Goal: Task Accomplishment & Management: Manage account settings

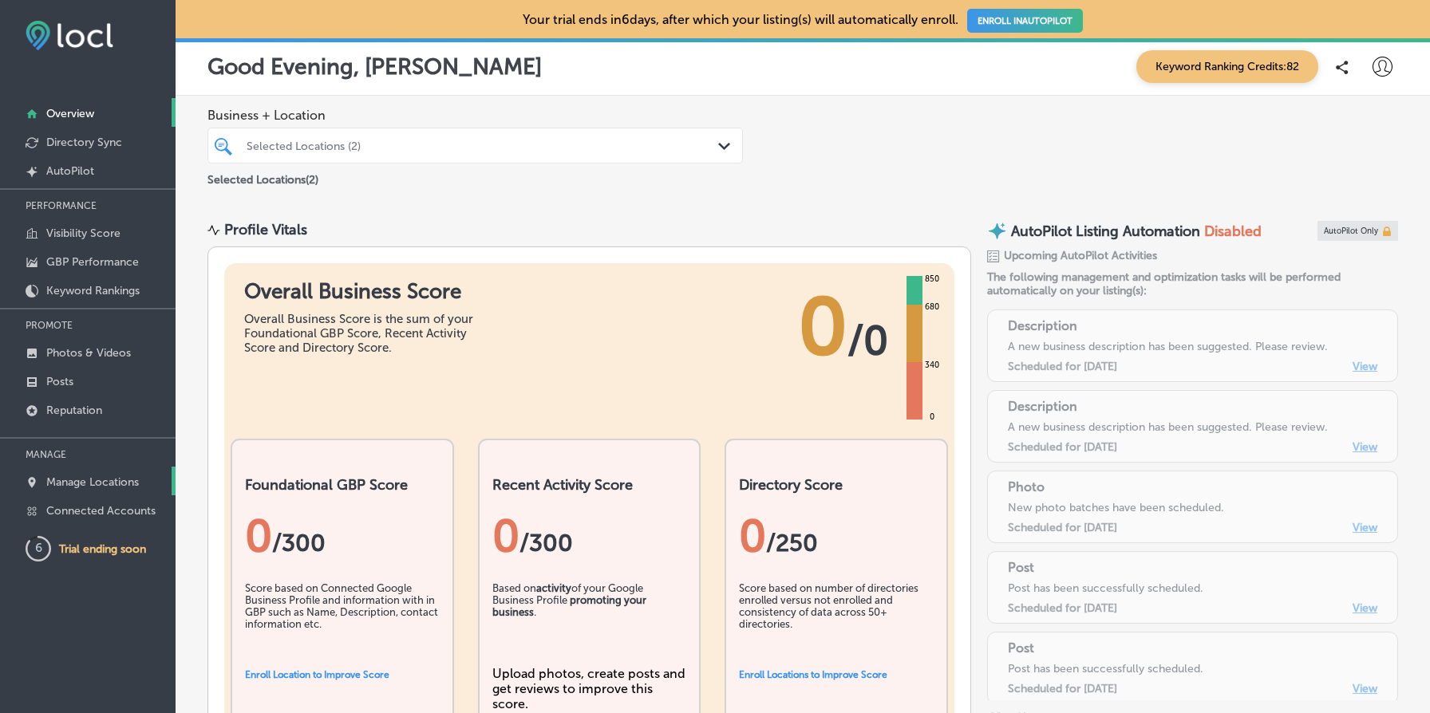
click at [98, 476] on p "Manage Locations" at bounding box center [92, 483] width 93 height 14
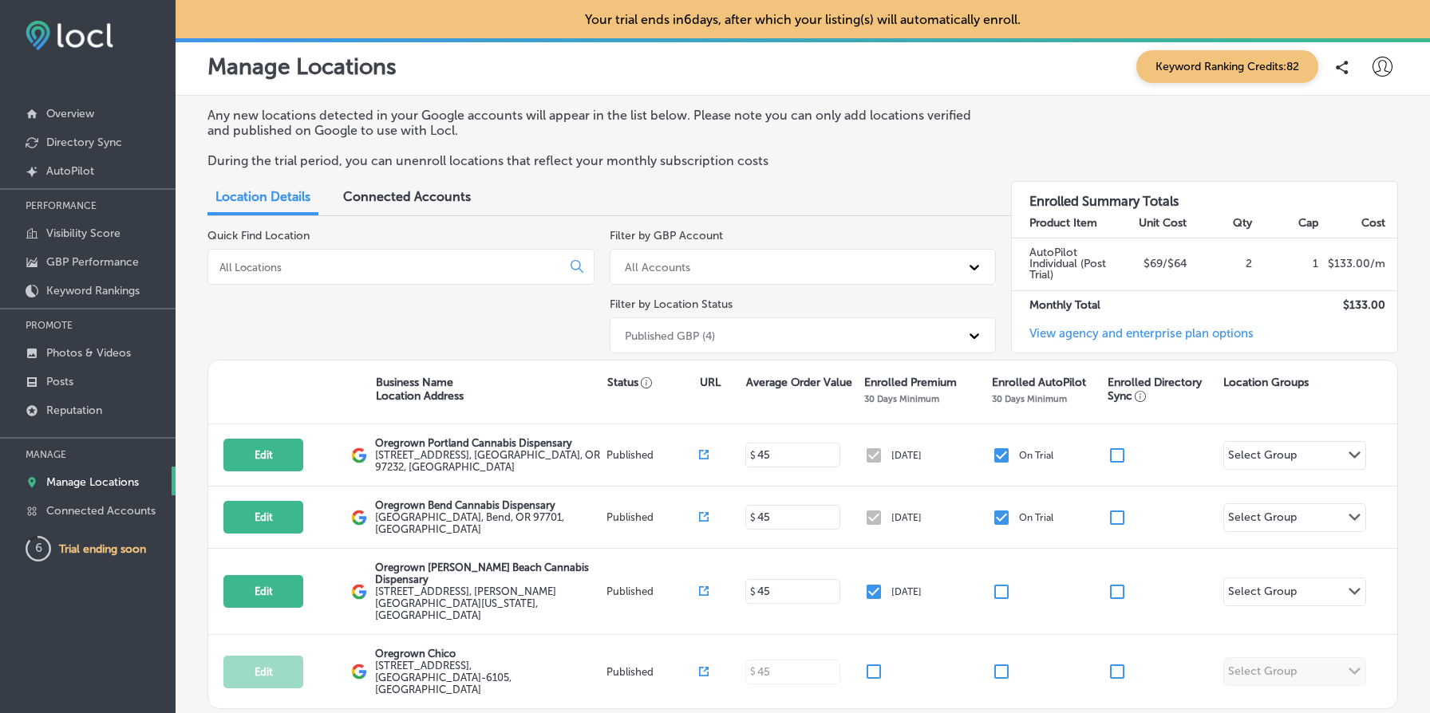
scroll to position [64, 0]
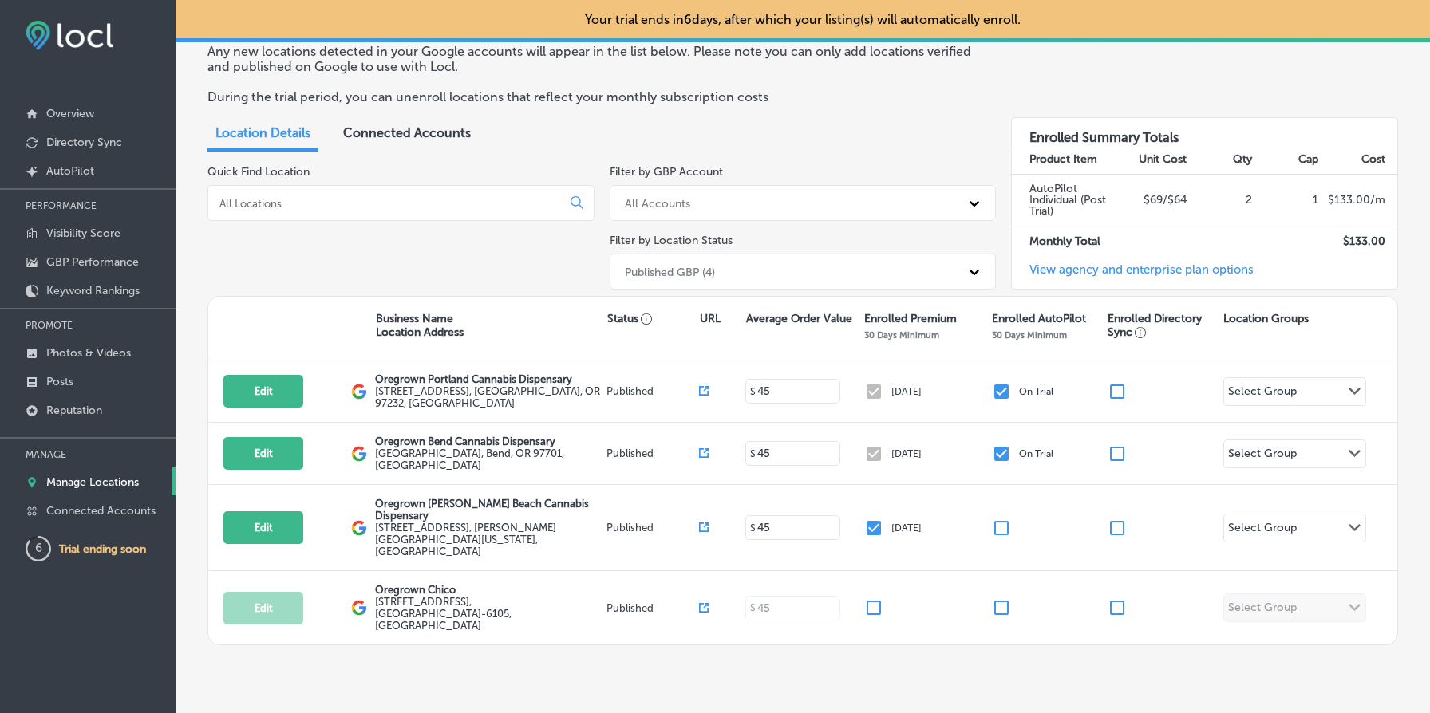
click at [871, 263] on div "Published GBP (4)" at bounding box center [789, 272] width 344 height 26
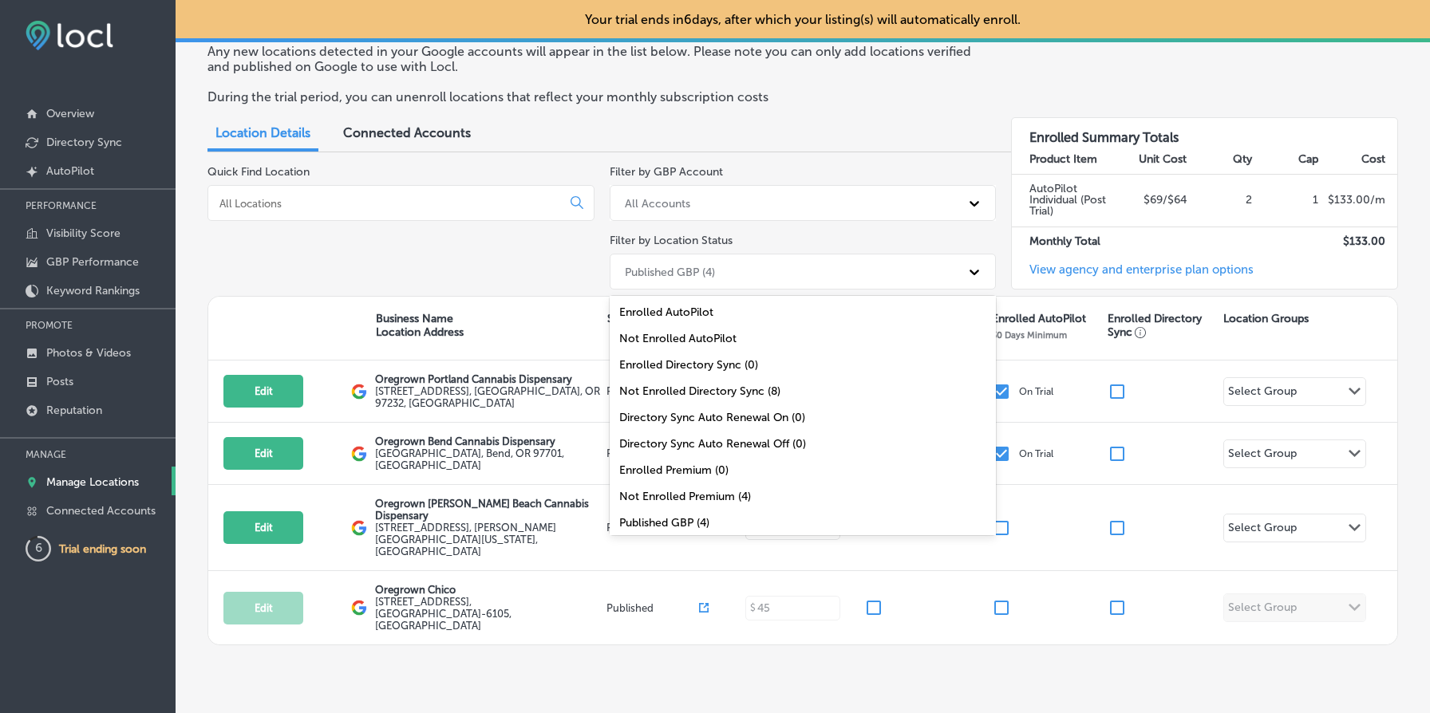
scroll to position [52, 0]
click at [791, 518] on div "All Locations (8)" at bounding box center [803, 524] width 387 height 26
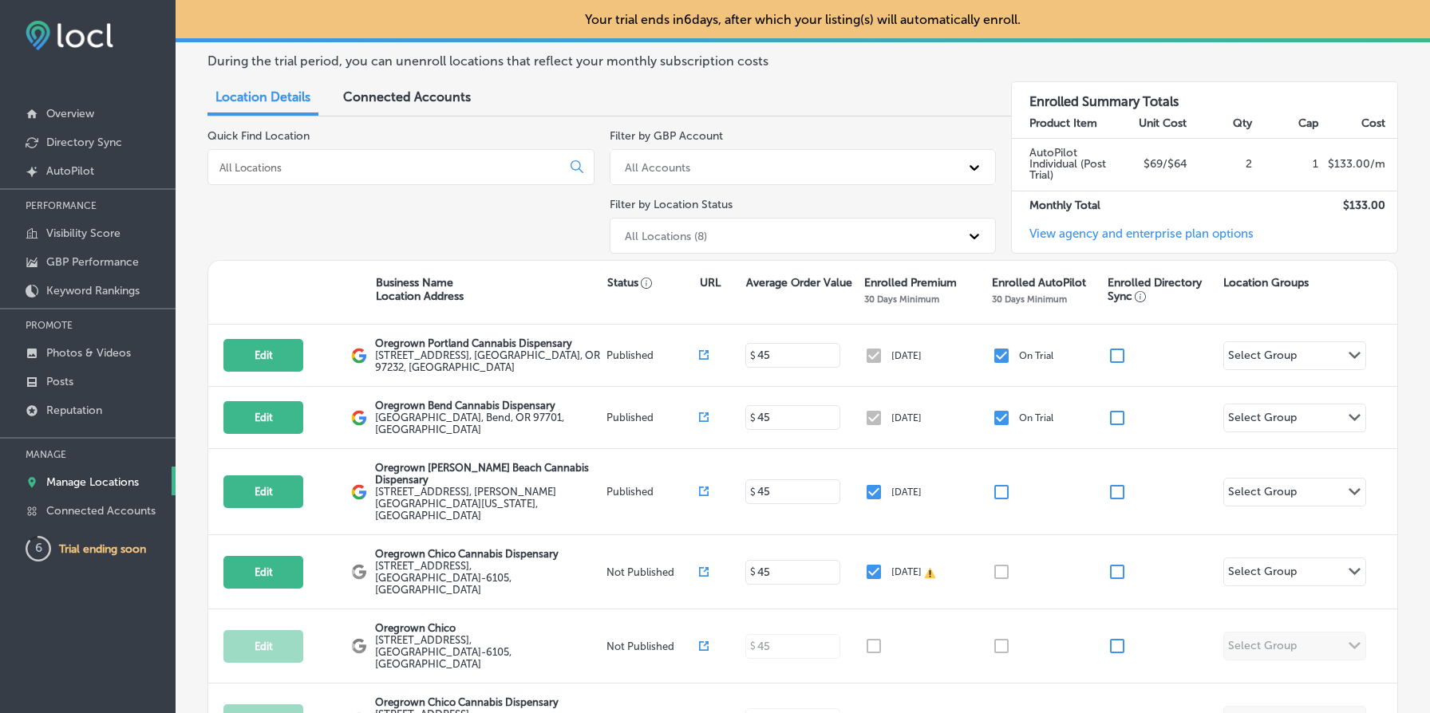
scroll to position [0, 0]
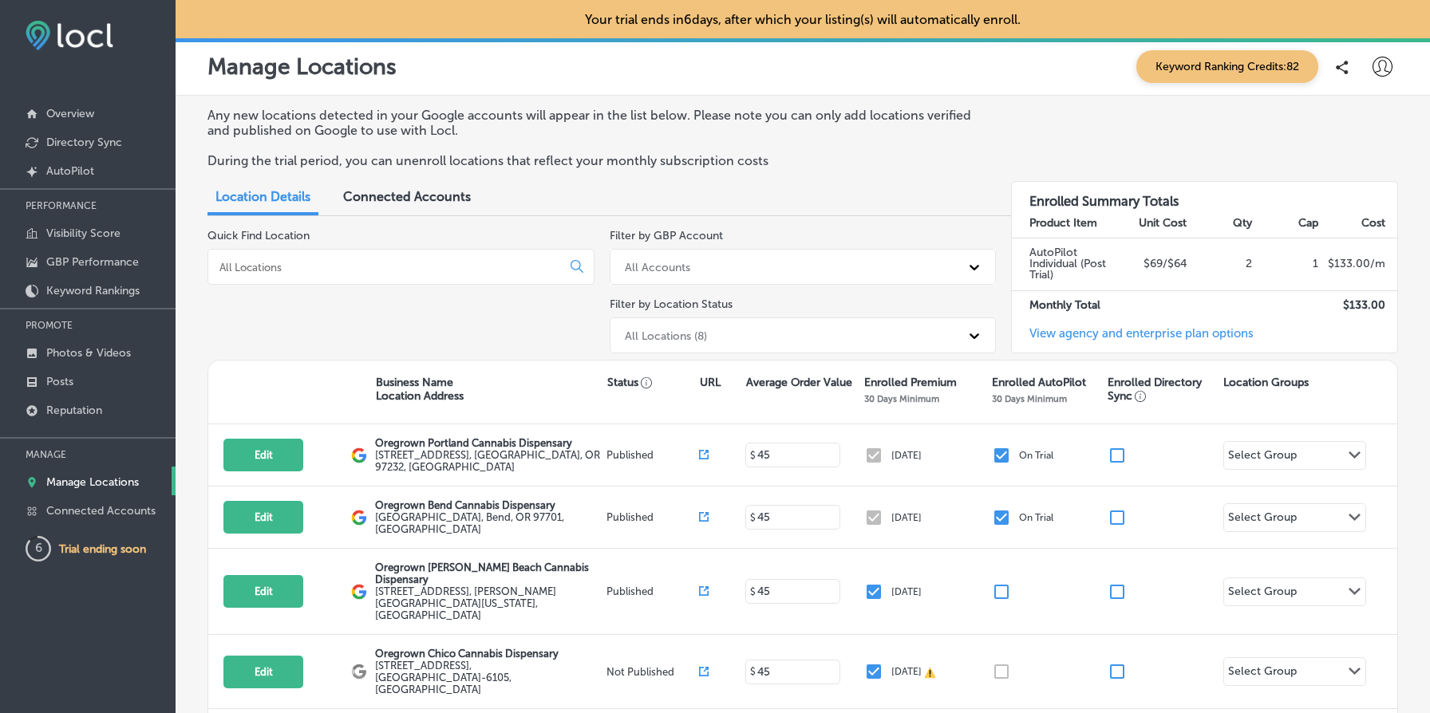
click at [1374, 83] on div "Manage Locations Keyword Ranking Credits: 82" at bounding box center [803, 66] width 1254 height 57
click at [1379, 78] on div at bounding box center [1382, 67] width 32 height 32
click at [1362, 121] on p "My Account" at bounding box center [1360, 124] width 72 height 19
select select "US"
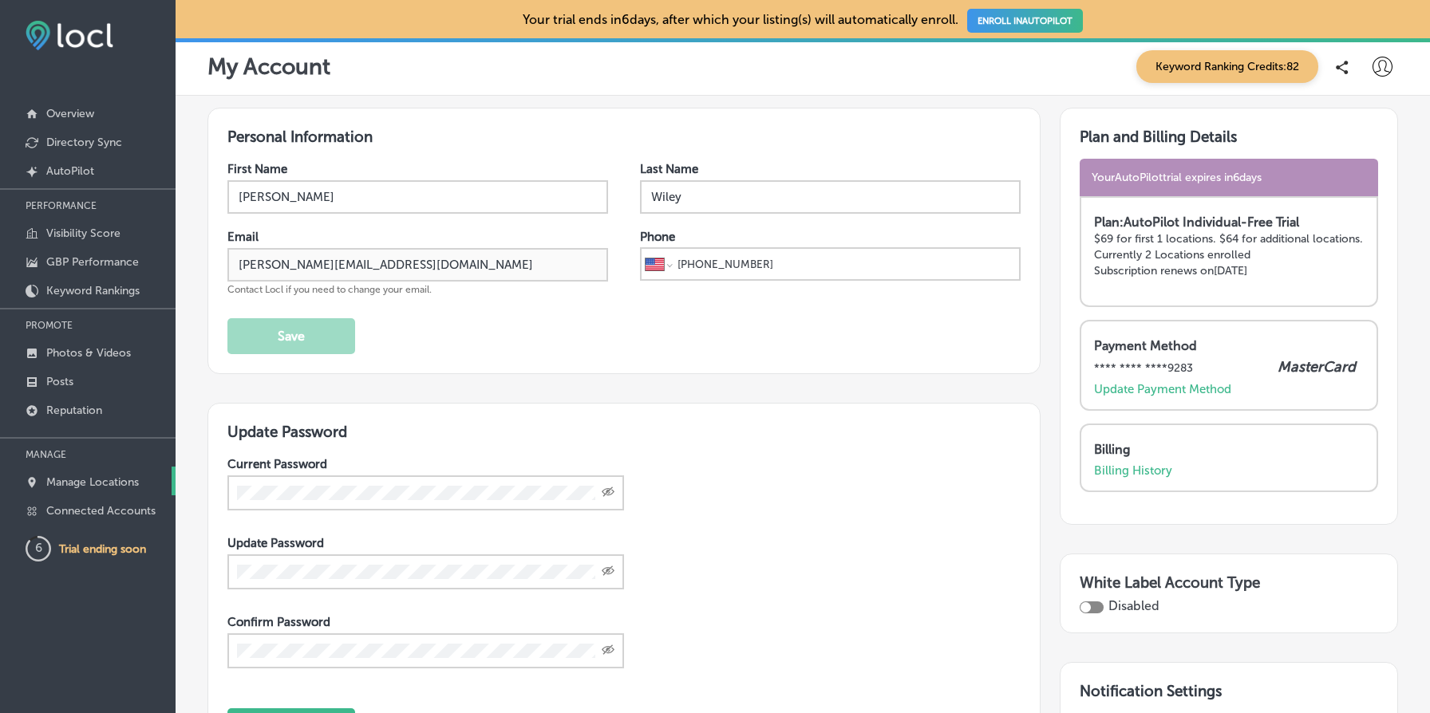
click at [102, 487] on link "Manage Locations" at bounding box center [88, 481] width 176 height 29
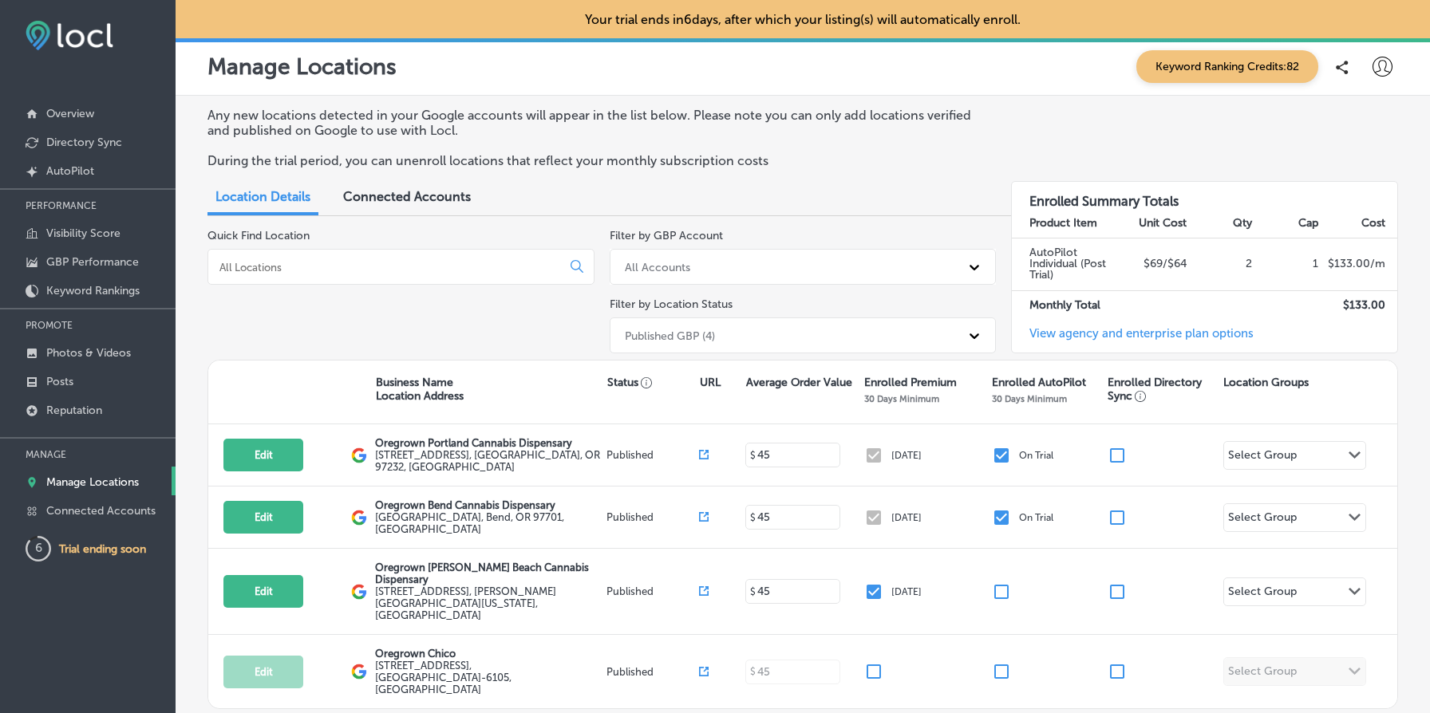
scroll to position [64, 0]
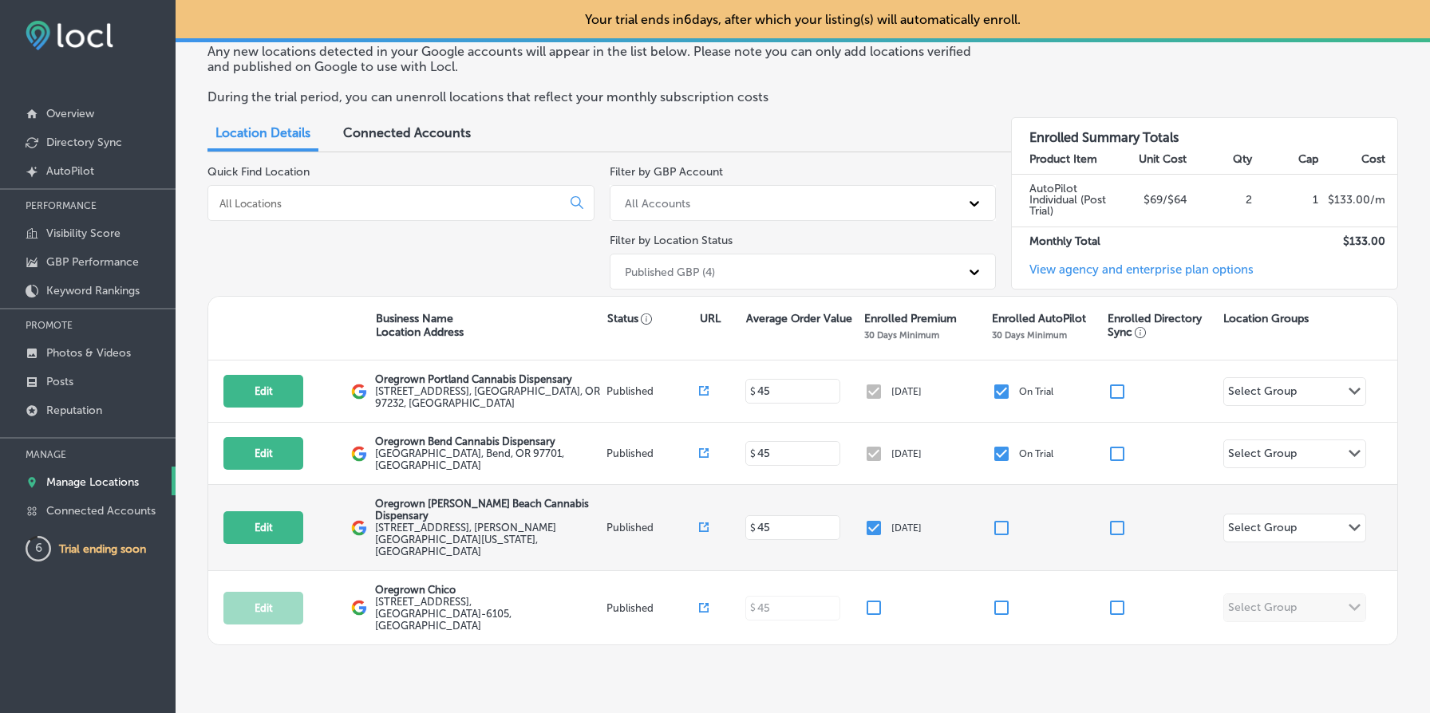
click at [873, 519] on input "checkbox" at bounding box center [873, 528] width 19 height 19
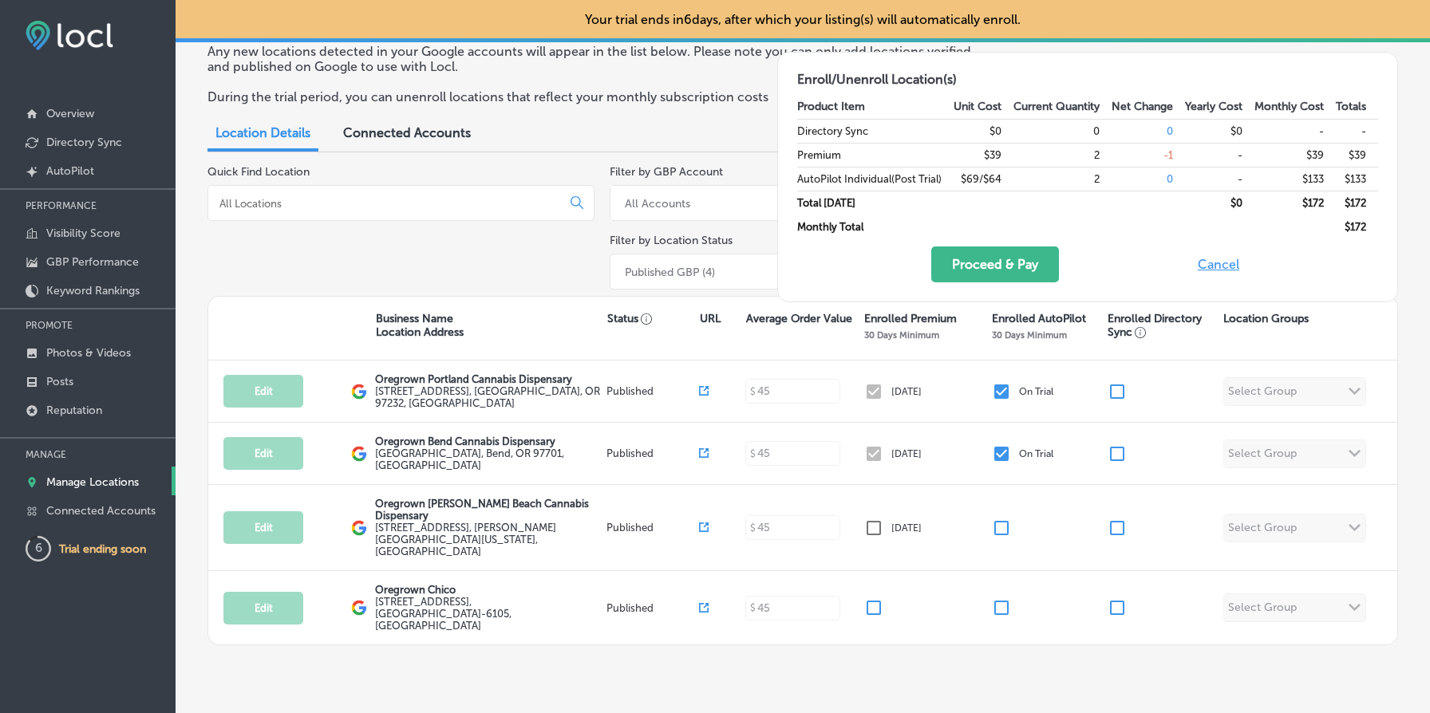
click at [1224, 267] on button "Cancel" at bounding box center [1218, 265] width 51 height 36
checkbox input "true"
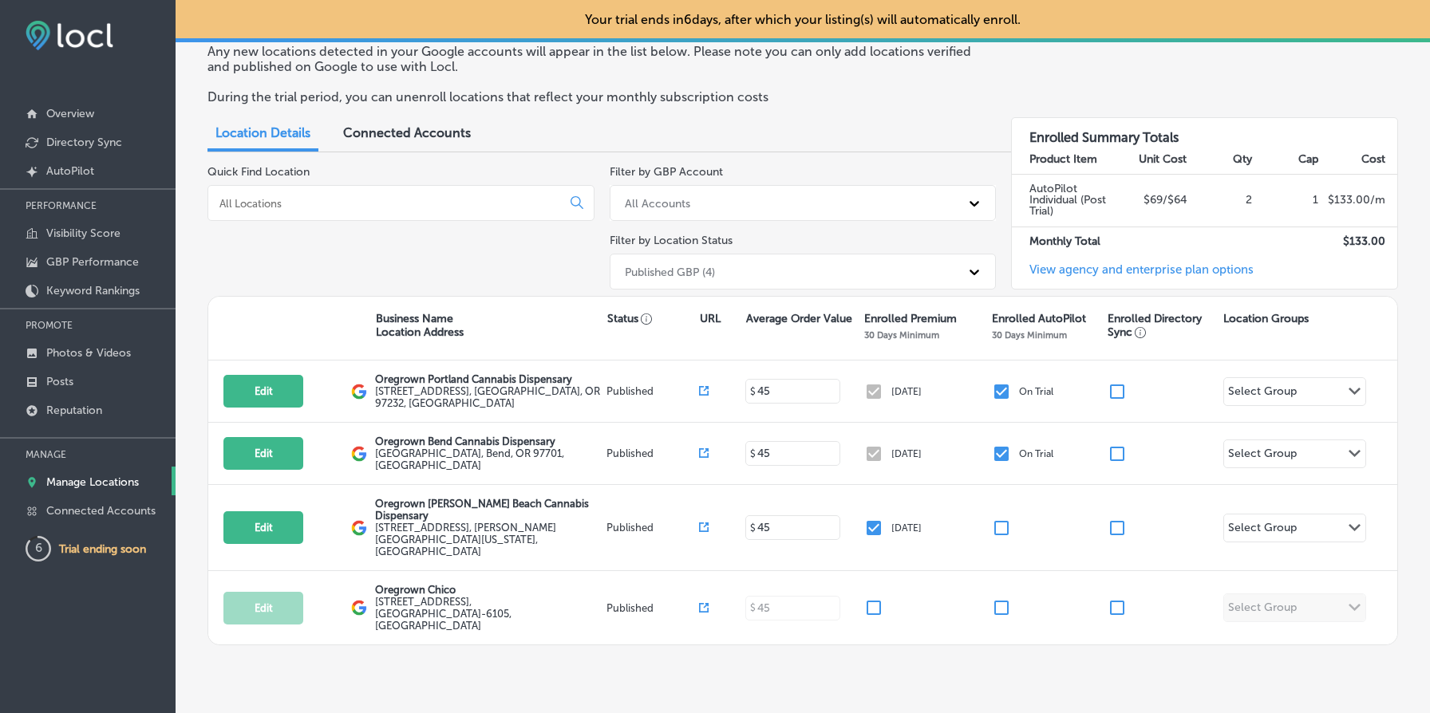
click at [859, 278] on div "Published GBP (4)" at bounding box center [789, 272] width 344 height 26
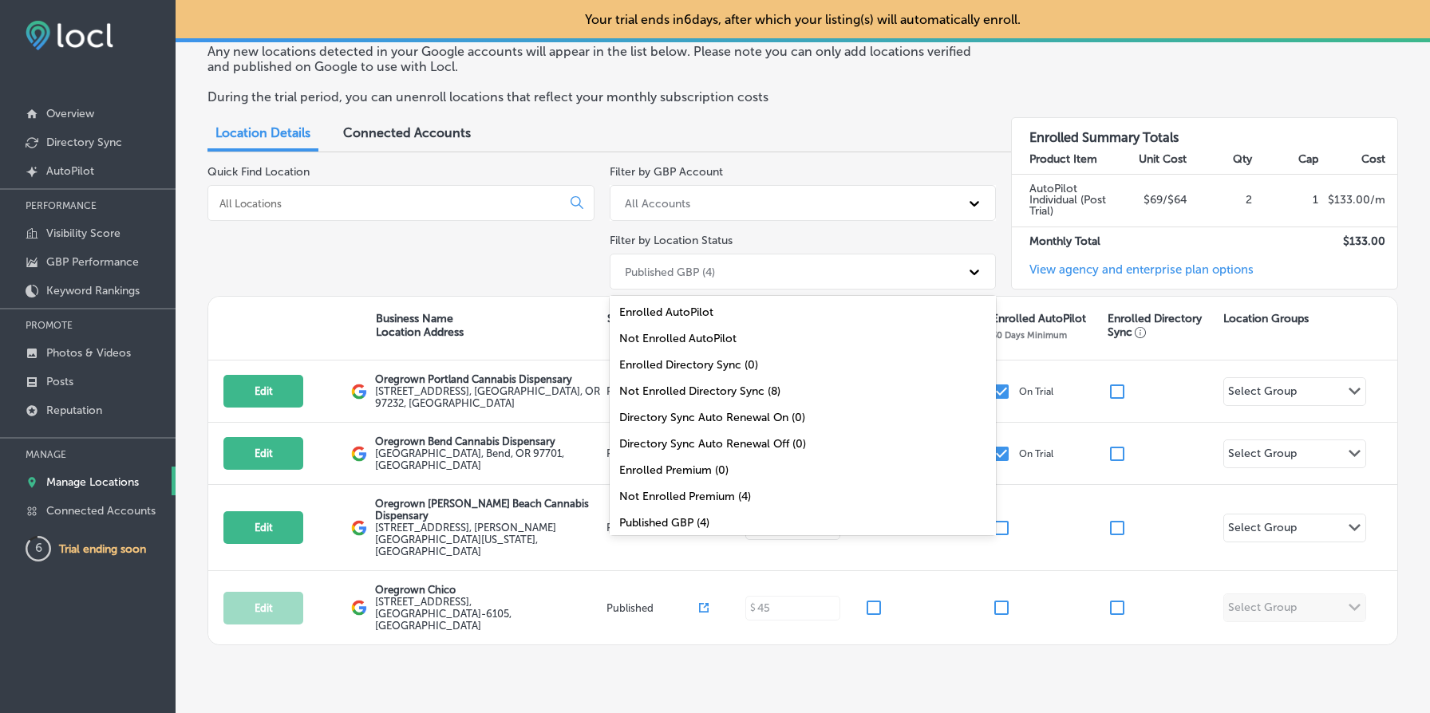
scroll to position [52, 0]
click at [785, 516] on div "All Locations (8)" at bounding box center [803, 524] width 387 height 26
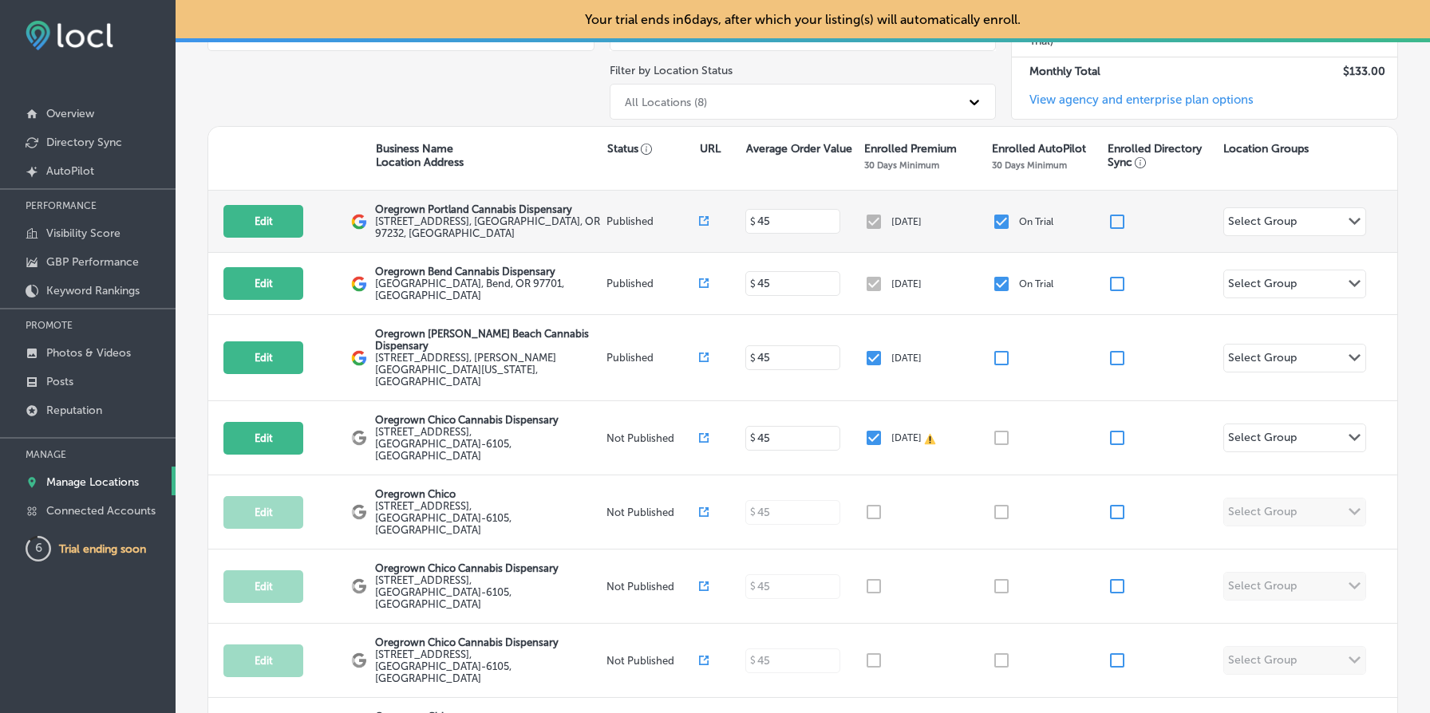
scroll to position [193, 0]
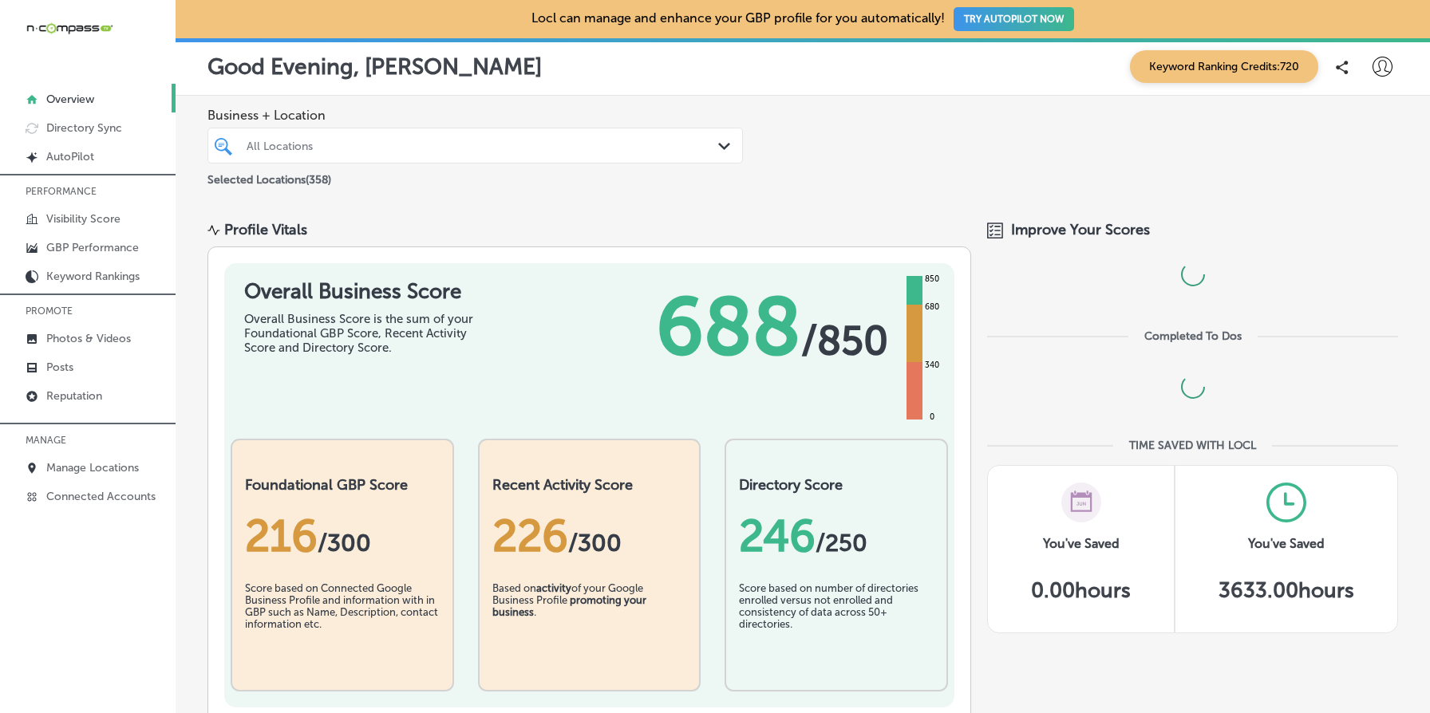
click at [1388, 75] on icon at bounding box center [1382, 67] width 20 height 20
click at [1352, 125] on p "My Account" at bounding box center [1360, 124] width 72 height 19
select select "US"
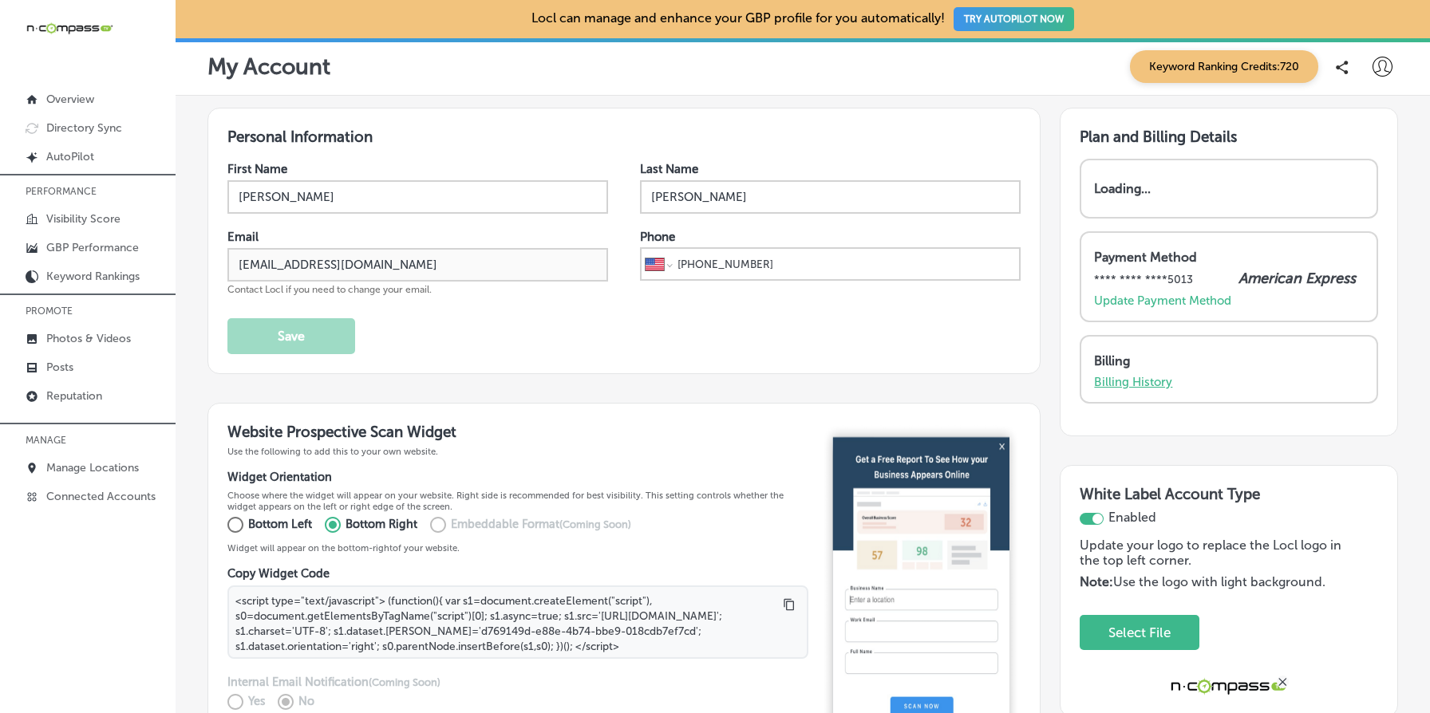
click at [1140, 379] on p "Billing History" at bounding box center [1133, 382] width 78 height 14
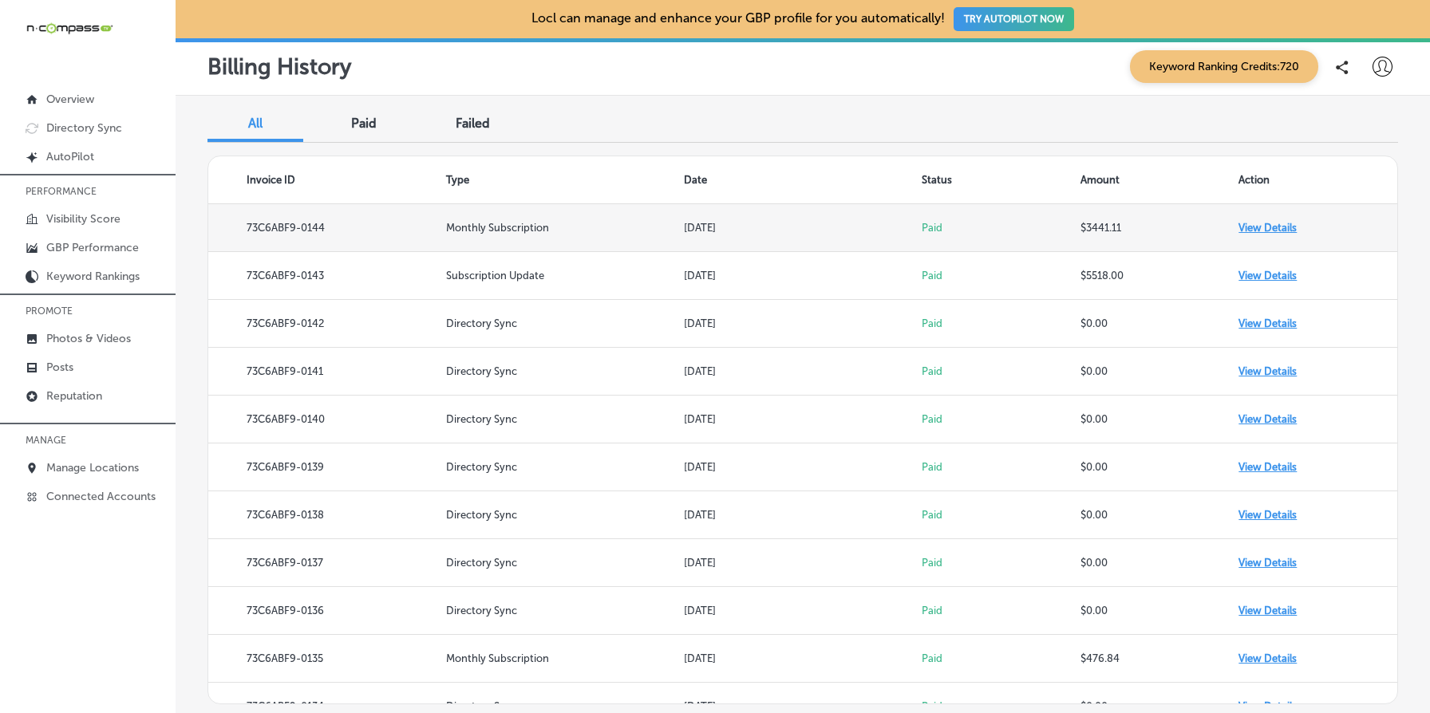
click at [1276, 228] on td "View Details" at bounding box center [1317, 228] width 159 height 48
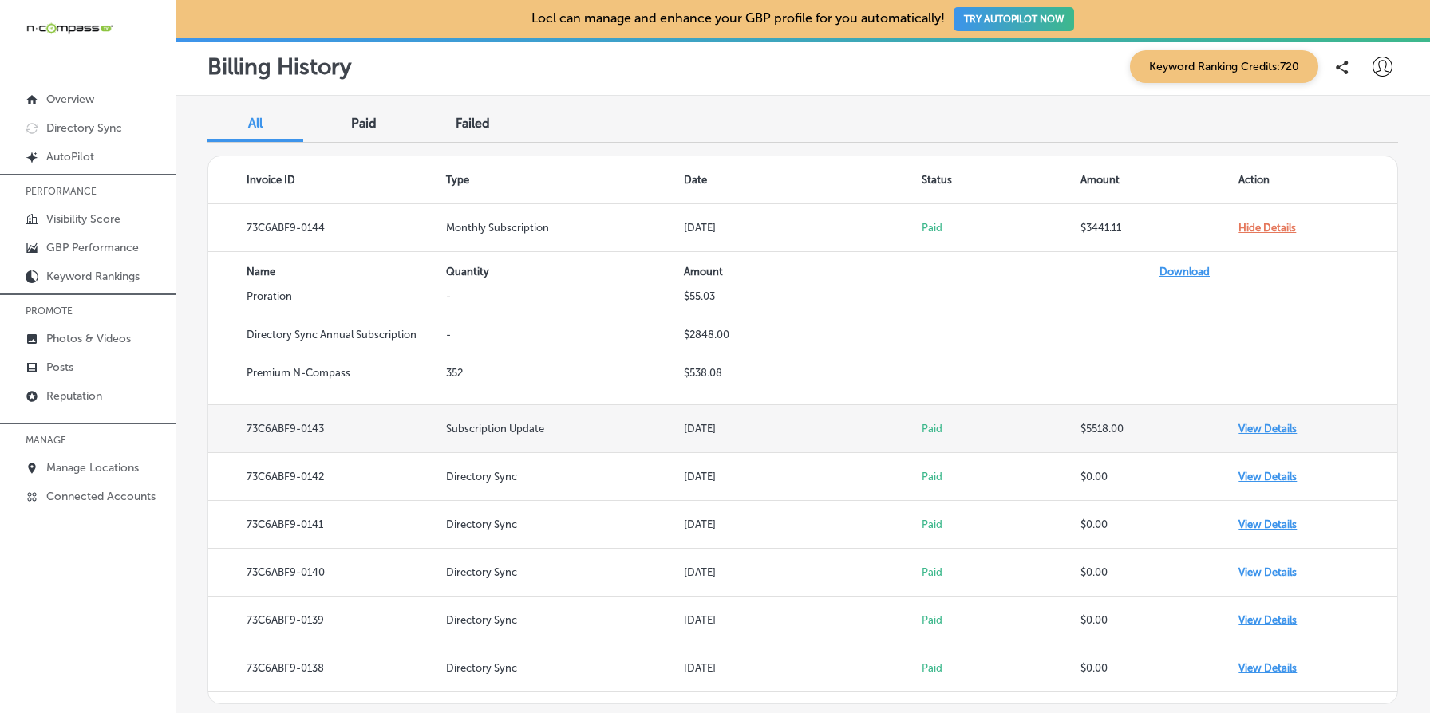
click at [1291, 429] on td "View Details" at bounding box center [1317, 429] width 159 height 48
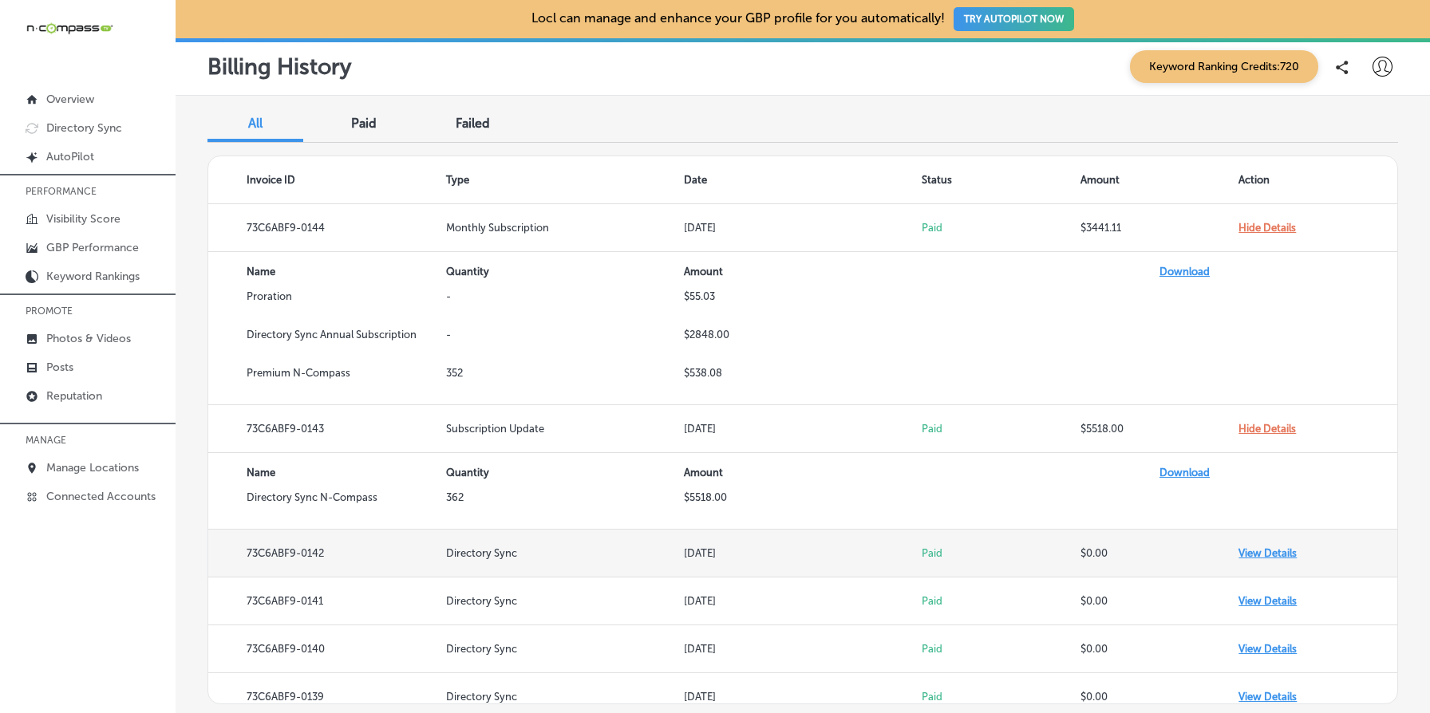
click at [1270, 551] on td "View Details" at bounding box center [1317, 554] width 159 height 48
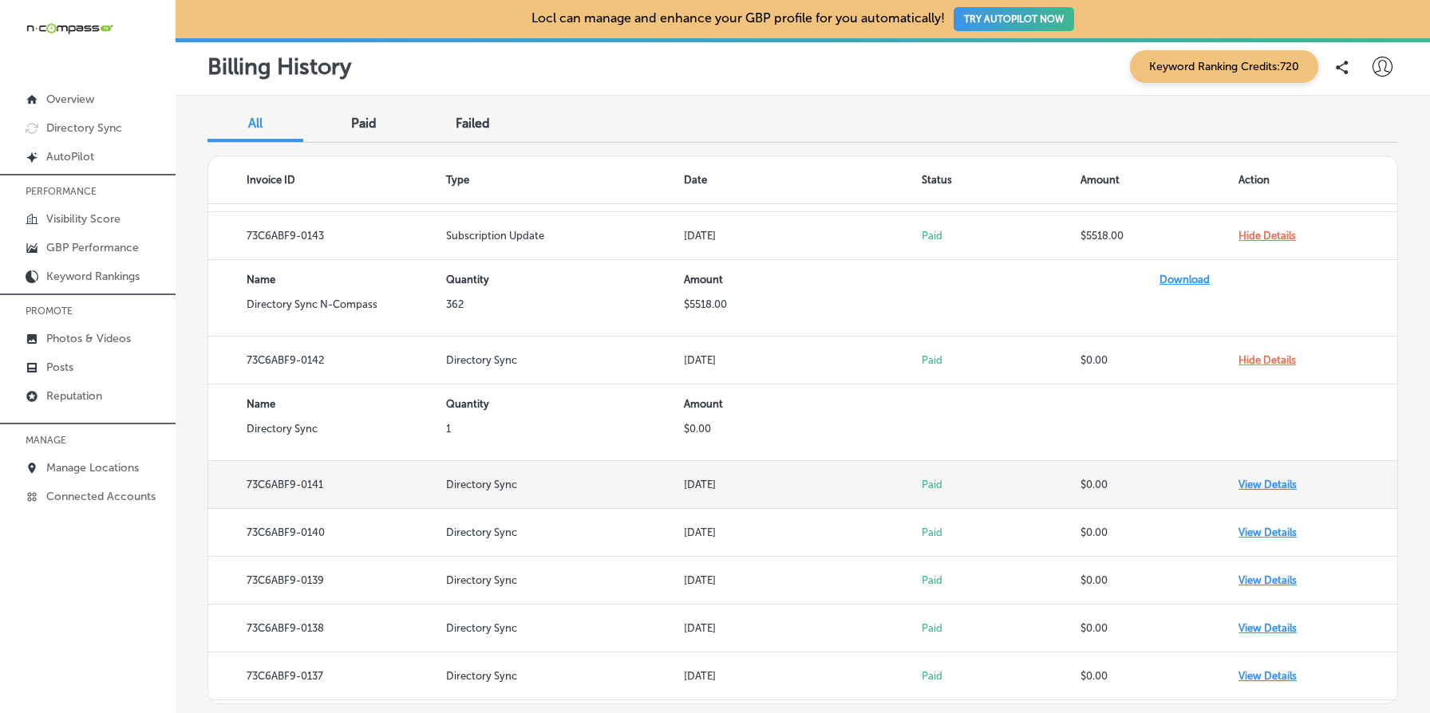
scroll to position [190, 0]
click at [1269, 488] on td "View Details" at bounding box center [1317, 488] width 159 height 48
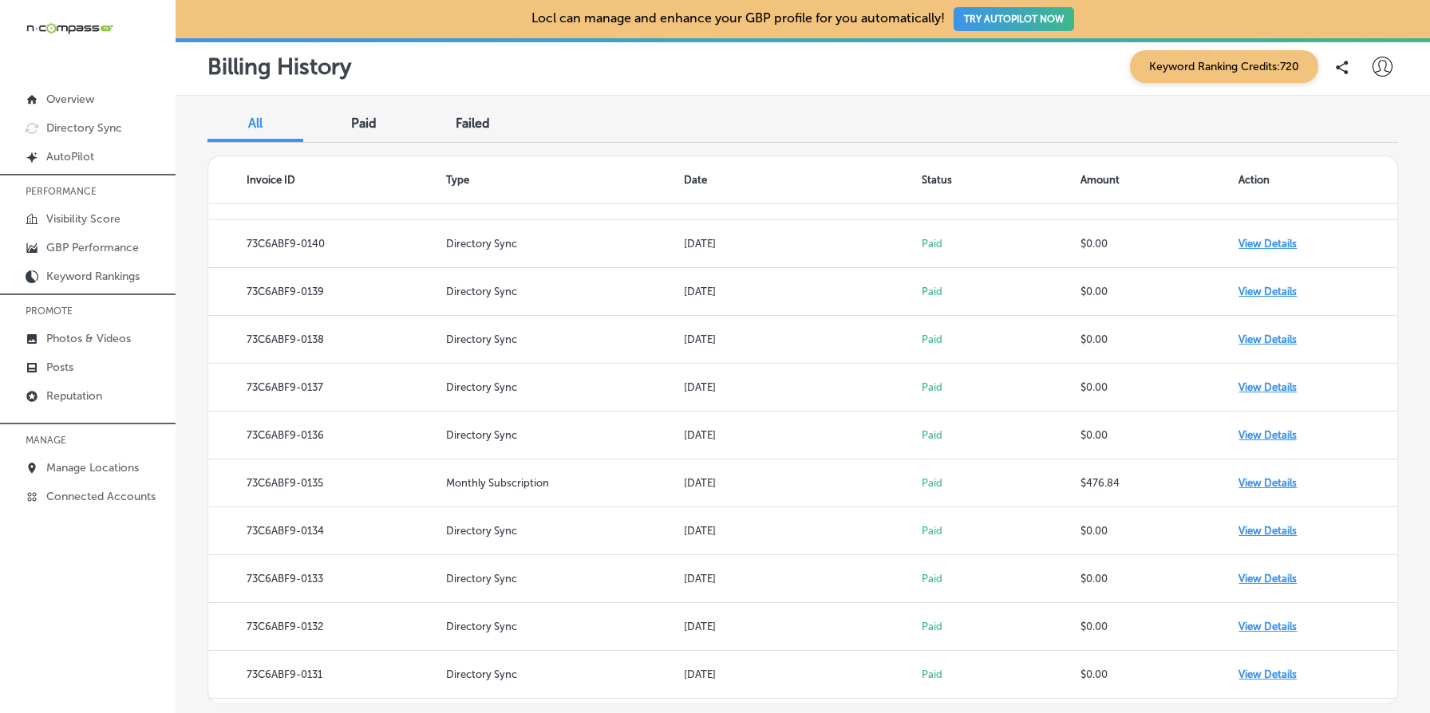
scroll to position [575, 0]
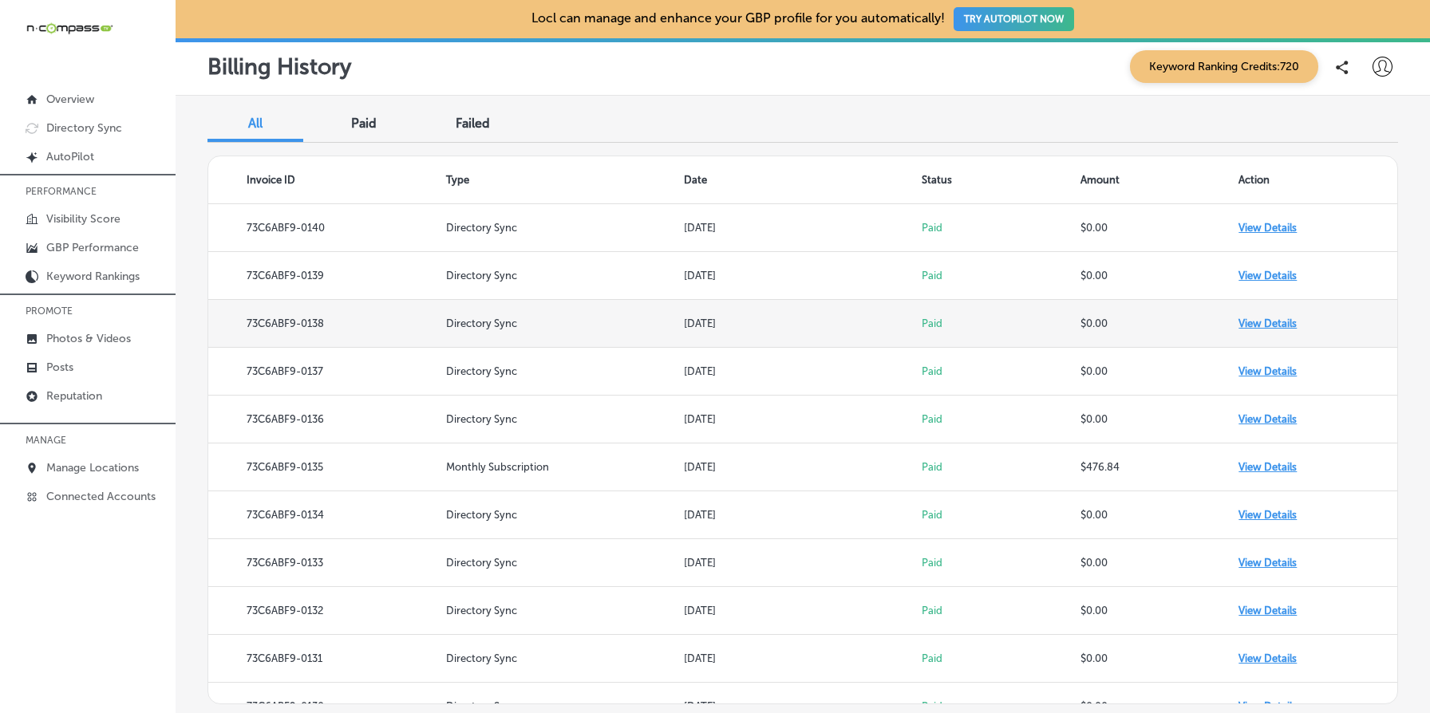
click at [1289, 323] on td "View Details" at bounding box center [1317, 324] width 159 height 48
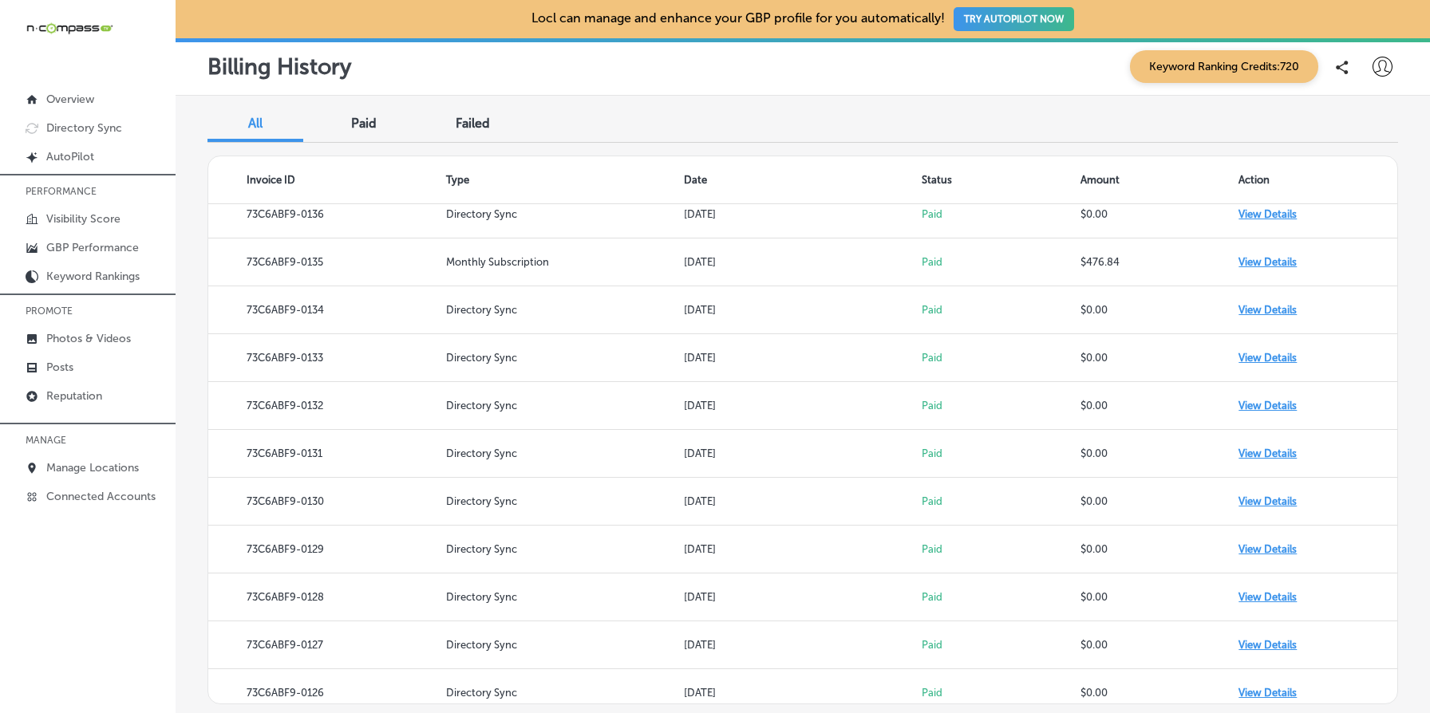
scroll to position [788, 0]
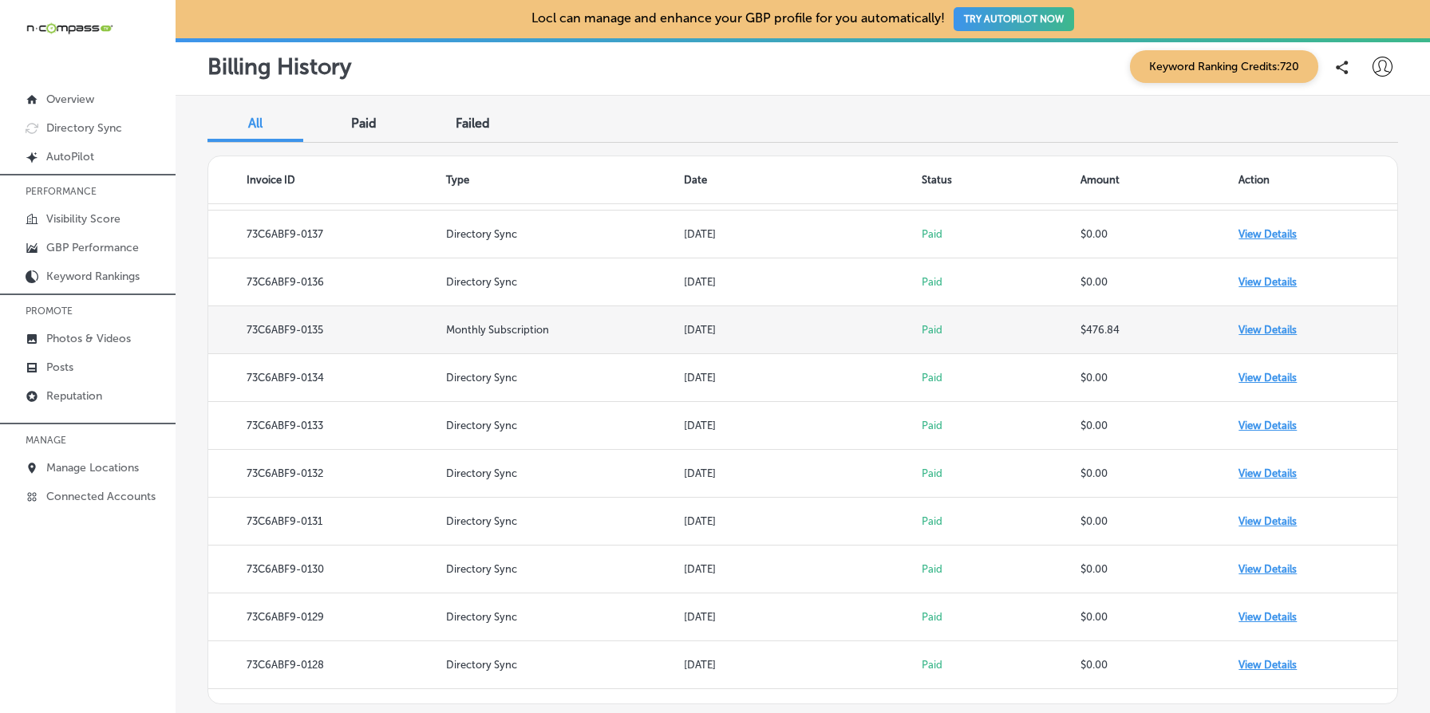
click at [1277, 327] on td "View Details" at bounding box center [1317, 330] width 159 height 48
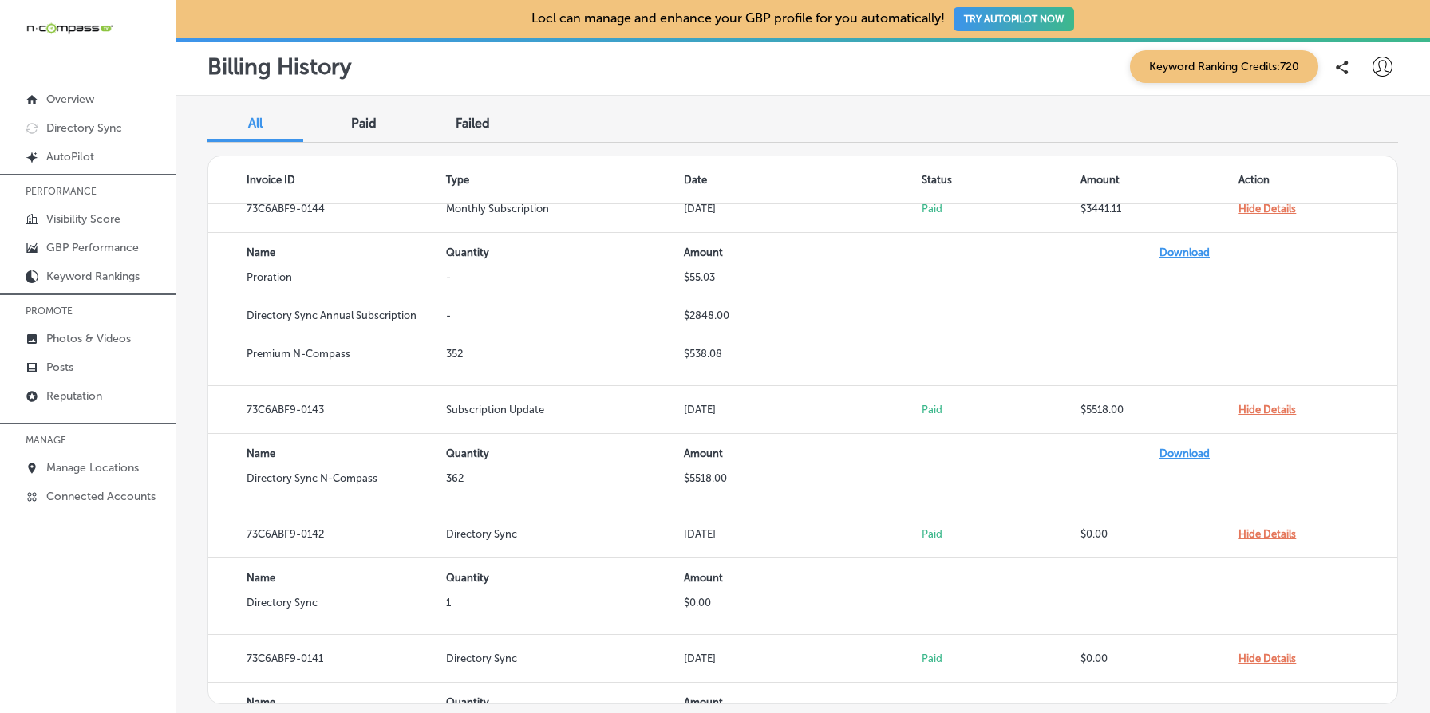
scroll to position [0, 0]
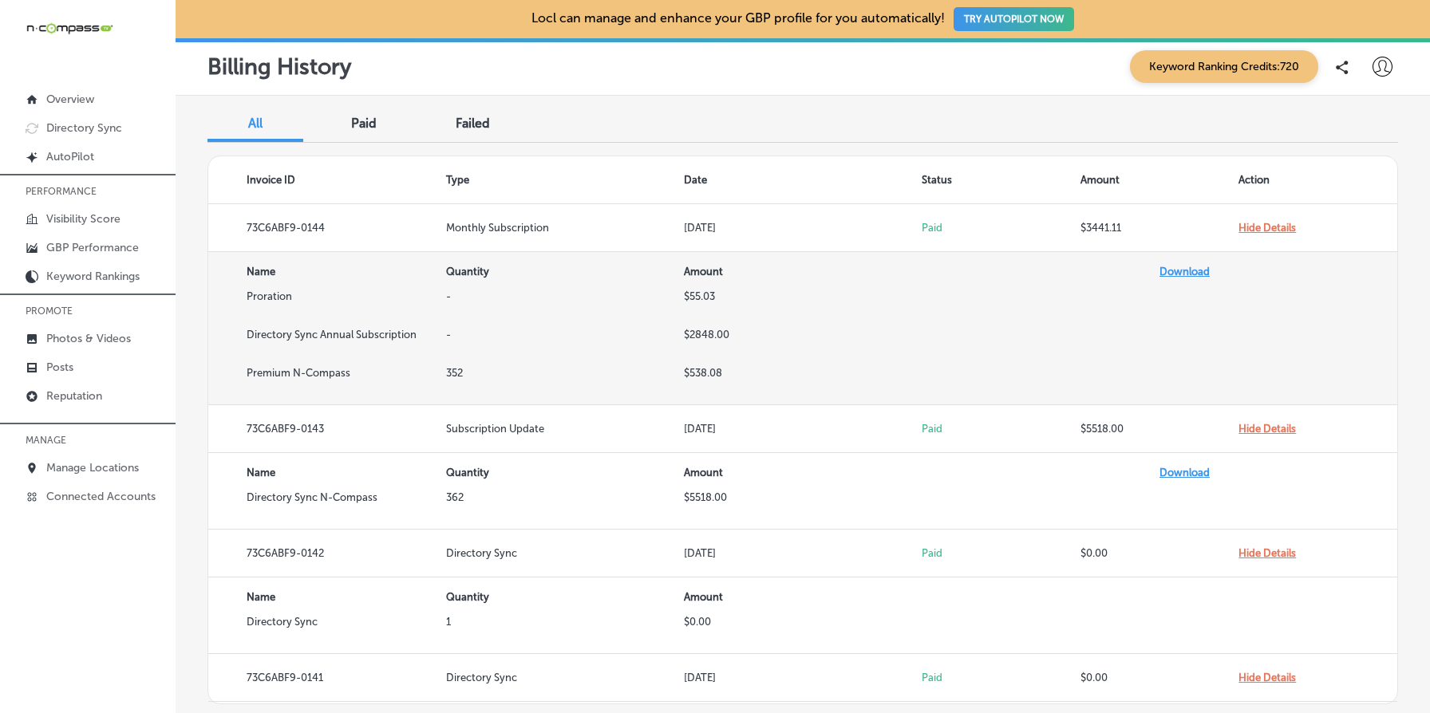
click at [450, 339] on td "-" at bounding box center [565, 348] width 238 height 38
click at [271, 298] on td "Proration" at bounding box center [327, 309] width 238 height 38
click at [320, 298] on td "Proration" at bounding box center [327, 309] width 238 height 38
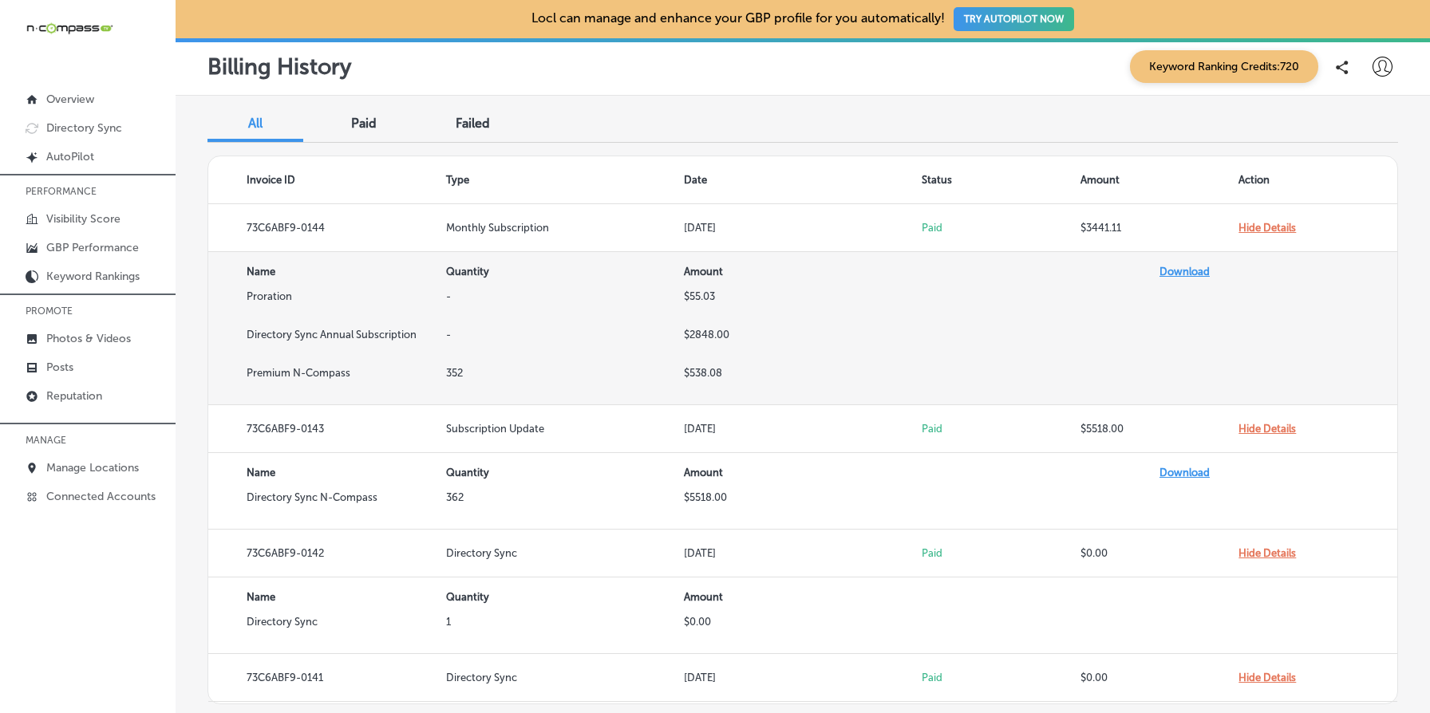
click at [320, 298] on td "Proration" at bounding box center [327, 309] width 238 height 38
click at [338, 375] on td "Premium N-Compass" at bounding box center [327, 386] width 238 height 38
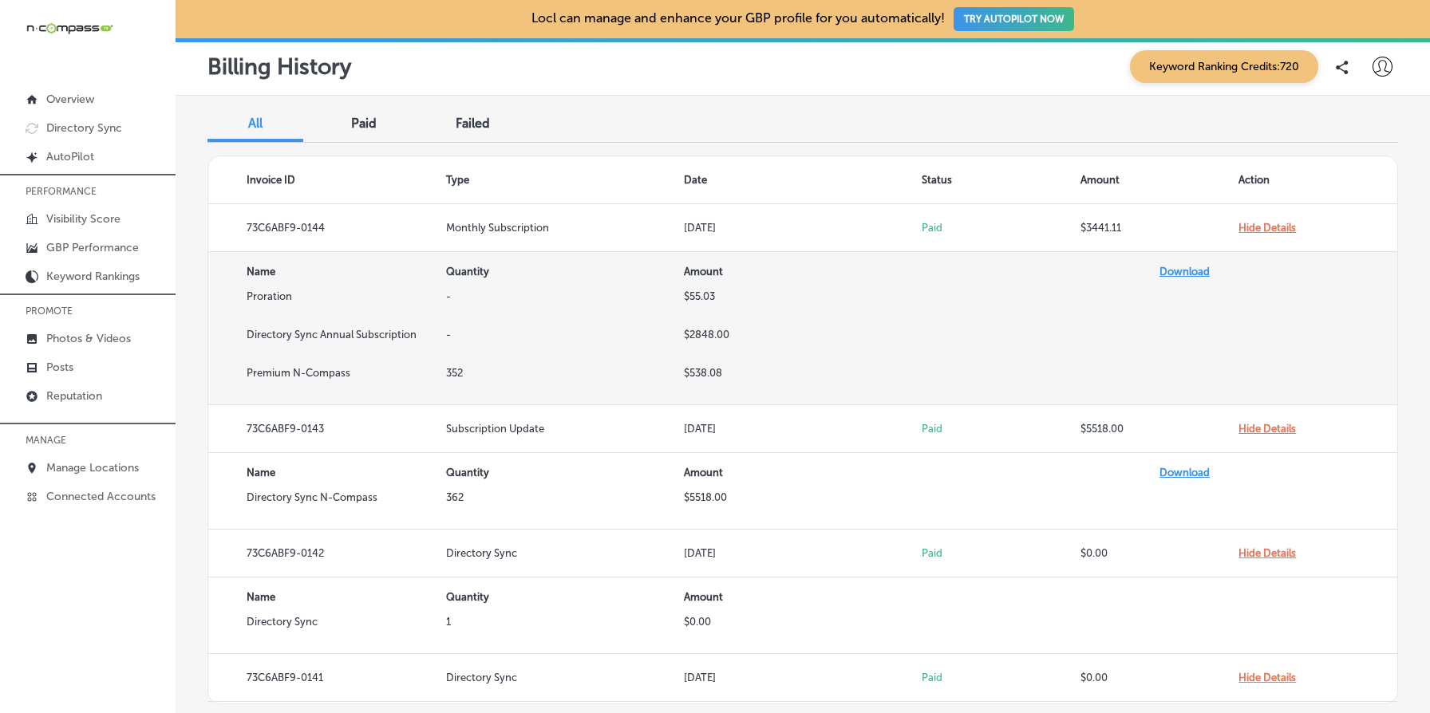
click at [341, 294] on td "Proration" at bounding box center [327, 309] width 238 height 38
click at [341, 297] on td "Proration" at bounding box center [327, 309] width 238 height 38
click at [322, 334] on td "Directory Sync Annual Subscription" at bounding box center [327, 348] width 238 height 38
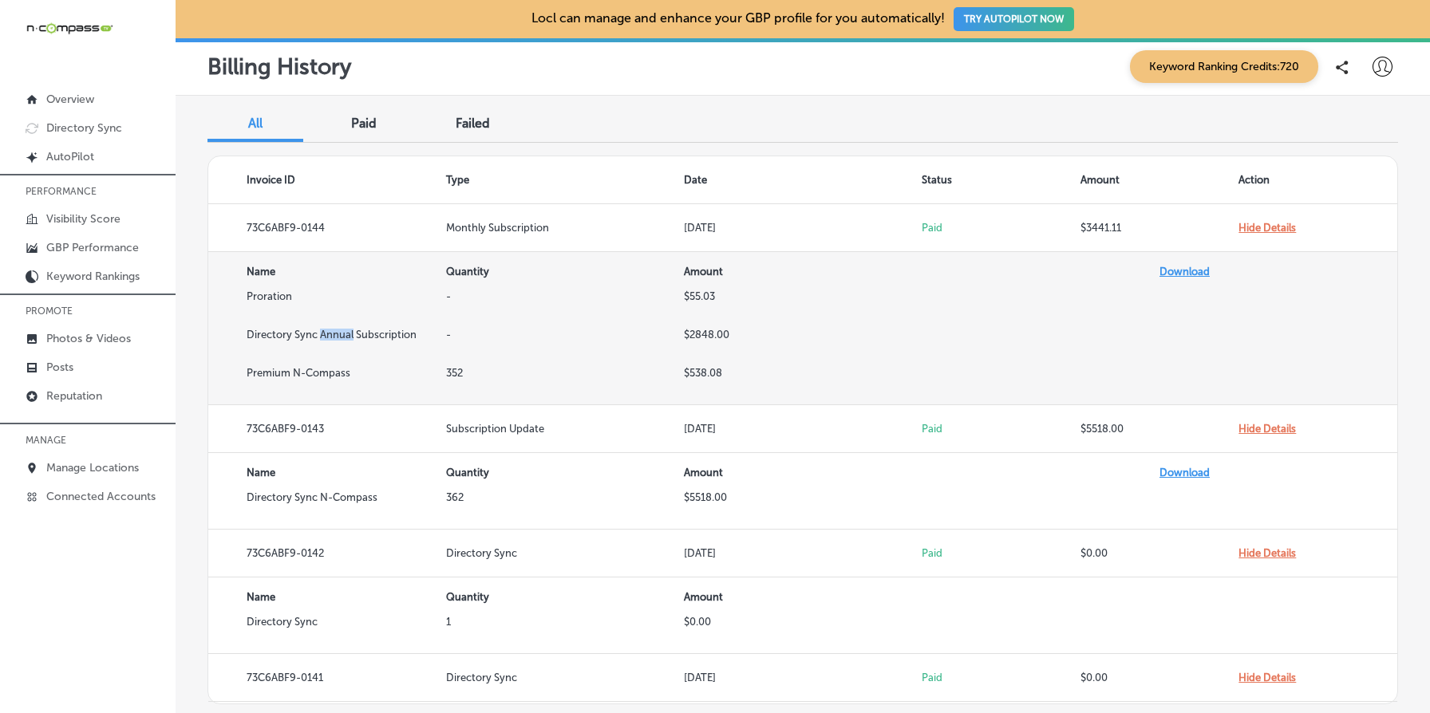
click at [322, 334] on td "Directory Sync Annual Subscription" at bounding box center [327, 348] width 238 height 38
click at [695, 334] on td "$2848.00" at bounding box center [803, 348] width 238 height 38
click at [338, 336] on td "Directory Sync Annual Subscription" at bounding box center [327, 348] width 238 height 38
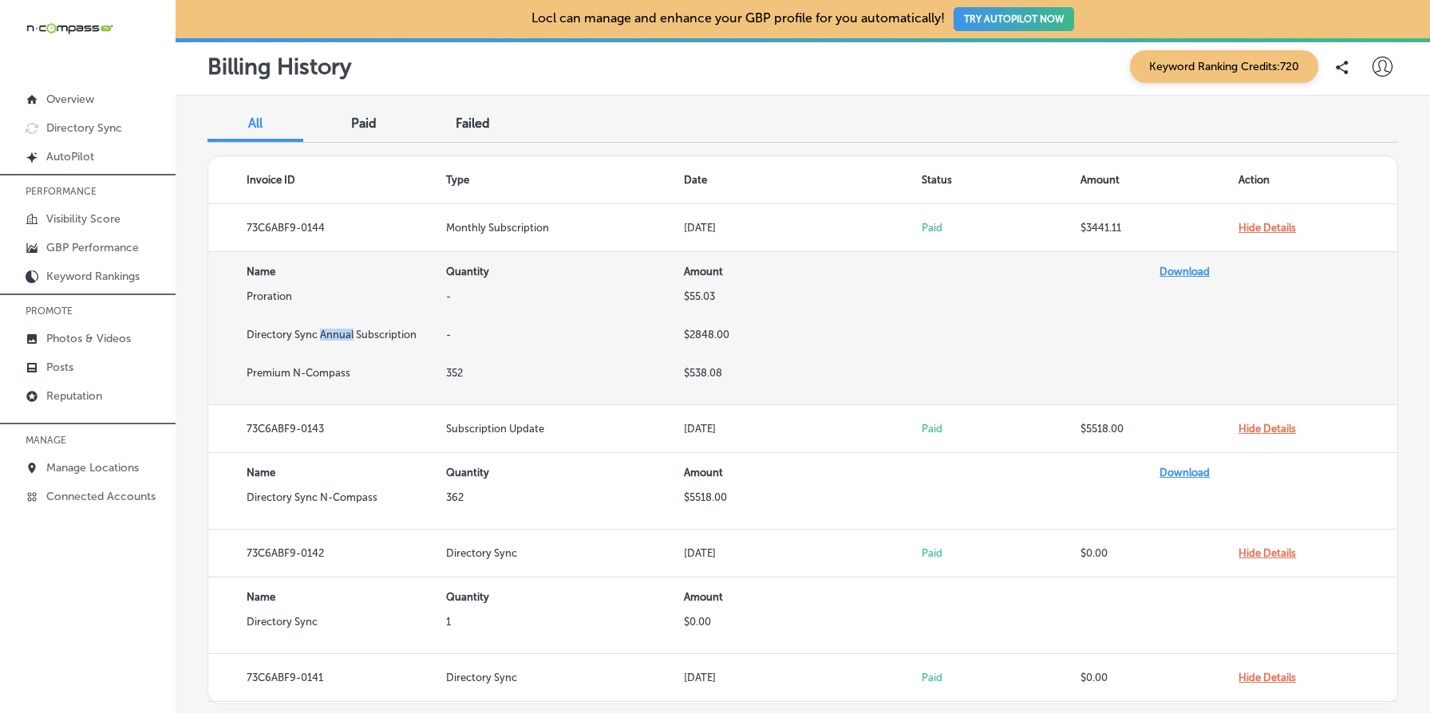
click at [338, 336] on td "Directory Sync Annual Subscription" at bounding box center [327, 348] width 238 height 38
click at [698, 338] on td "$2848.00" at bounding box center [803, 348] width 238 height 38
copy td "2848.00"
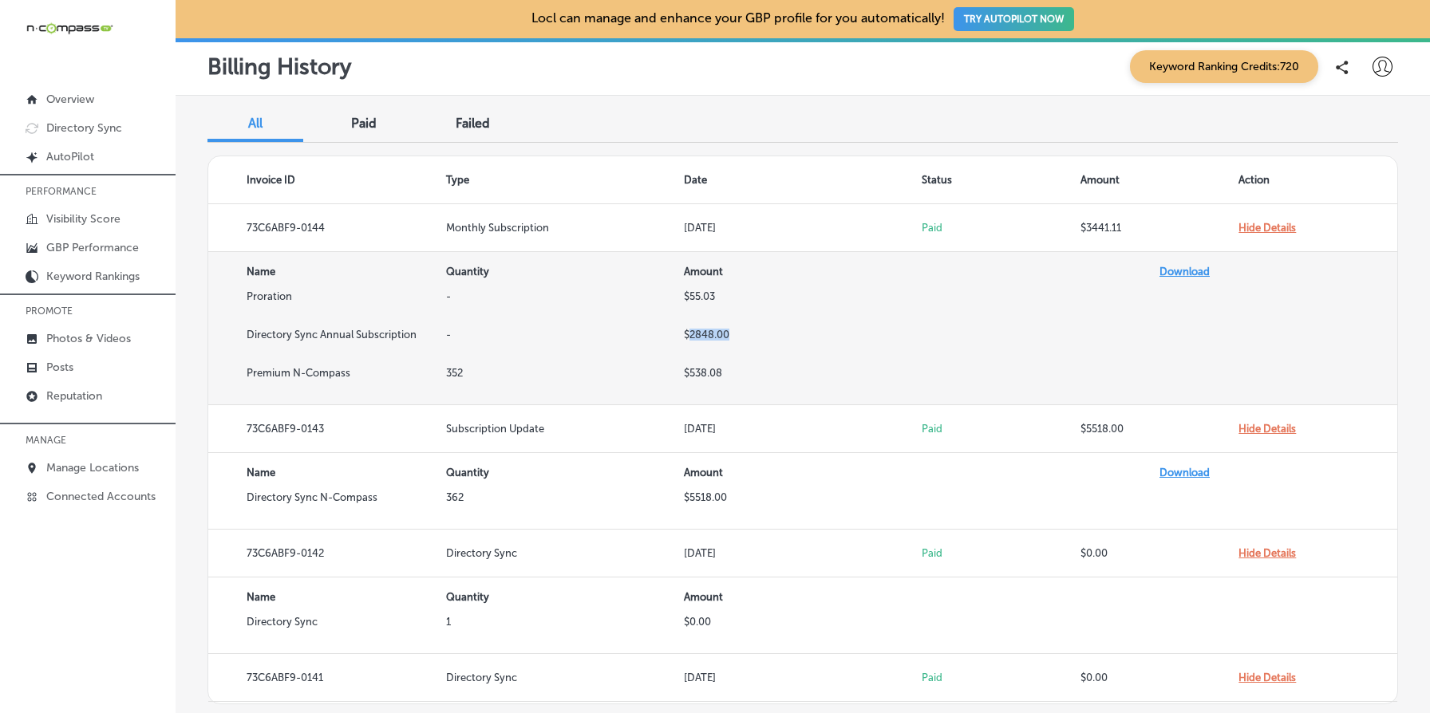
click at [705, 329] on td "$2848.00" at bounding box center [803, 348] width 238 height 38
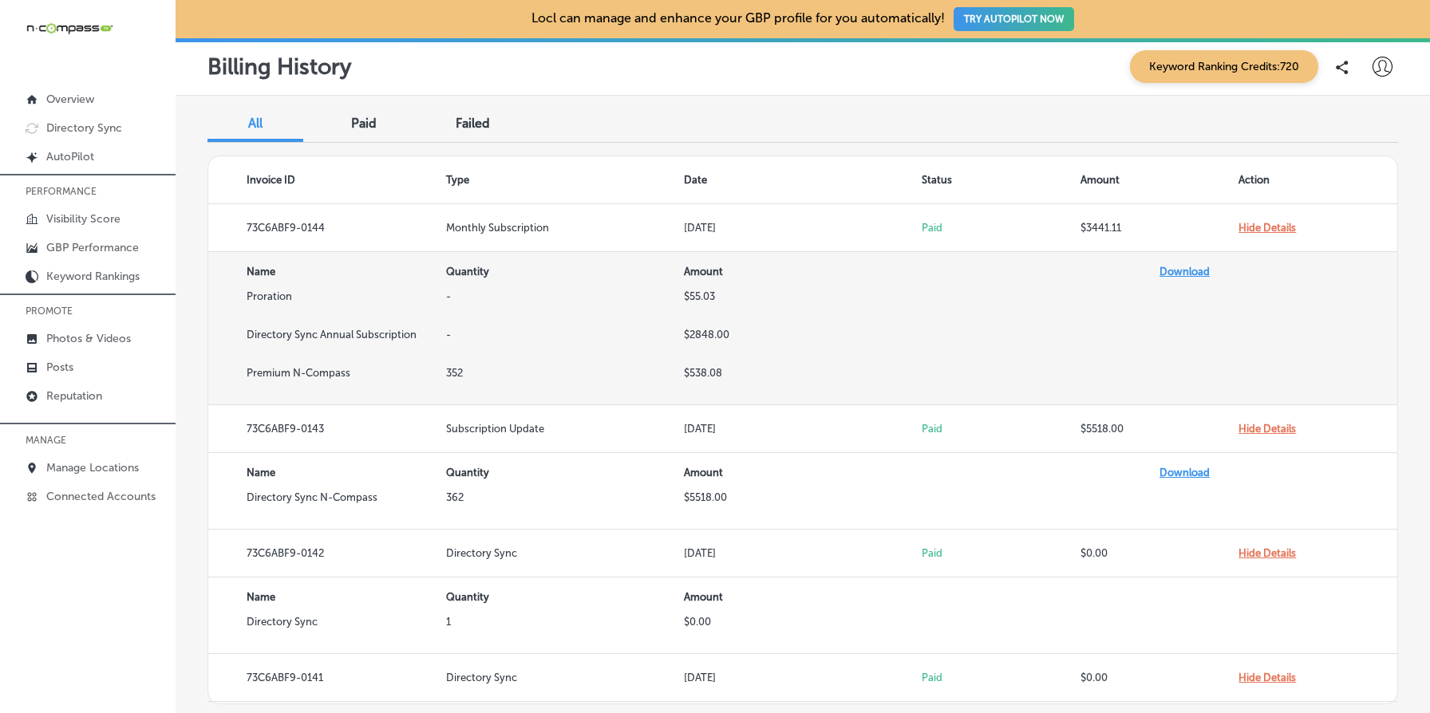
click at [272, 296] on td "Proration" at bounding box center [327, 309] width 238 height 38
click at [306, 302] on td "Proration" at bounding box center [327, 309] width 238 height 38
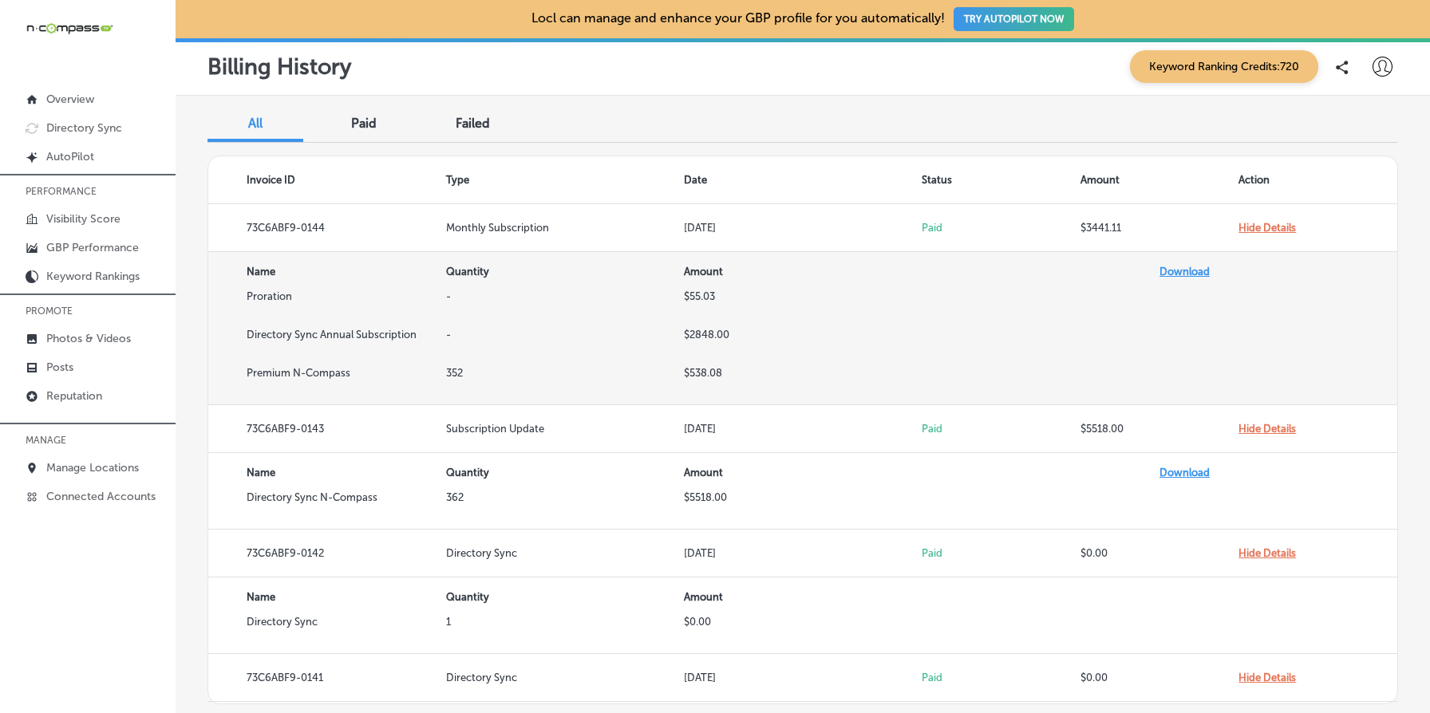
click at [457, 333] on td "-" at bounding box center [565, 348] width 238 height 38
click at [704, 338] on td "$2848.00" at bounding box center [803, 348] width 238 height 38
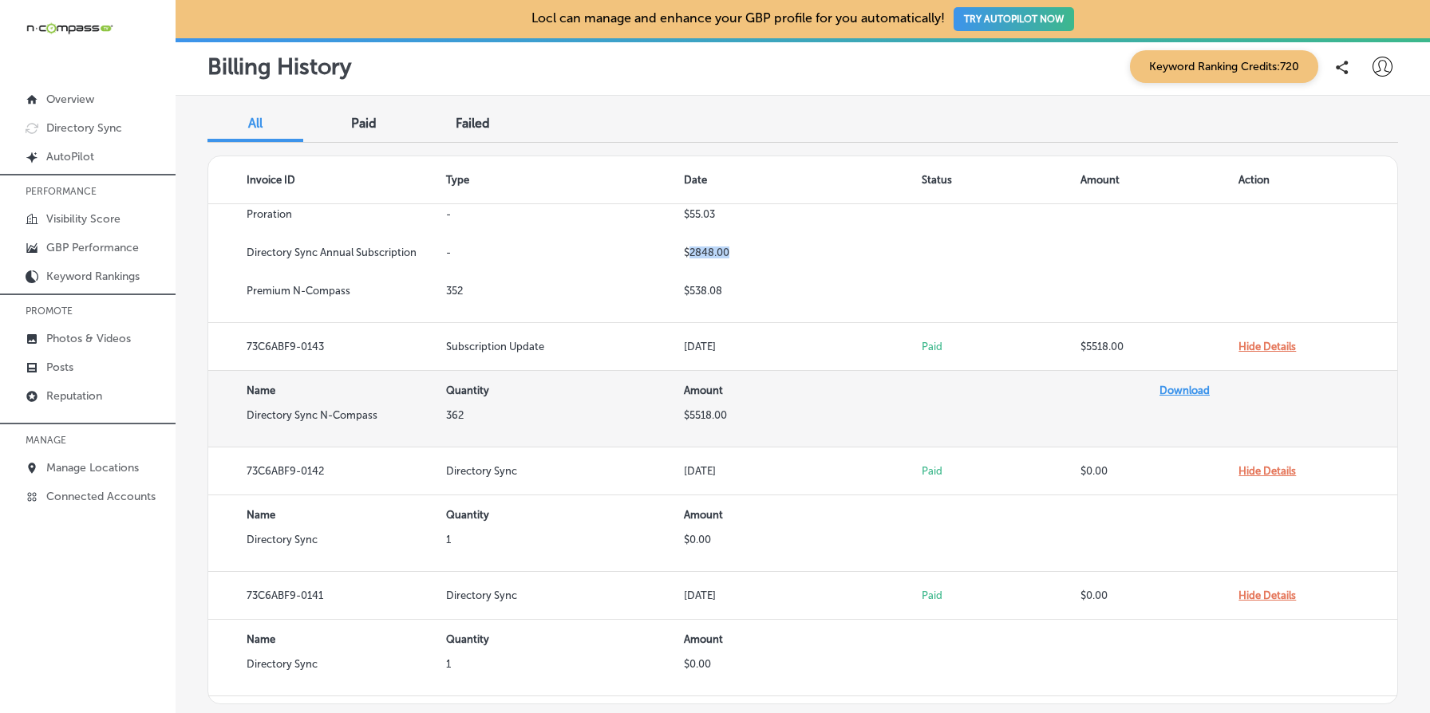
scroll to position [68, 0]
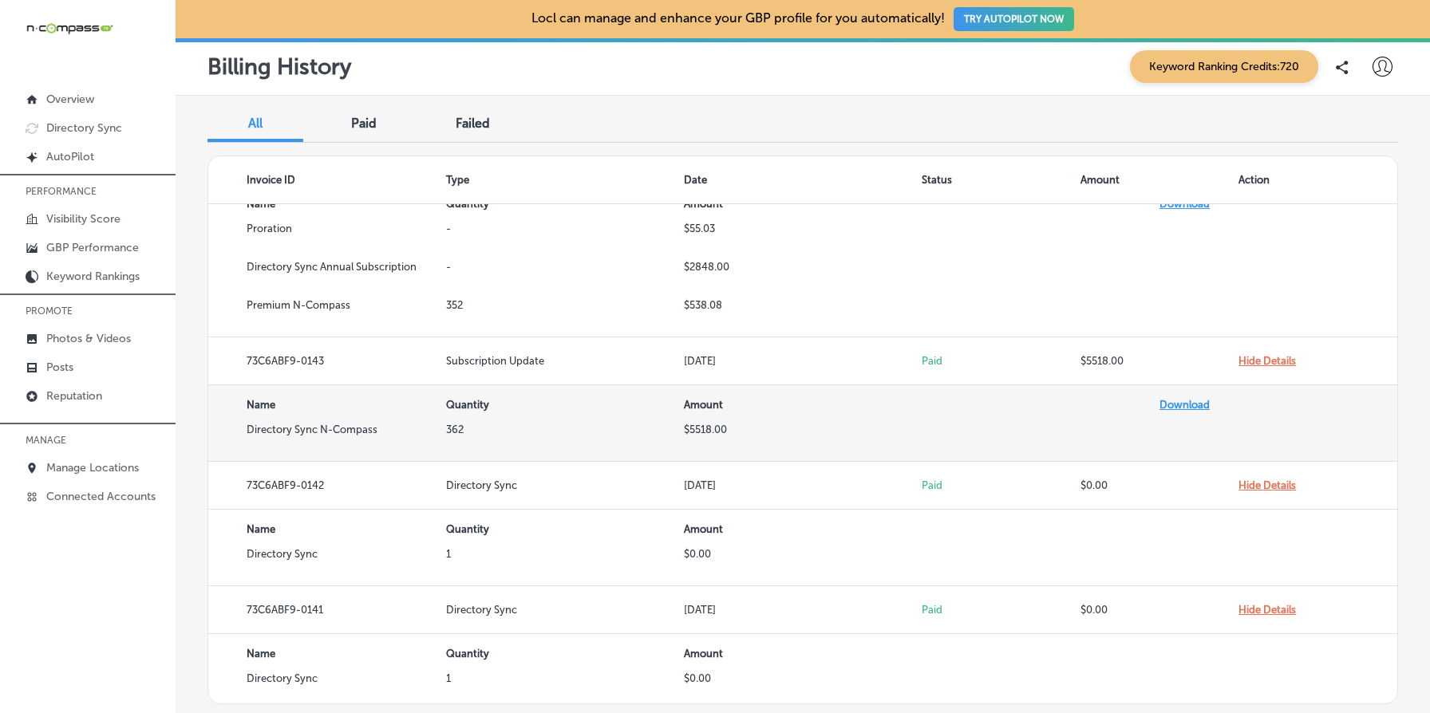
click at [452, 432] on td "362" at bounding box center [565, 443] width 238 height 38
click at [692, 432] on td "$5518.00" at bounding box center [803, 443] width 238 height 38
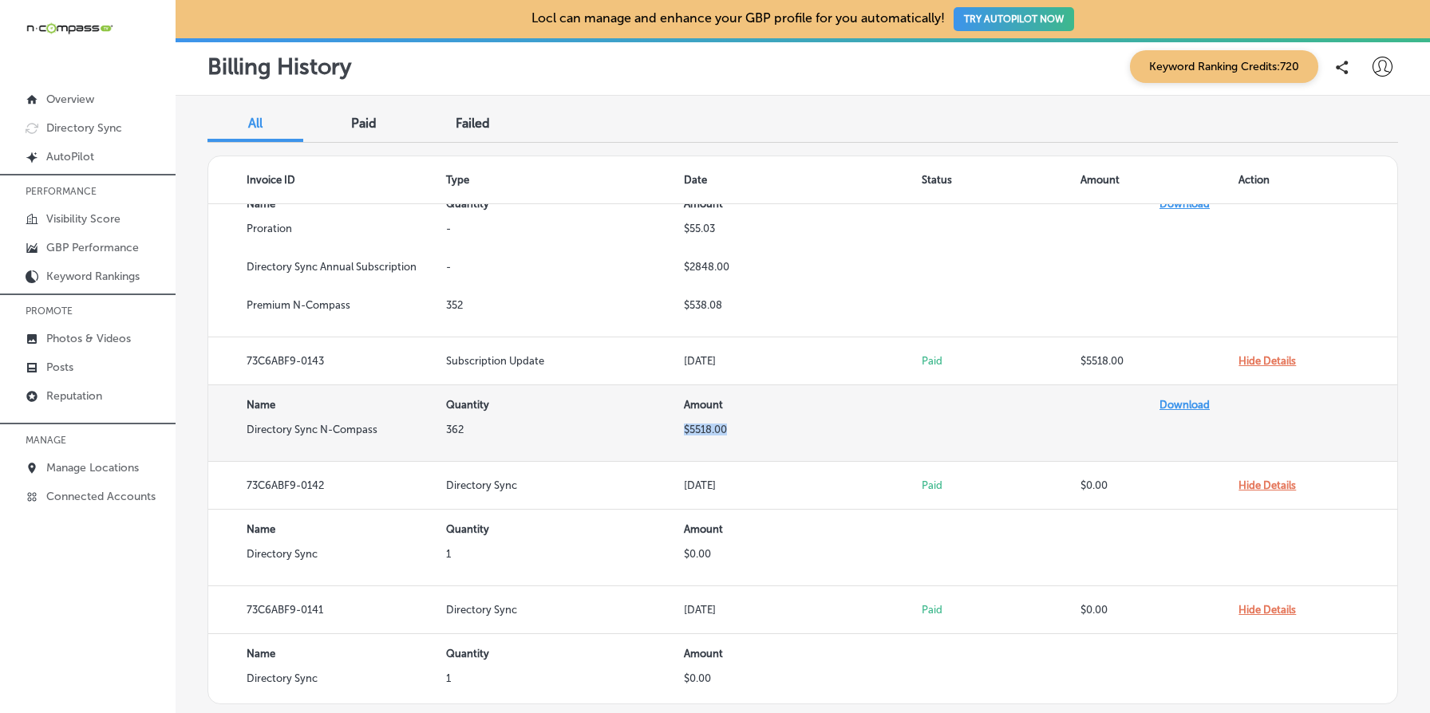
click at [692, 432] on td "$5518.00" at bounding box center [803, 443] width 238 height 38
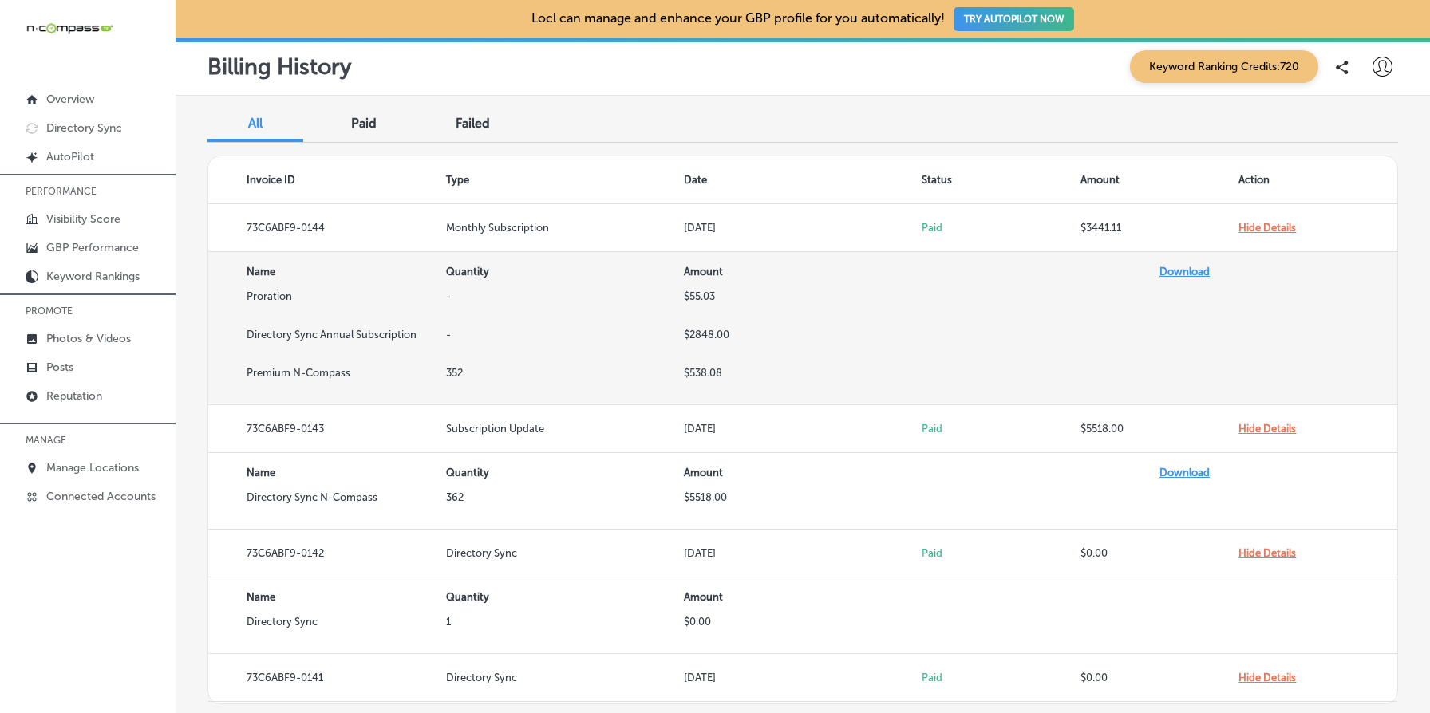
click at [454, 333] on td "-" at bounding box center [565, 348] width 238 height 38
click at [311, 339] on td "Directory Sync Annual Subscription" at bounding box center [327, 348] width 238 height 38
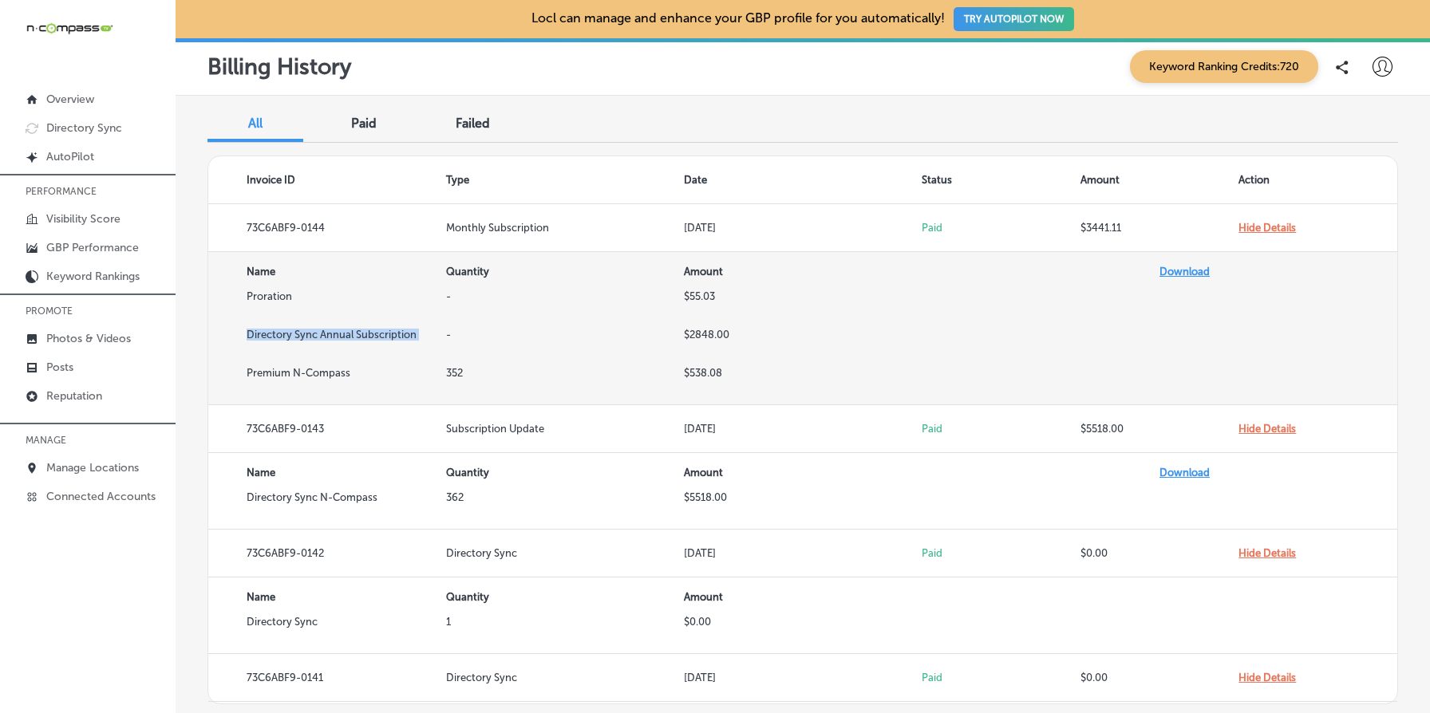
click at [311, 339] on td "Directory Sync Annual Subscription" at bounding box center [327, 348] width 238 height 38
click at [457, 341] on td "-" at bounding box center [565, 348] width 238 height 38
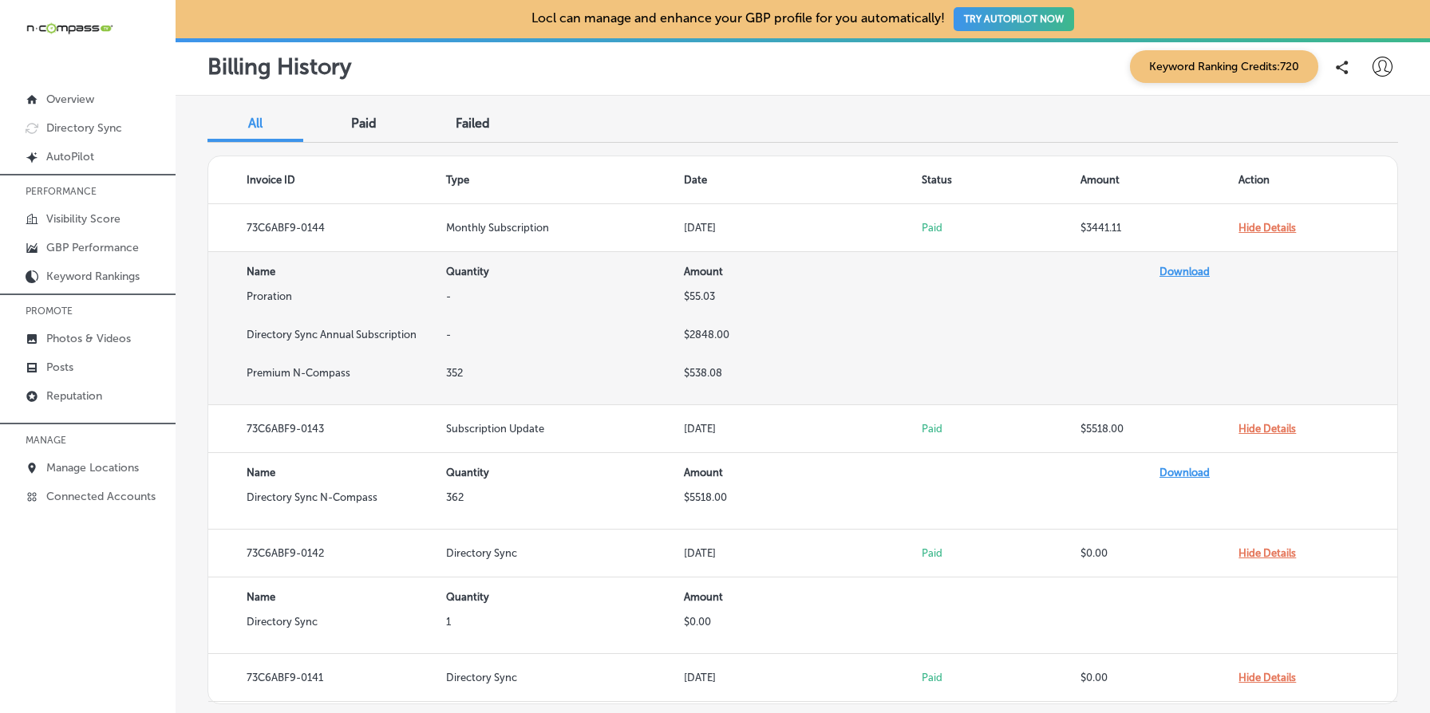
click at [457, 341] on td "-" at bounding box center [565, 348] width 238 height 38
click at [466, 331] on td "-" at bounding box center [565, 348] width 238 height 38
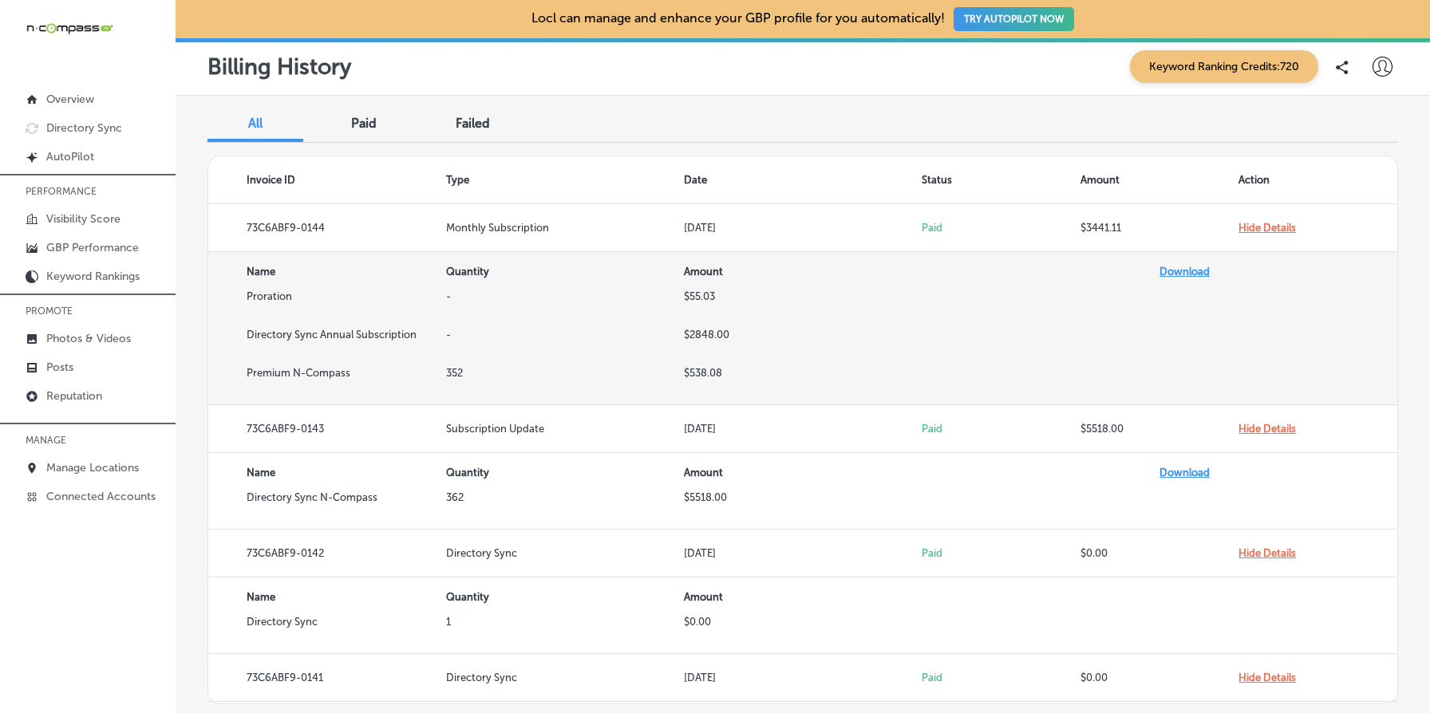
click at [440, 329] on td "Directory Sync Annual Subscription" at bounding box center [327, 348] width 238 height 38
click at [452, 346] on td "-" at bounding box center [565, 348] width 238 height 38
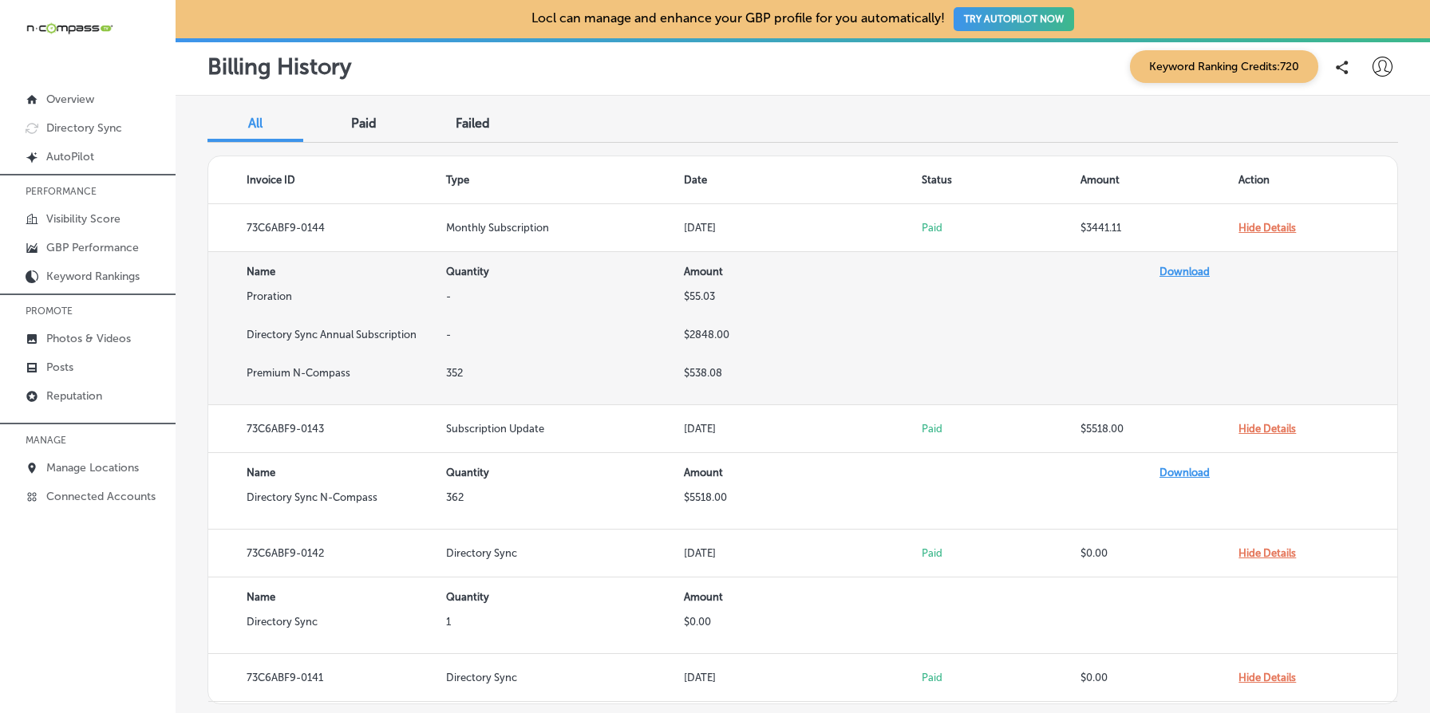
click at [452, 346] on td "-" at bounding box center [565, 348] width 238 height 38
click at [458, 334] on td "-" at bounding box center [565, 348] width 238 height 38
click at [323, 291] on td "Proration" at bounding box center [327, 309] width 238 height 38
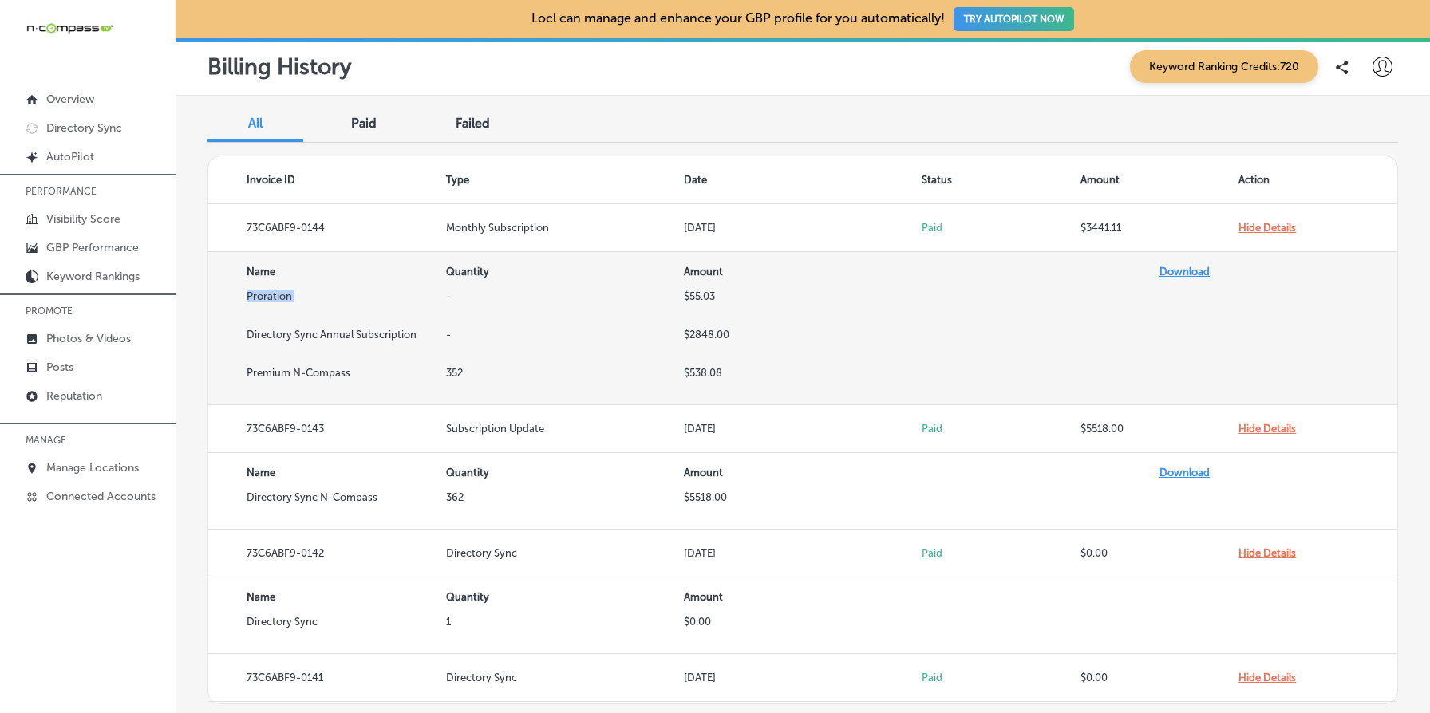
click at [323, 291] on td "Proration" at bounding box center [327, 309] width 238 height 38
click at [456, 330] on td "-" at bounding box center [565, 348] width 238 height 38
click at [488, 327] on td "-" at bounding box center [565, 309] width 238 height 38
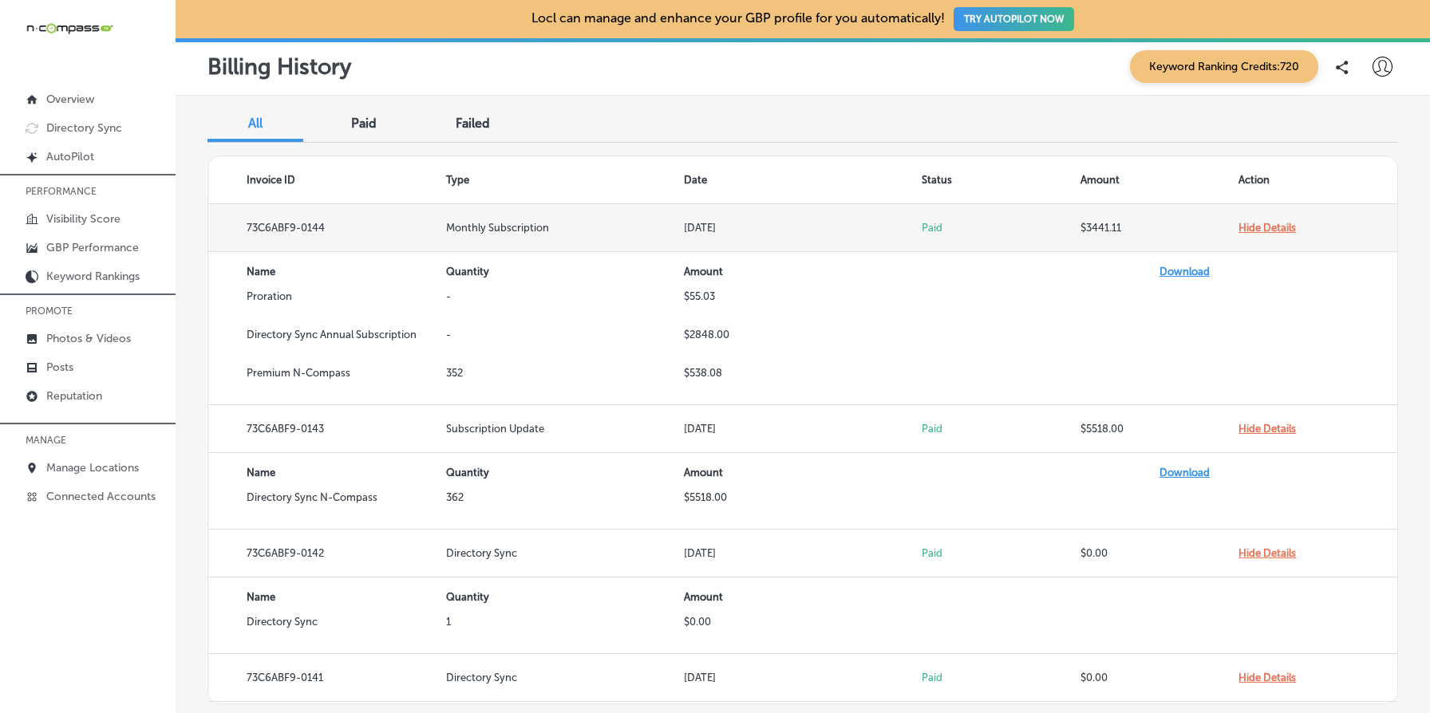
click at [497, 239] on td "Monthly Subscription" at bounding box center [565, 228] width 238 height 48
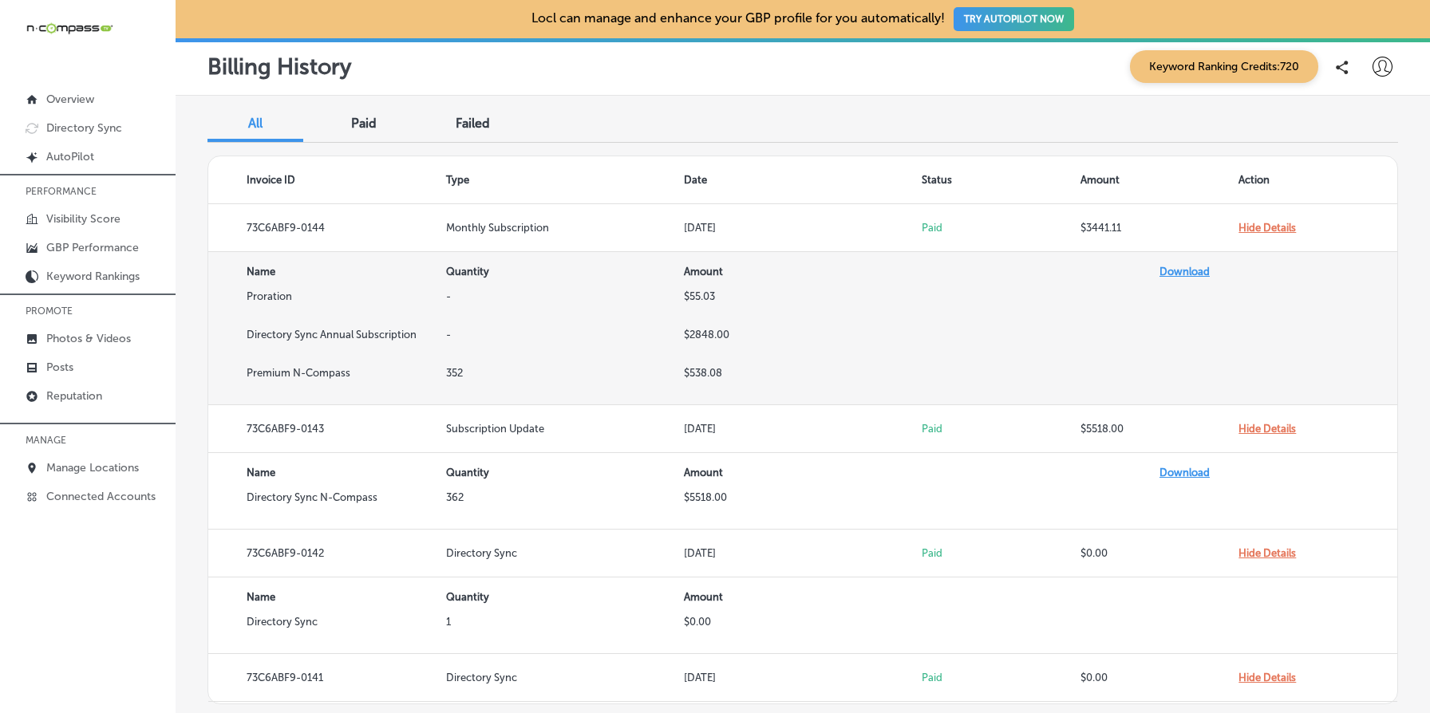
click at [569, 323] on td "-" at bounding box center [565, 309] width 238 height 38
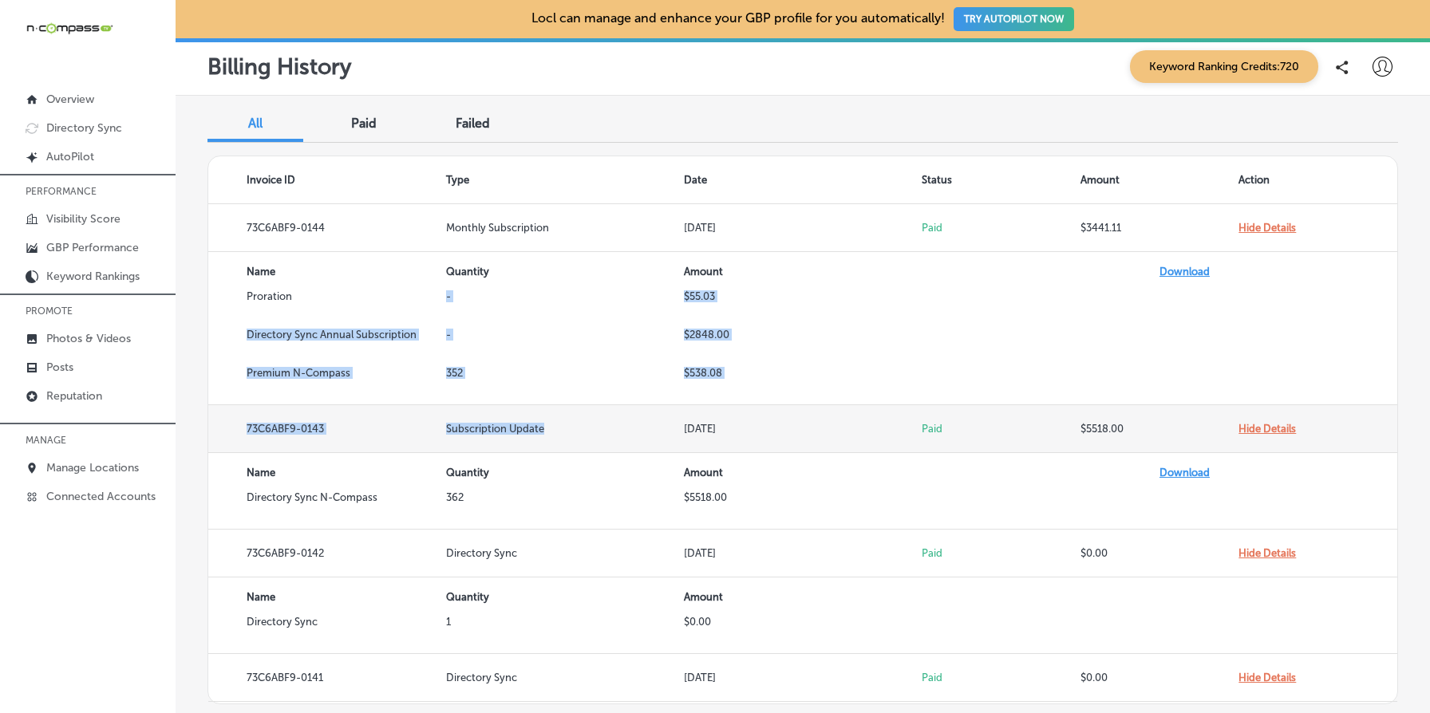
drag, startPoint x: 446, startPoint y: 299, endPoint x: 582, endPoint y: 433, distance: 190.7
click at [581, 432] on tbody "73C6ABF9-0144 Monthly Subscription Aug 16, 2025 Paid $3441.11 Hide Details Name…" at bounding box center [802, 454] width 1189 height 500
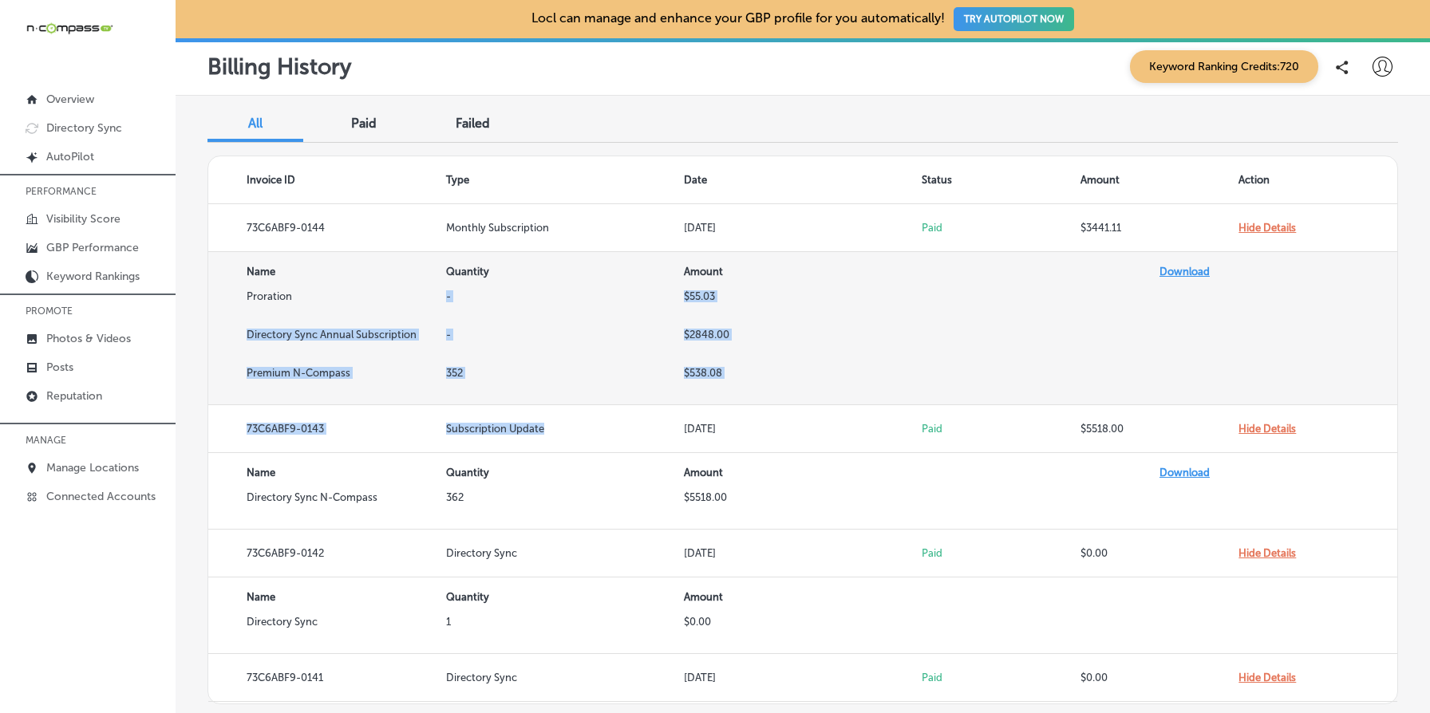
click at [606, 311] on td "-" at bounding box center [565, 309] width 238 height 38
click at [272, 294] on td "Proration" at bounding box center [327, 309] width 238 height 38
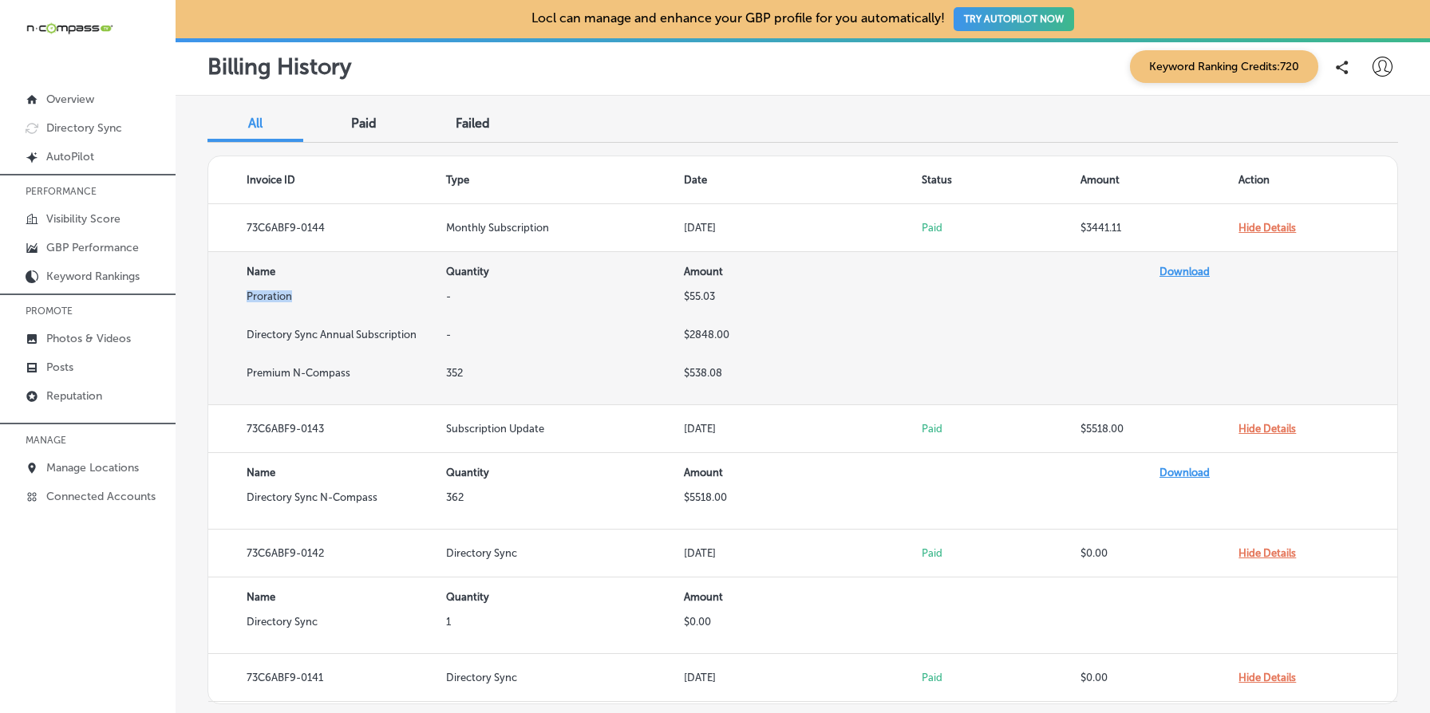
click at [272, 294] on td "Proration" at bounding box center [327, 309] width 238 height 38
click at [325, 296] on td "Proration" at bounding box center [327, 309] width 238 height 38
click at [395, 314] on td "Proration" at bounding box center [327, 309] width 238 height 38
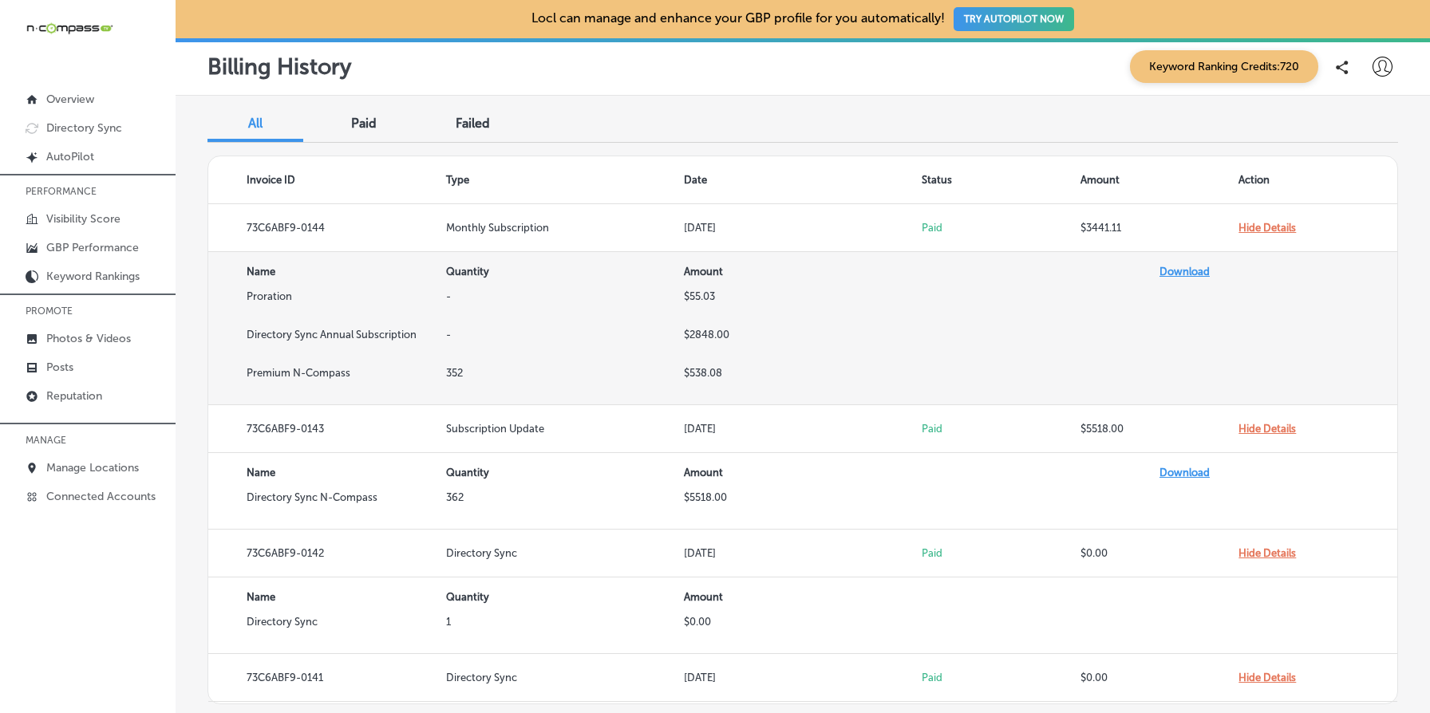
click at [326, 290] on td "Proration" at bounding box center [327, 309] width 238 height 38
click at [334, 292] on td "Proration" at bounding box center [327, 309] width 238 height 38
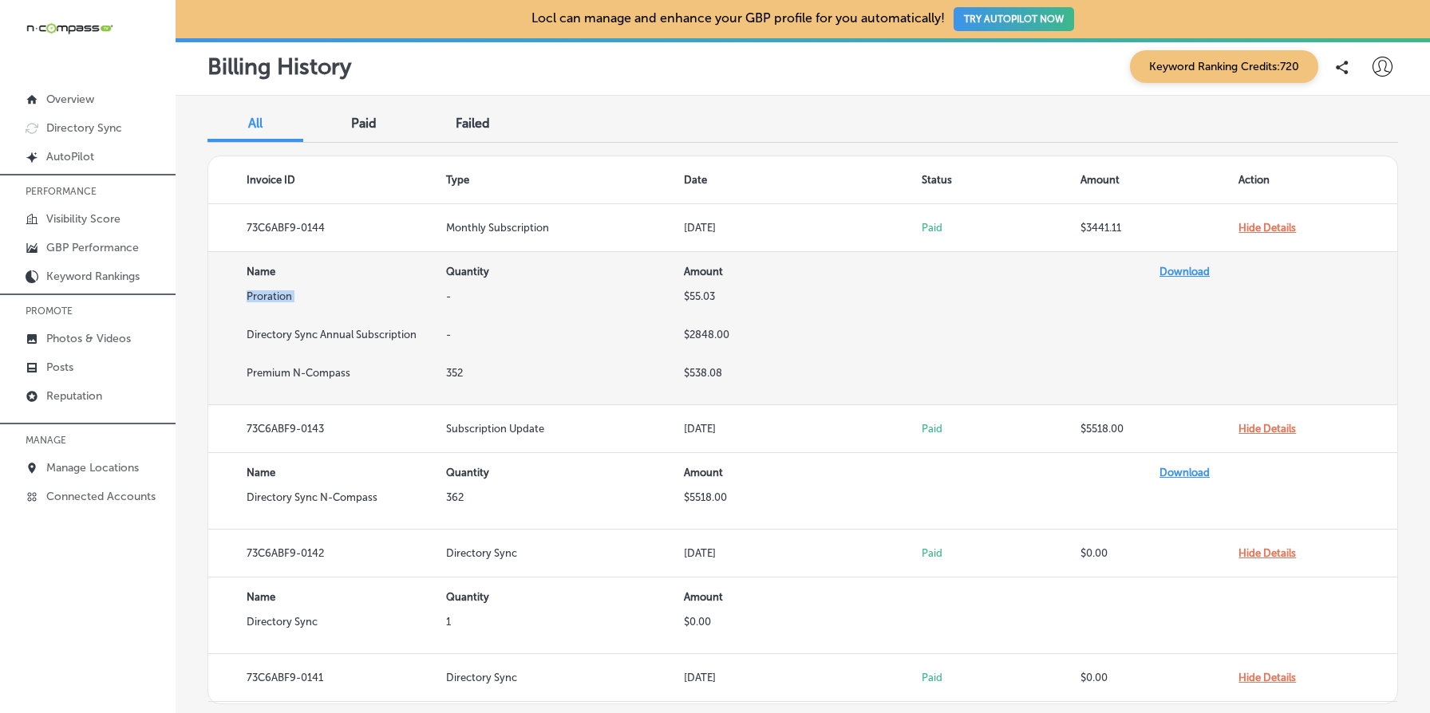
click at [334, 292] on td "Proration" at bounding box center [327, 309] width 238 height 38
click at [350, 299] on td "Proration" at bounding box center [327, 309] width 238 height 38
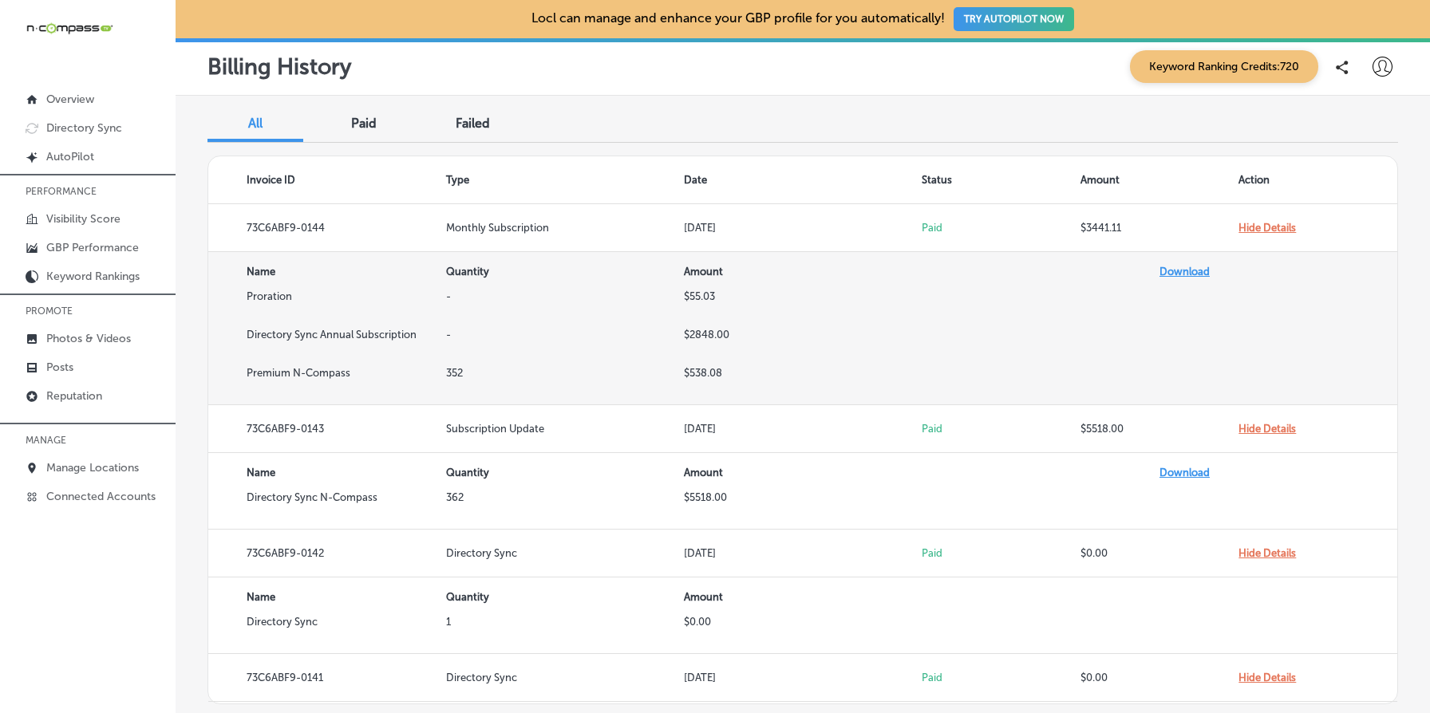
click at [472, 331] on td "-" at bounding box center [565, 348] width 238 height 38
click at [460, 302] on td "-" at bounding box center [565, 309] width 238 height 38
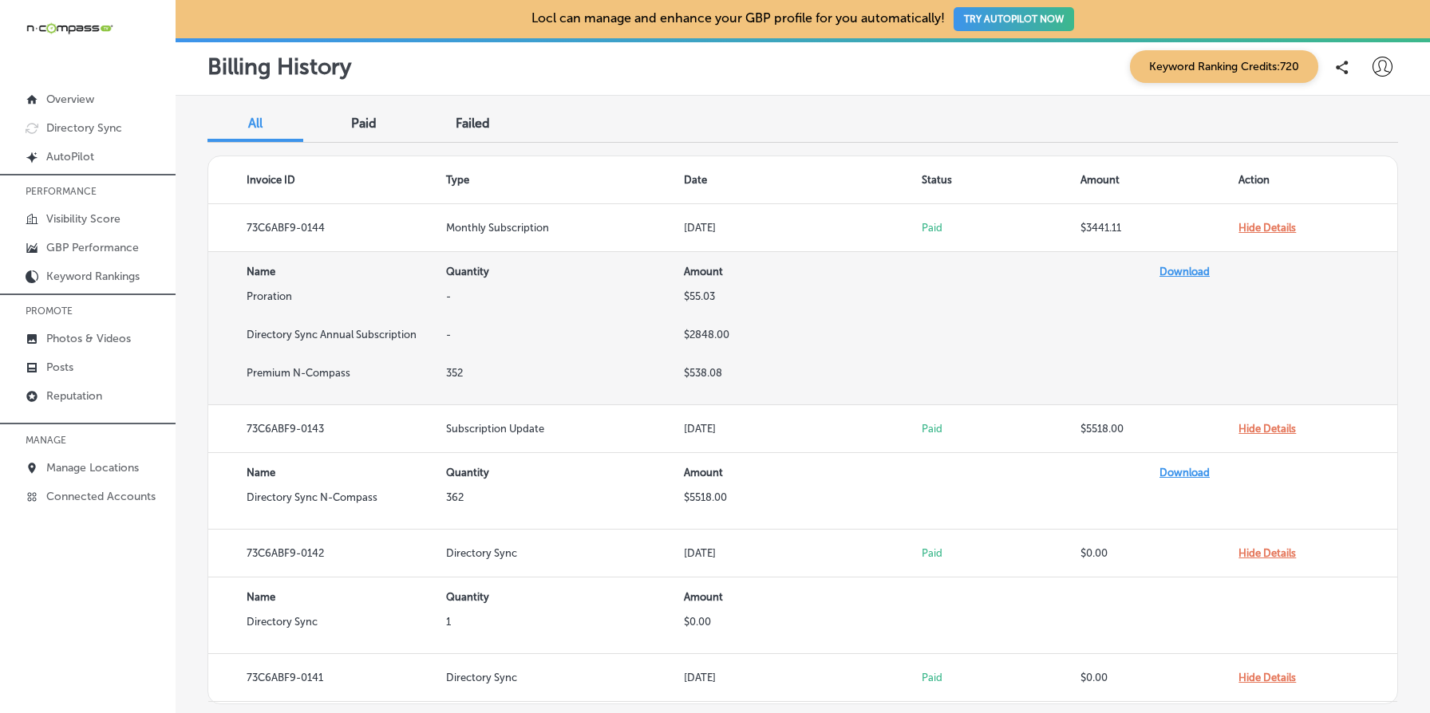
click at [460, 302] on td "-" at bounding box center [565, 309] width 238 height 38
click at [690, 322] on td "$55.03" at bounding box center [803, 309] width 238 height 38
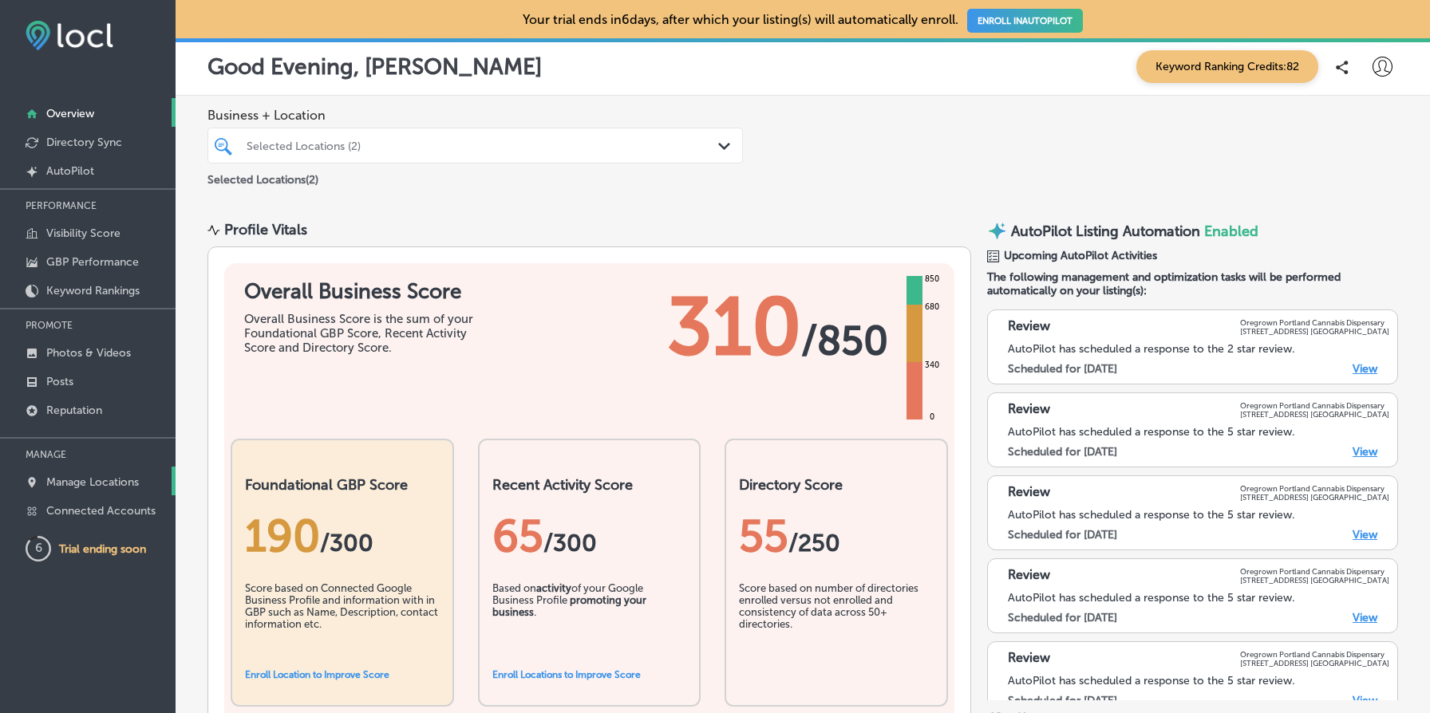
click at [103, 482] on p "Manage Locations" at bounding box center [92, 483] width 93 height 14
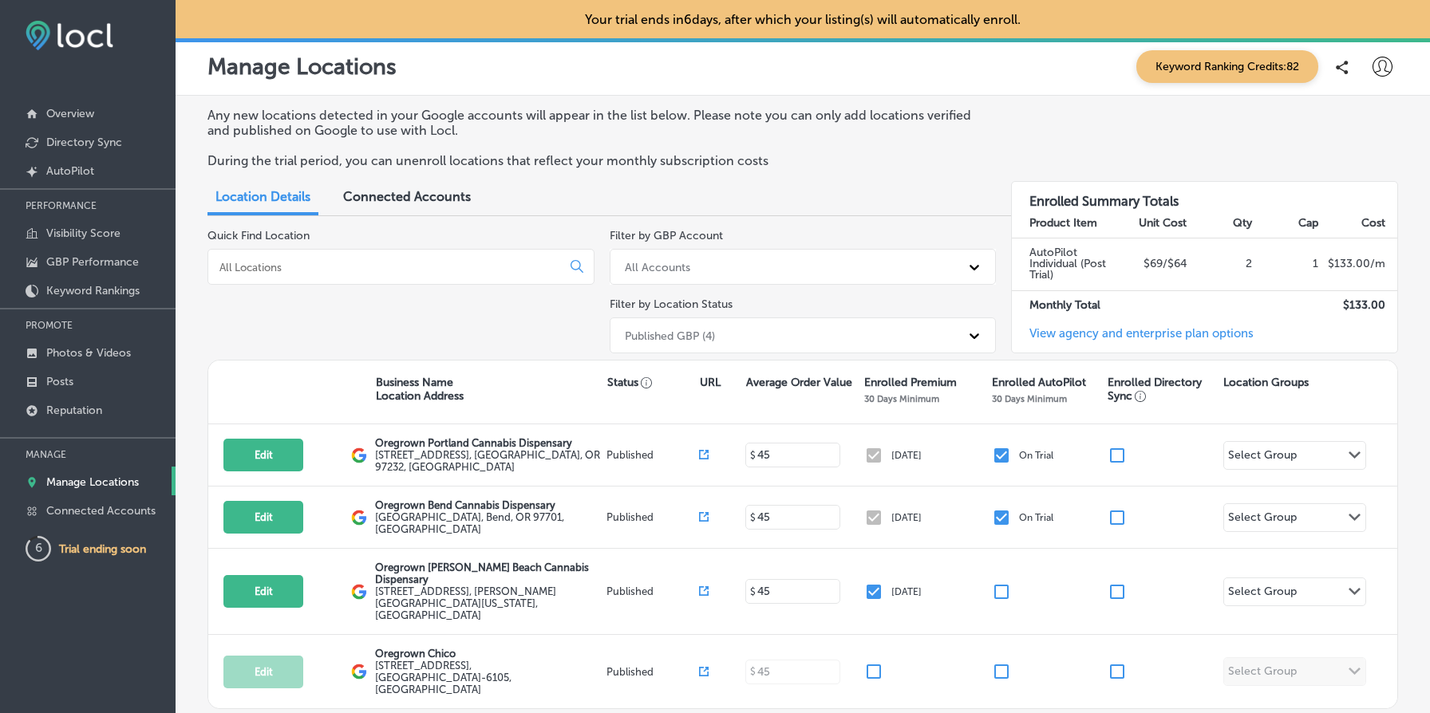
scroll to position [64, 0]
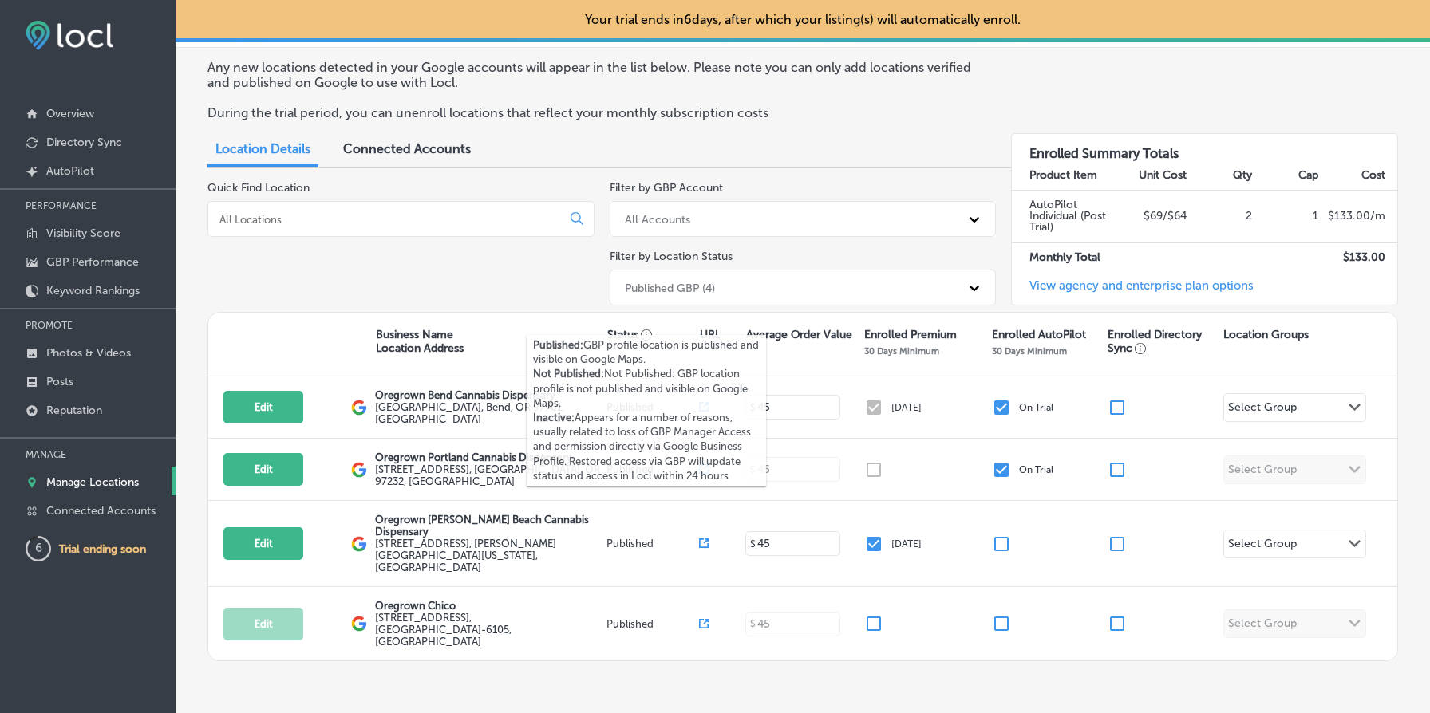
scroll to position [64, 0]
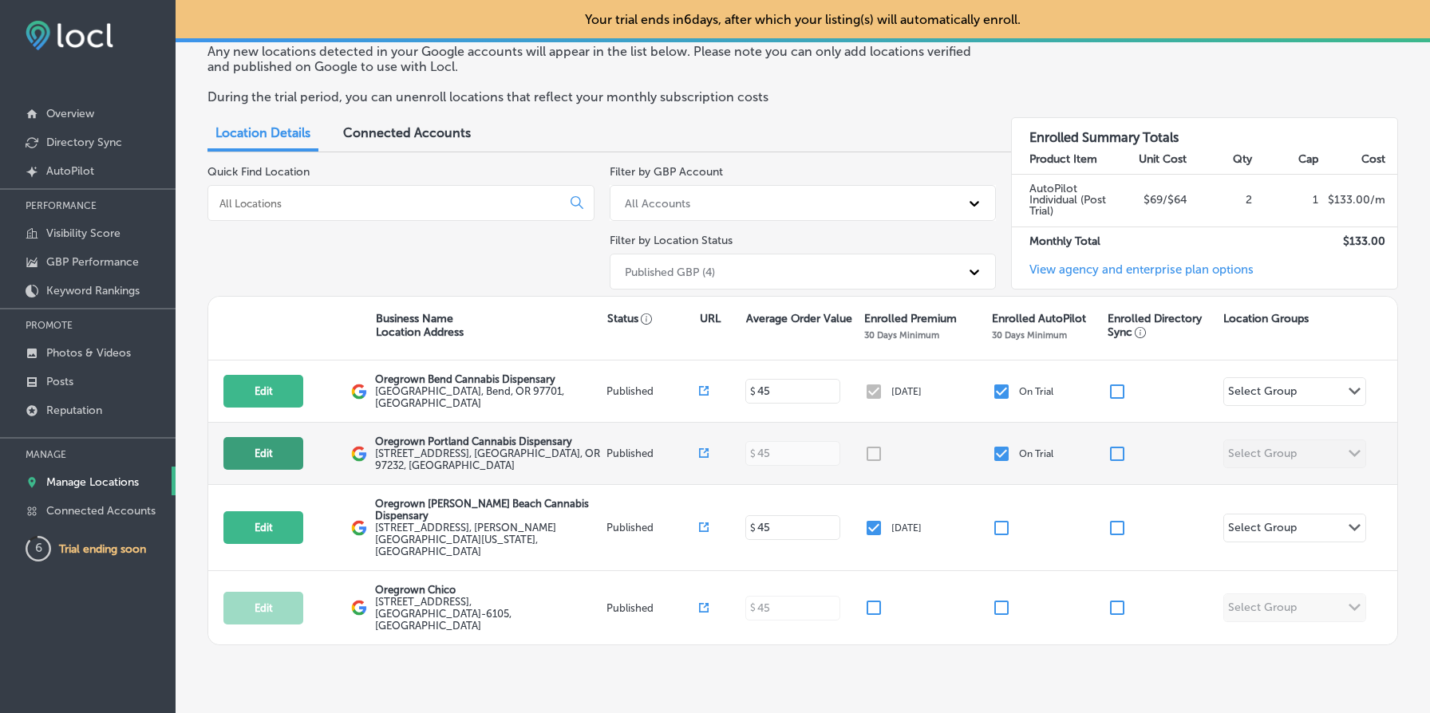
click at [270, 458] on button "Edit" at bounding box center [263, 453] width 80 height 33
select select "US"
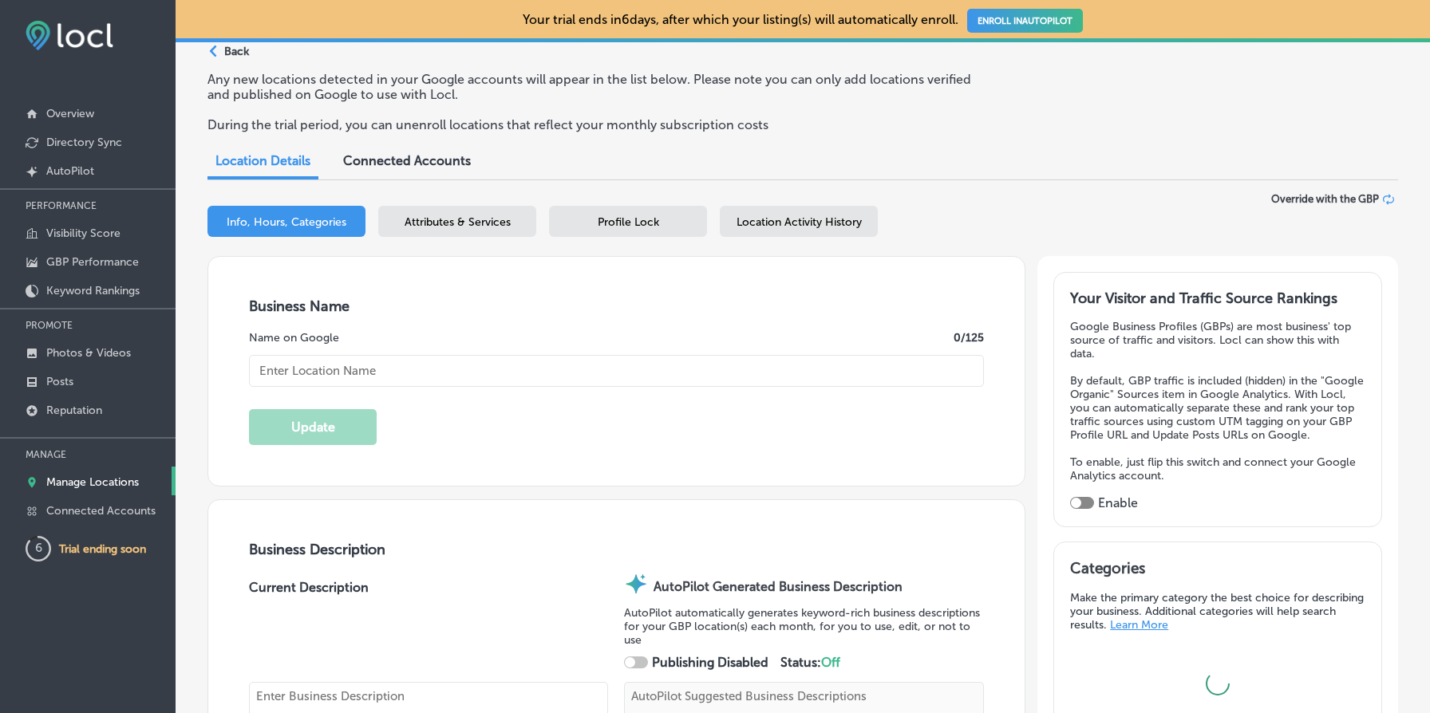
type input "[STREET_ADDRESS]"
type input "[GEOGRAPHIC_DATA]"
type input "97232"
type input "US"
type input "[URL][DOMAIN_NAME]"
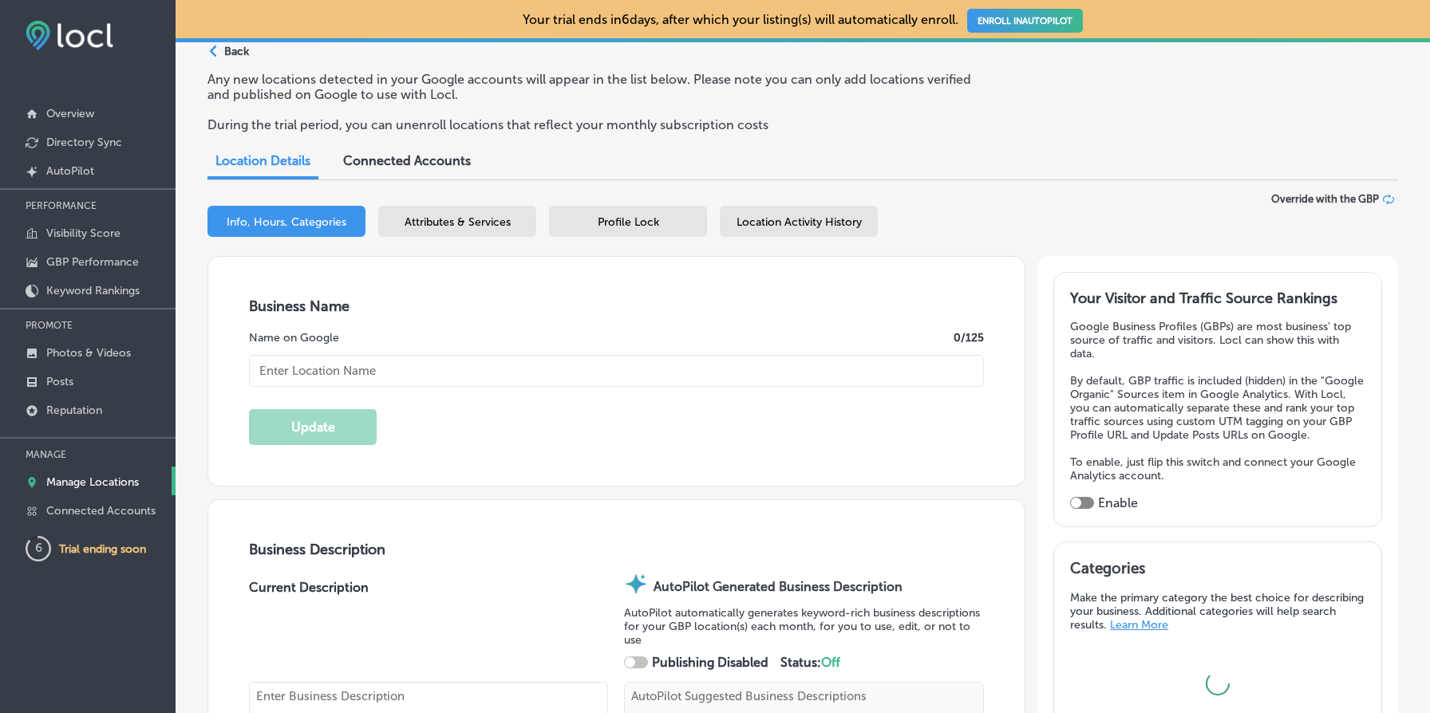
checkbox input "false"
checkbox input "true"
type input "[PHONE_NUMBER]"
select select "US"
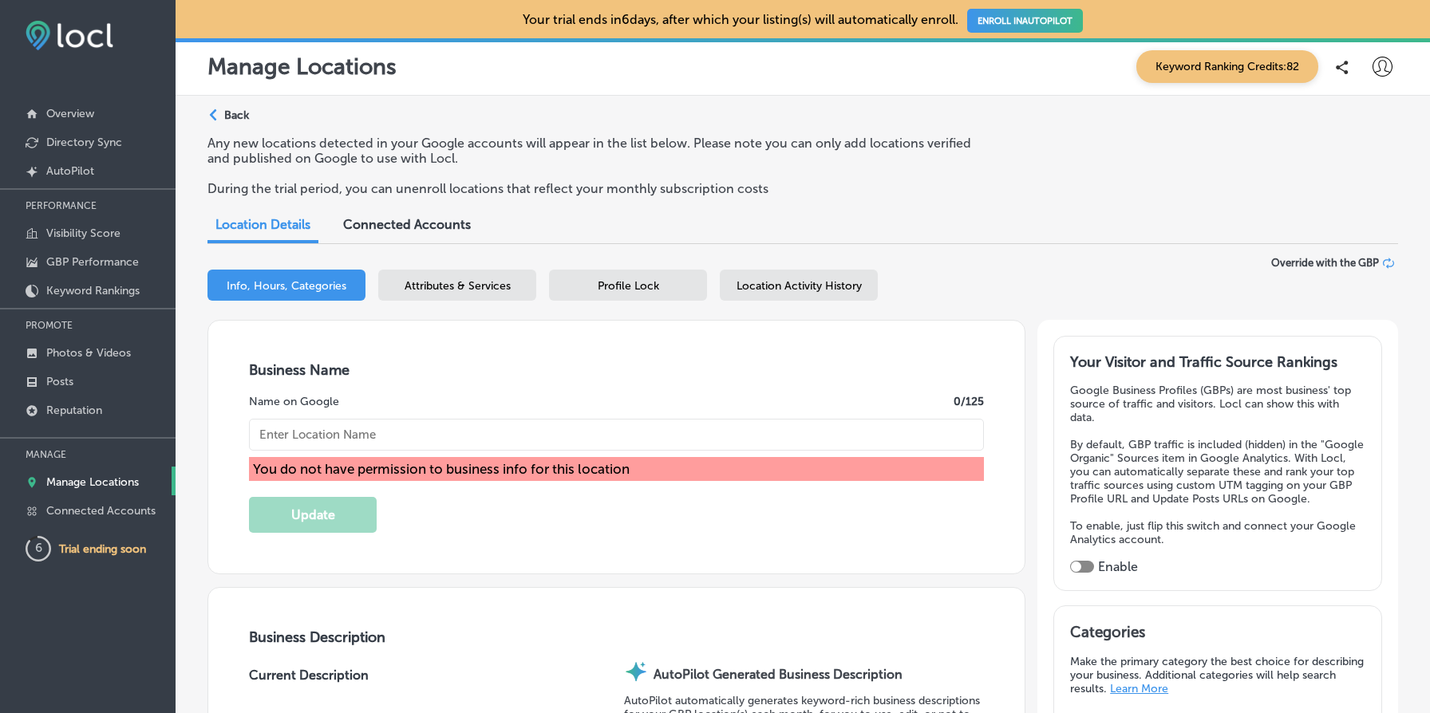
click at [233, 109] on p "Back" at bounding box center [236, 116] width 25 height 14
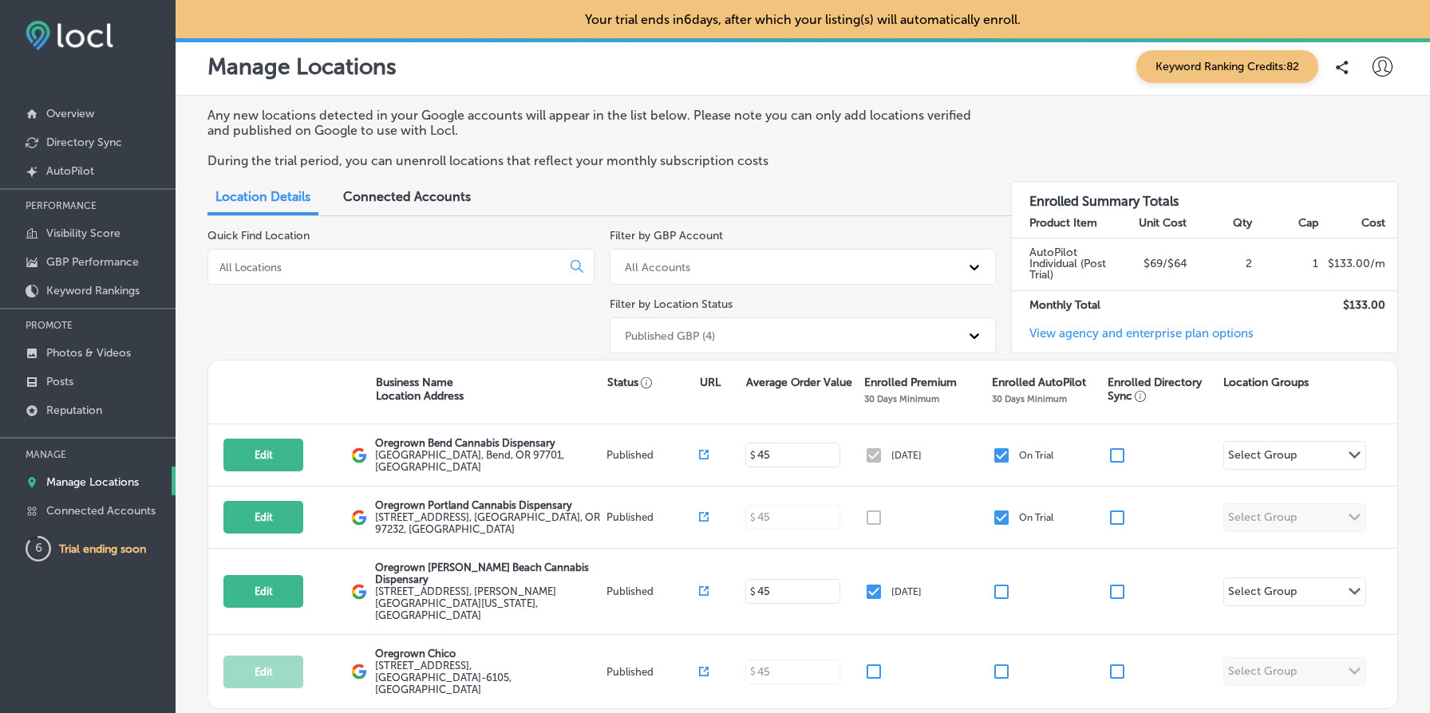
scroll to position [64, 0]
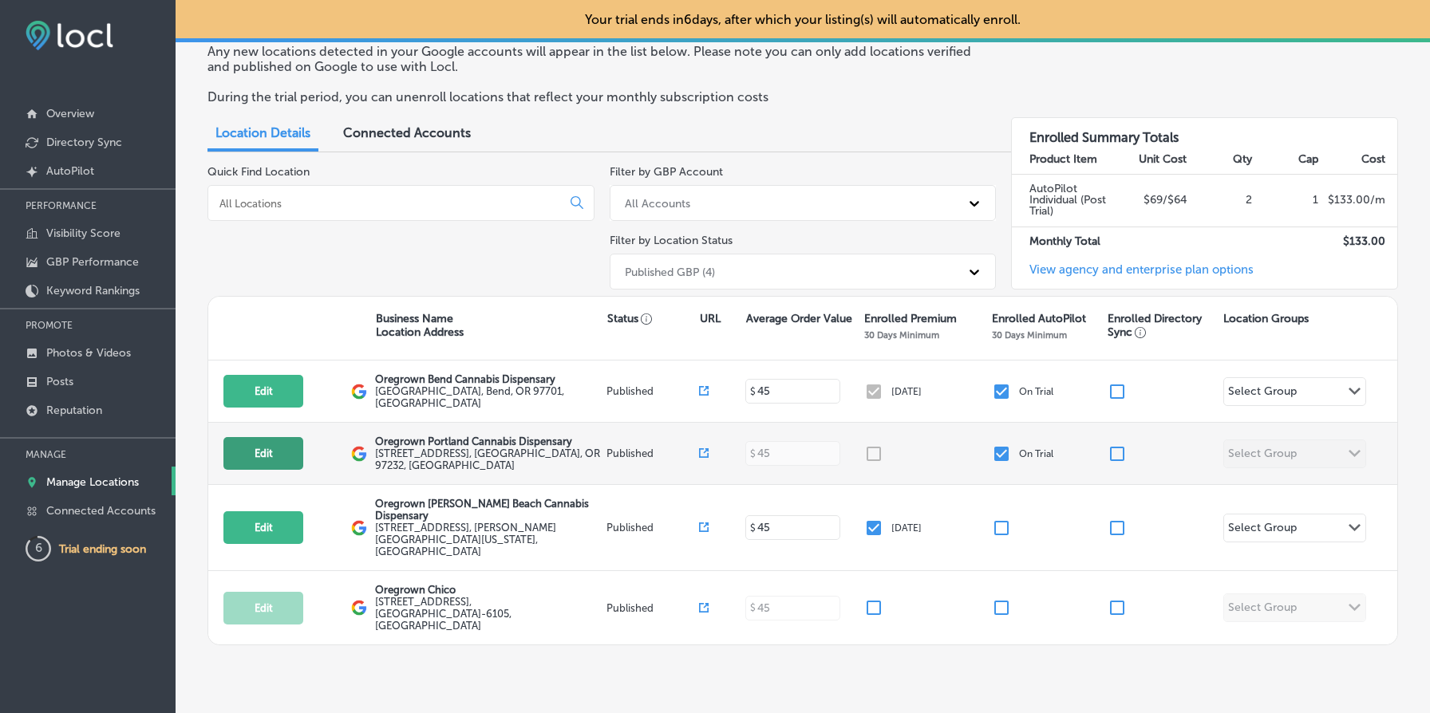
click at [253, 451] on button "Edit" at bounding box center [263, 453] width 80 height 33
select select "US"
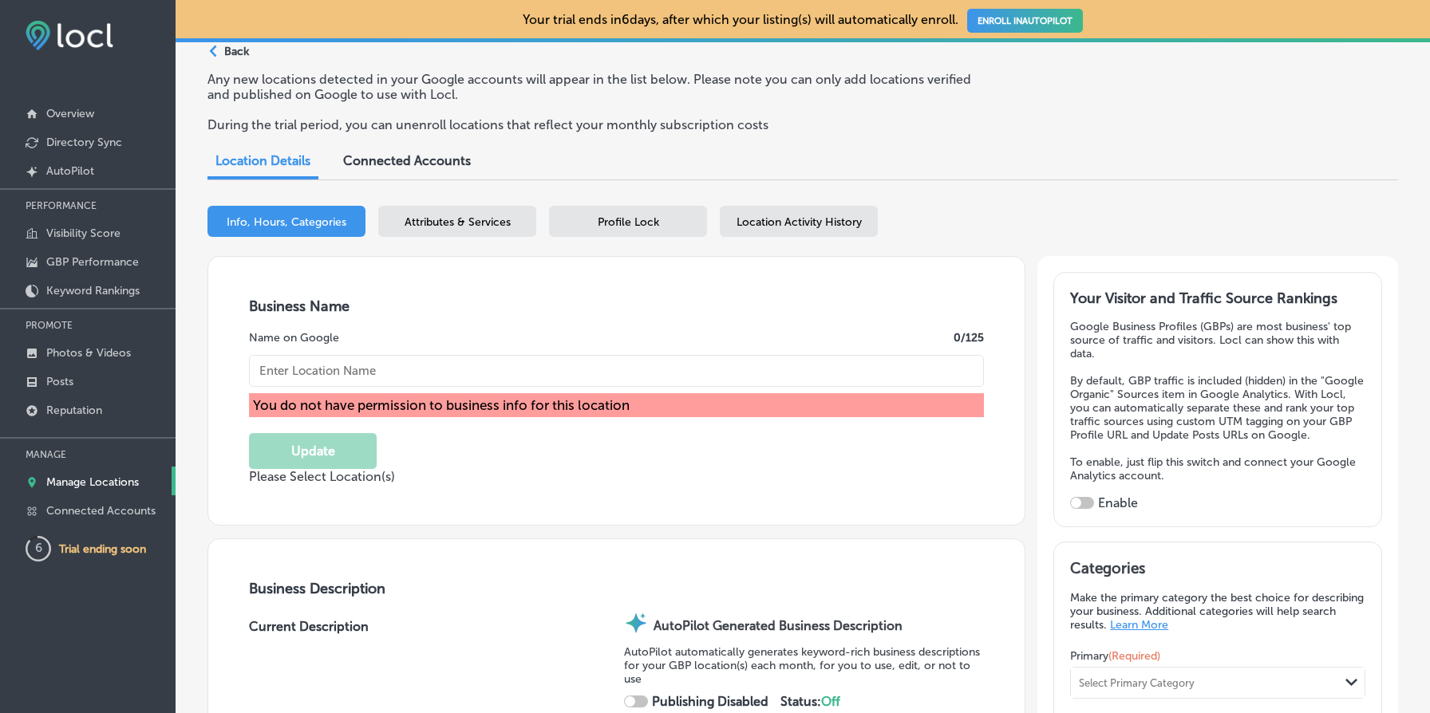
type input "[STREET_ADDRESS]"
type input "[GEOGRAPHIC_DATA]"
type input "97232"
type input "US"
checkbox input "true"
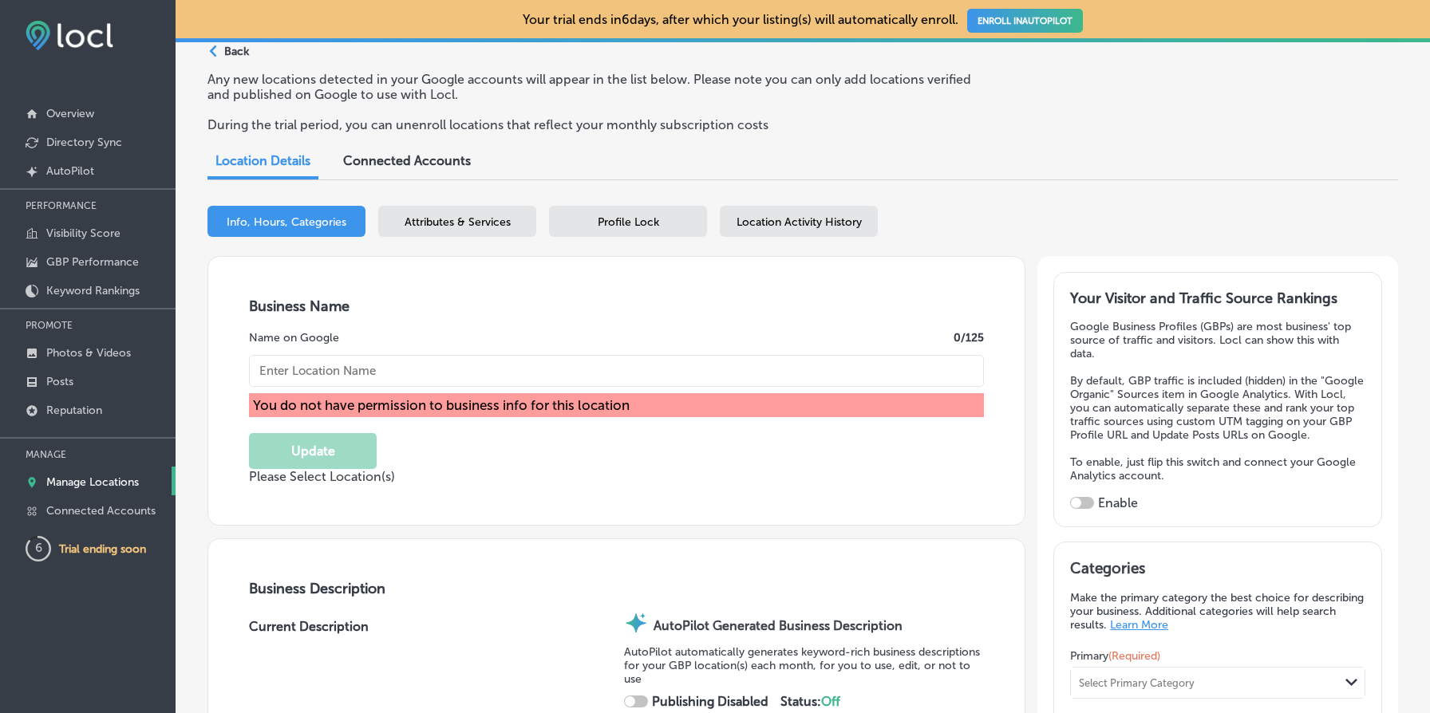
type input "[URL][DOMAIN_NAME]"
checkbox input "false"
type input "[PHONE_NUMBER]"
select select "US"
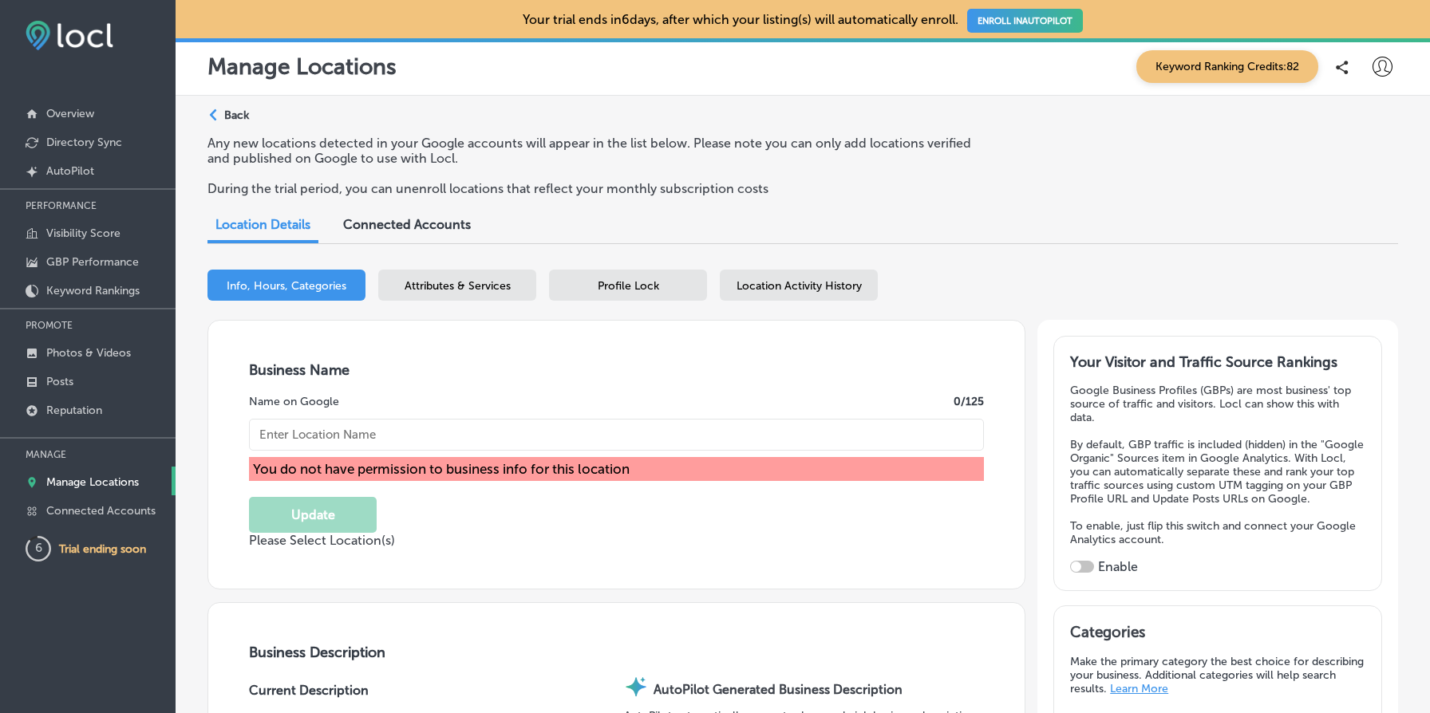
click at [245, 111] on p "Back" at bounding box center [236, 116] width 25 height 14
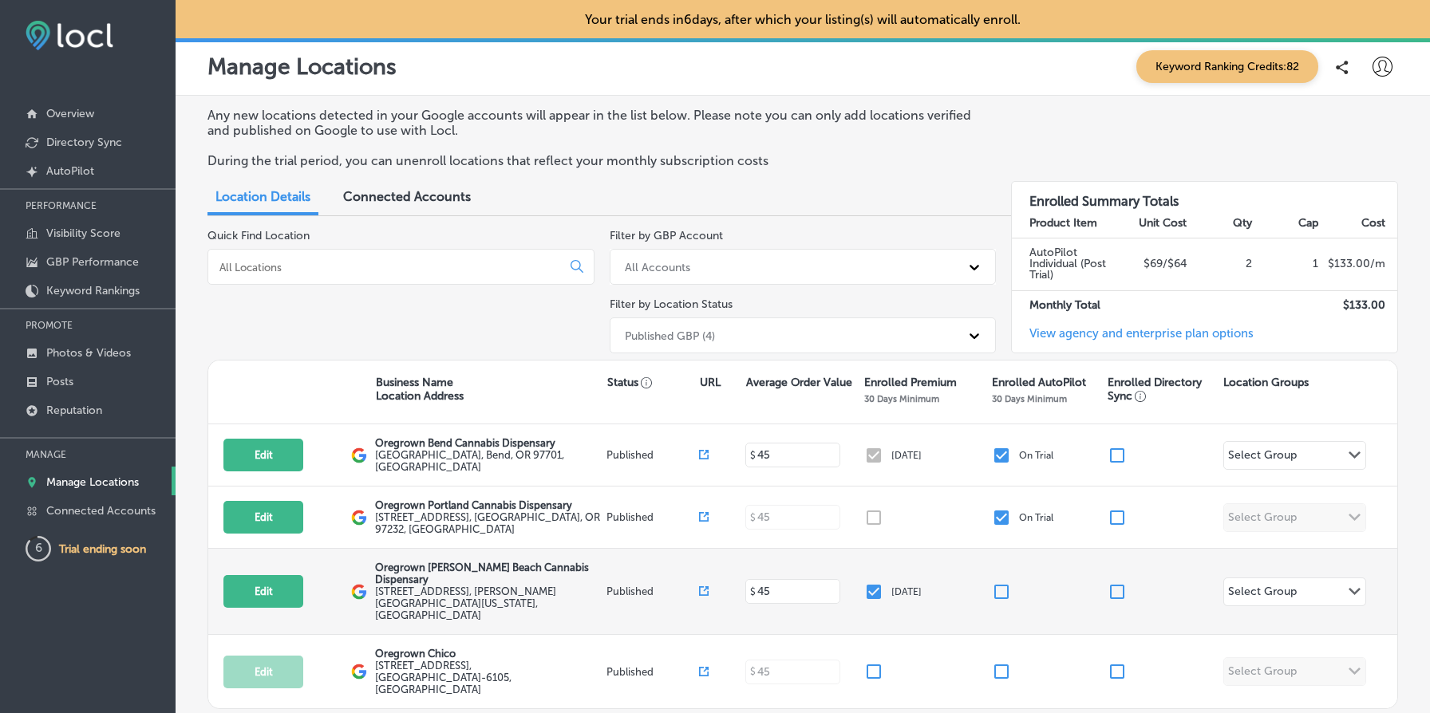
click at [877, 582] on input "checkbox" at bounding box center [873, 591] width 19 height 19
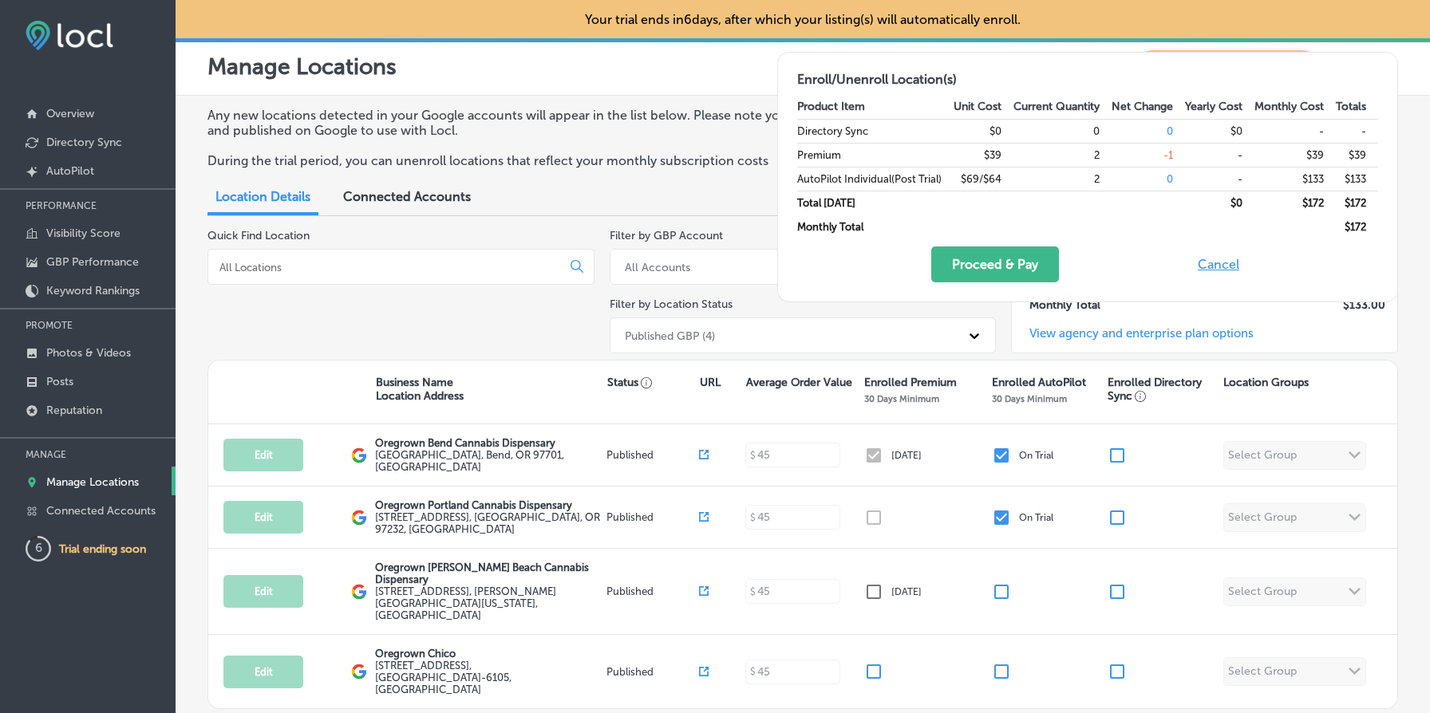
click at [1224, 264] on button "Cancel" at bounding box center [1218, 265] width 51 height 36
checkbox input "true"
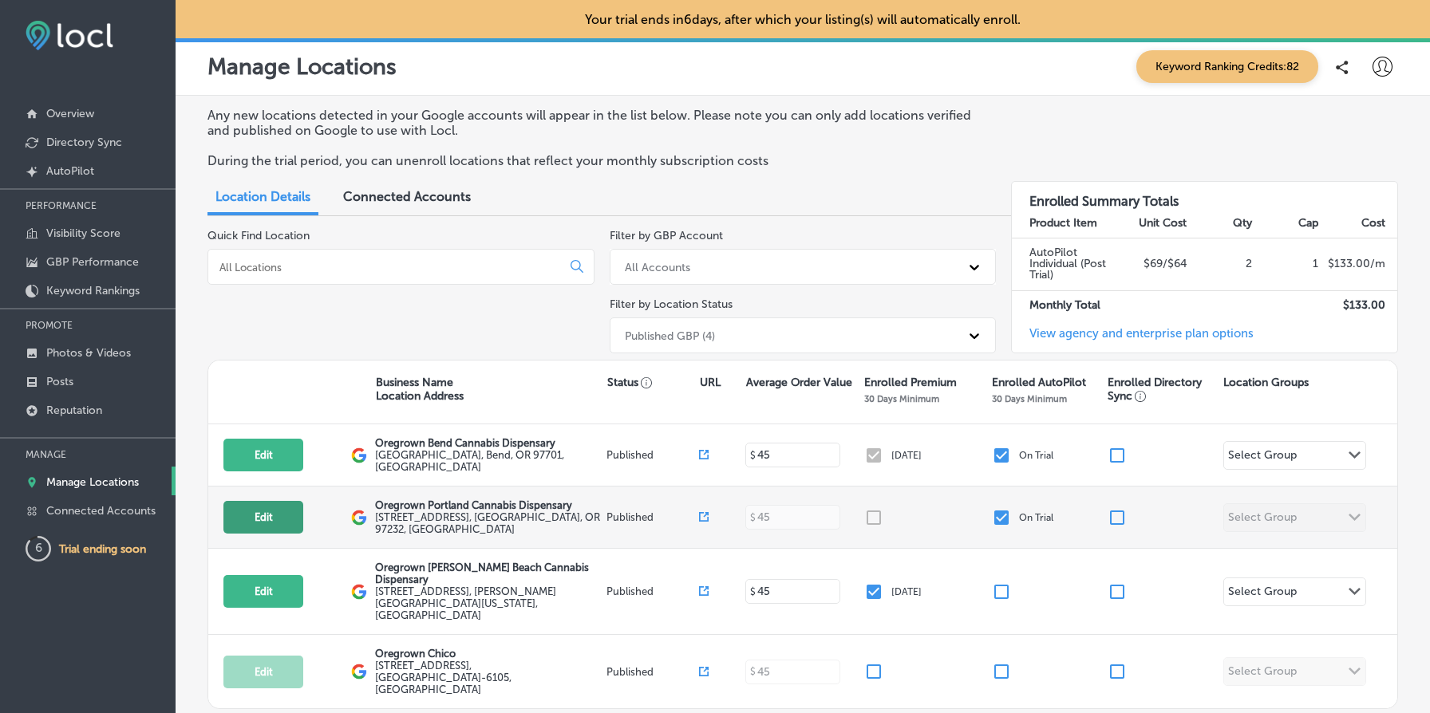
click at [266, 506] on button "Edit" at bounding box center [263, 517] width 80 height 33
select select "US"
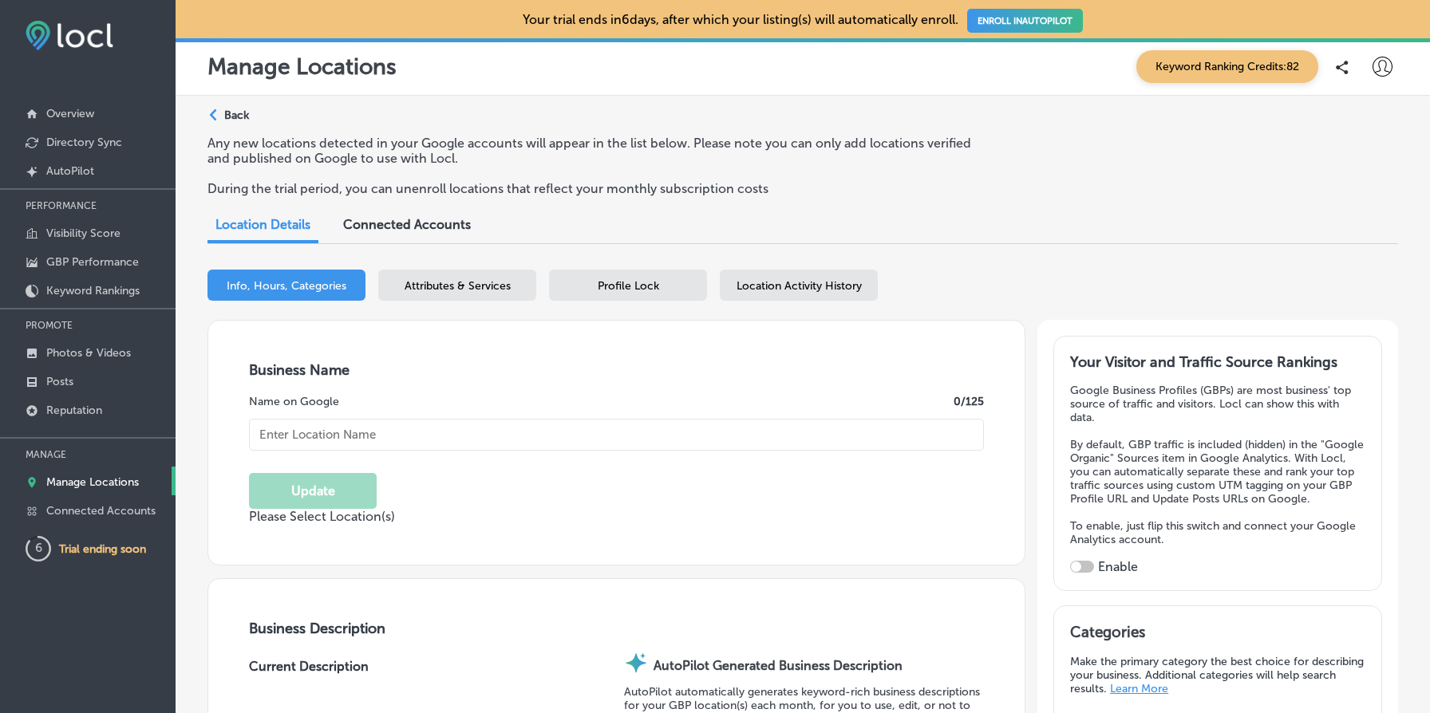
type input "[STREET_ADDRESS]"
type input "[GEOGRAPHIC_DATA]"
type input "97232"
type input "US"
type input "[URL][DOMAIN_NAME]"
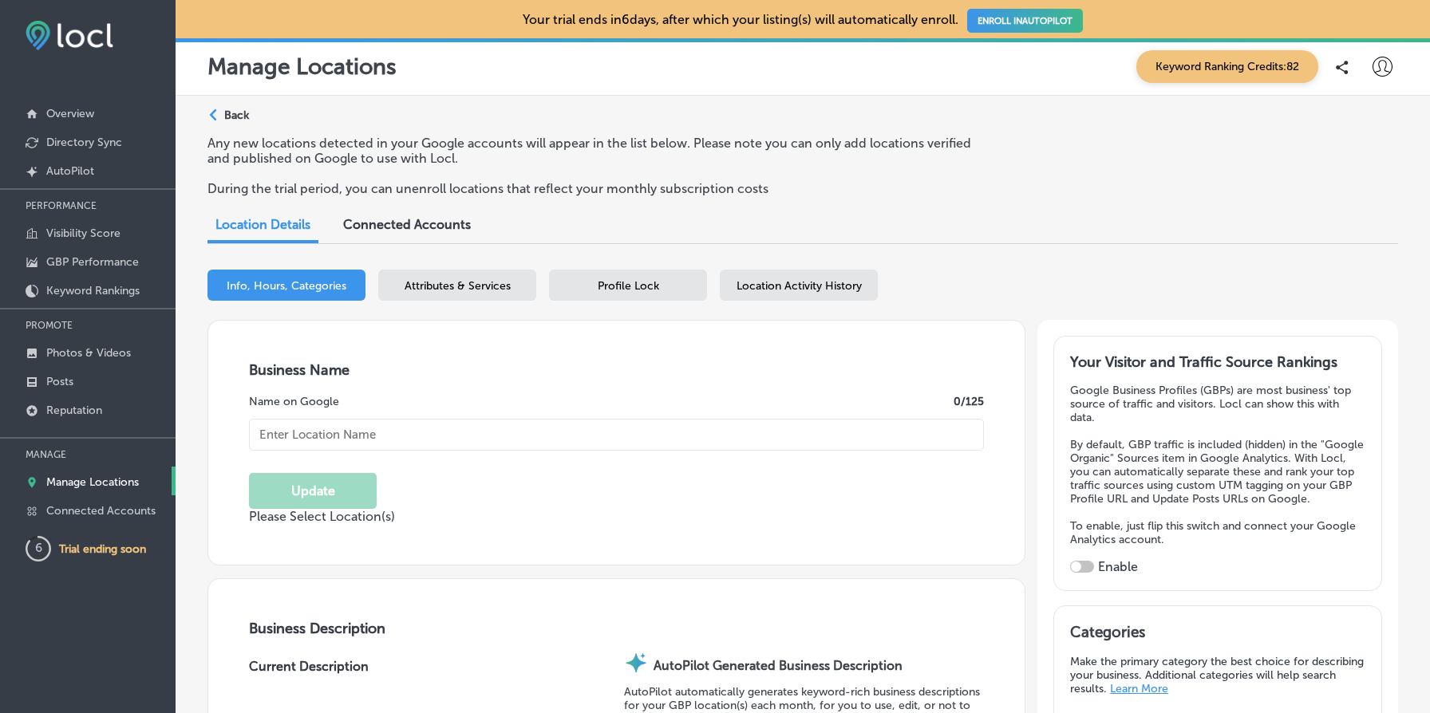
checkbox input "true"
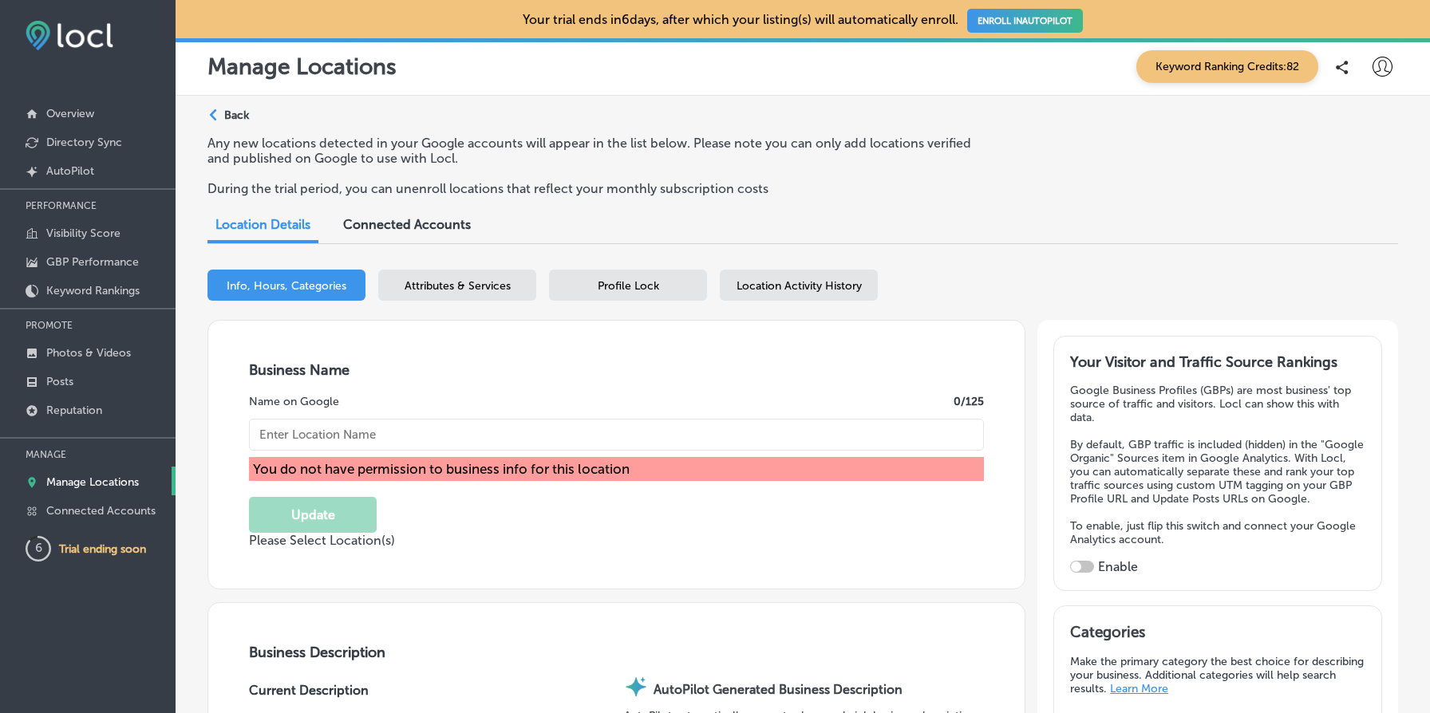
click at [239, 120] on p "Back" at bounding box center [236, 116] width 25 height 14
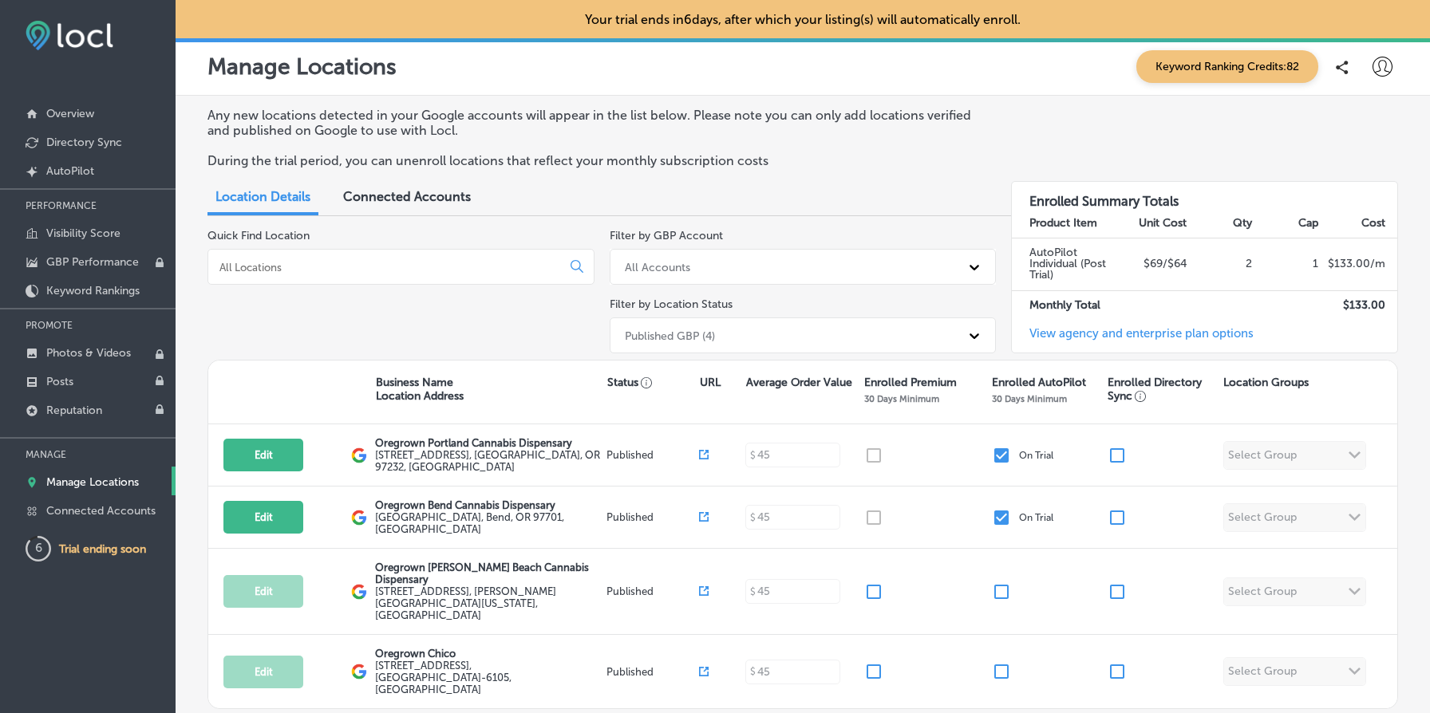
scroll to position [64, 0]
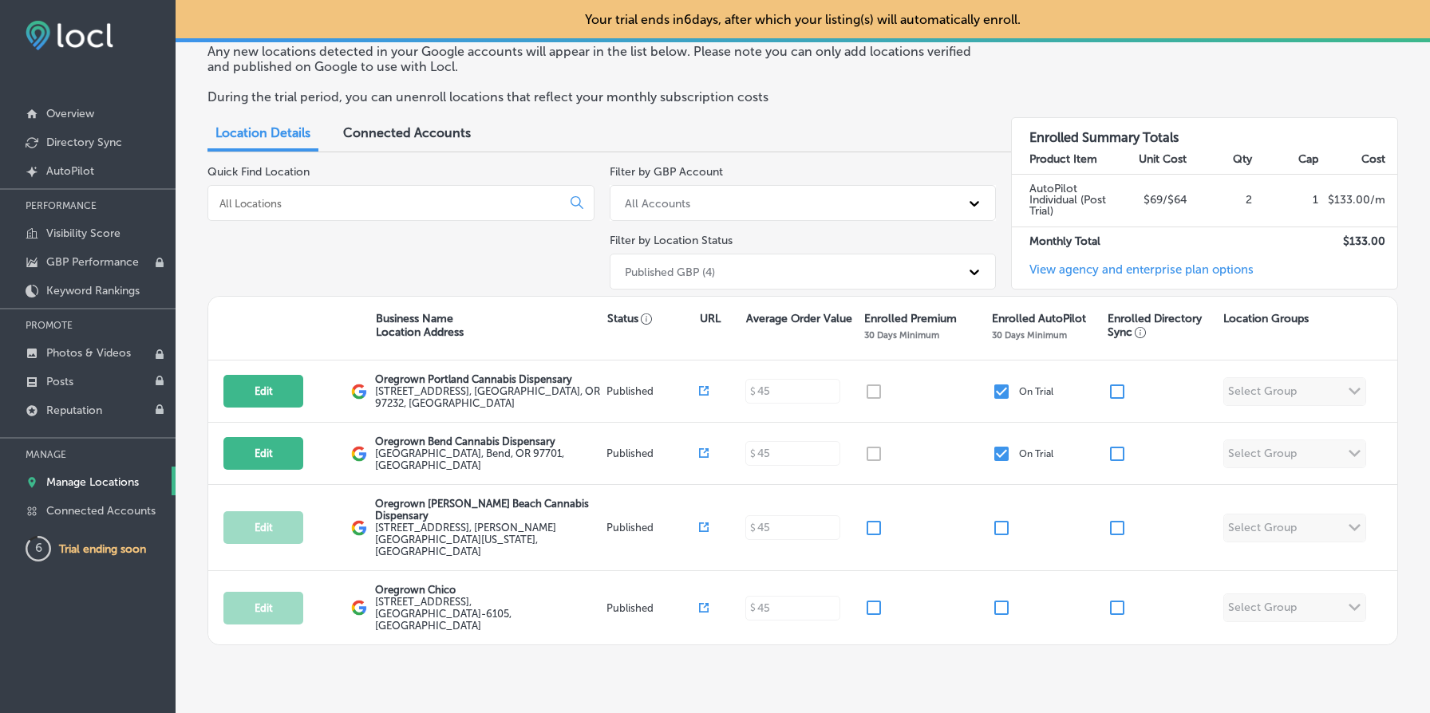
click at [820, 272] on div "Published GBP (4)" at bounding box center [789, 272] width 344 height 26
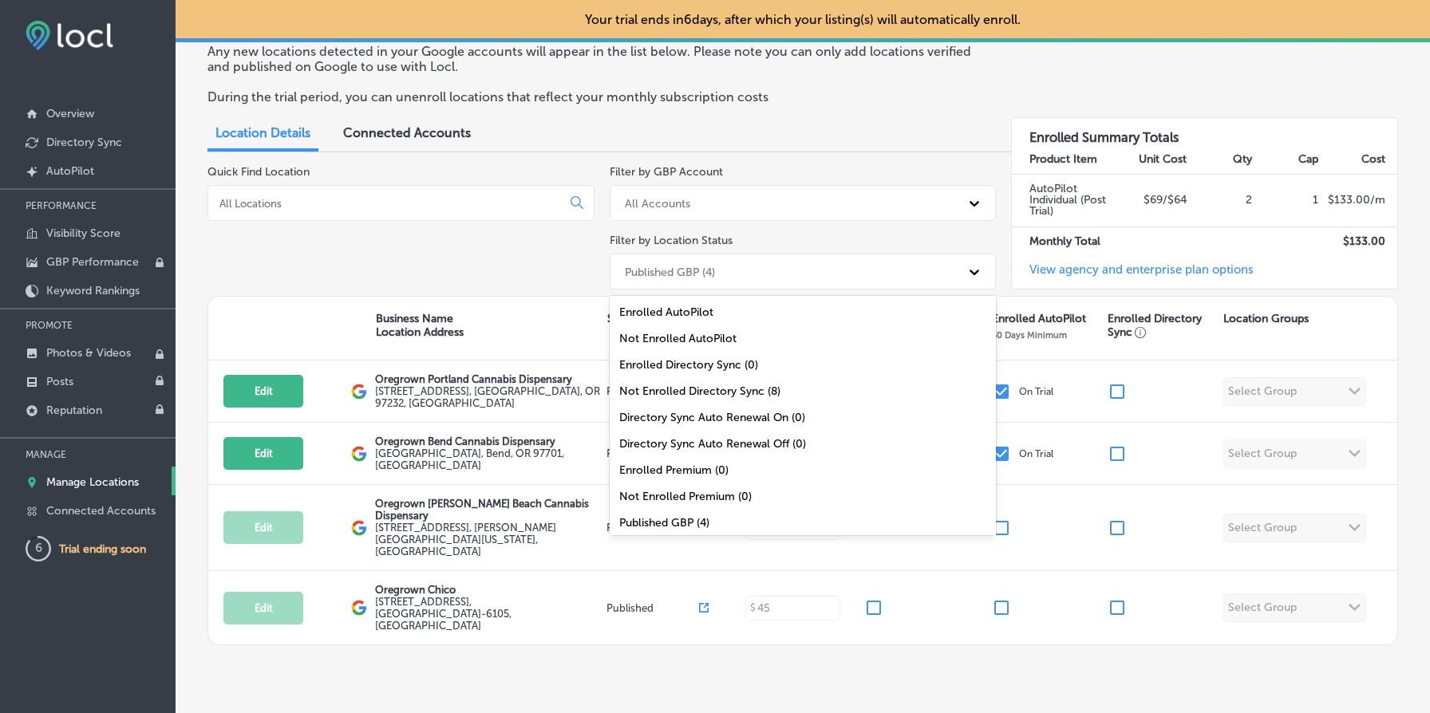
scroll to position [52, 0]
click at [772, 525] on div "All Locations (8)" at bounding box center [803, 524] width 387 height 26
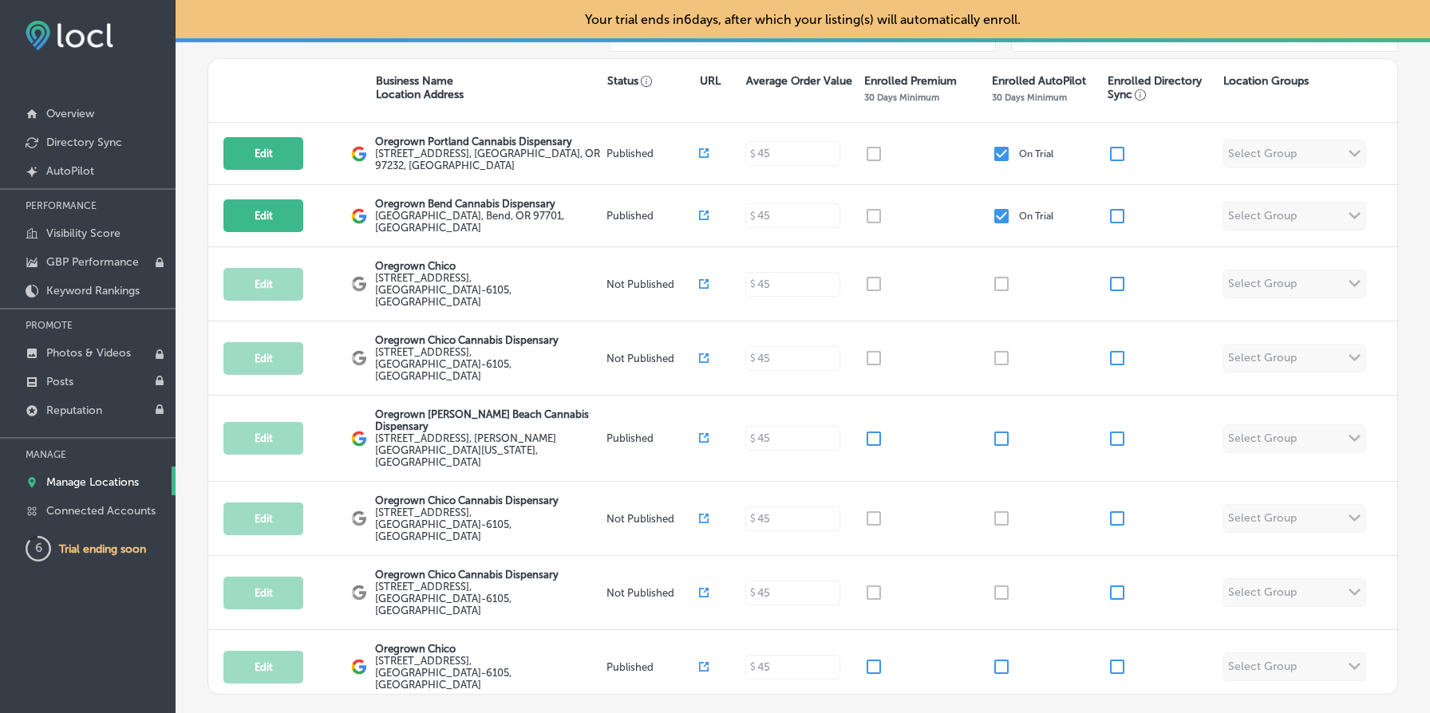
scroll to position [0, 0]
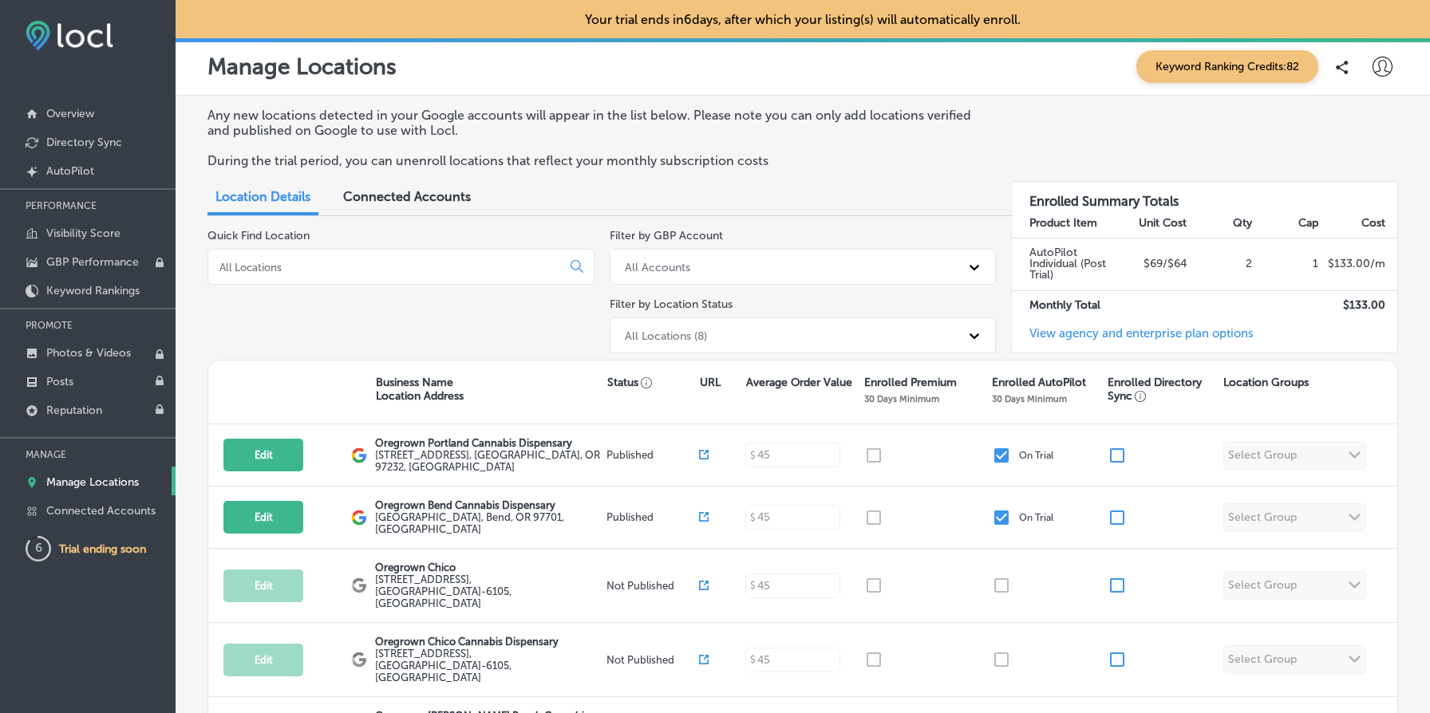
click at [286, 69] on p "Manage Locations" at bounding box center [301, 66] width 189 height 26
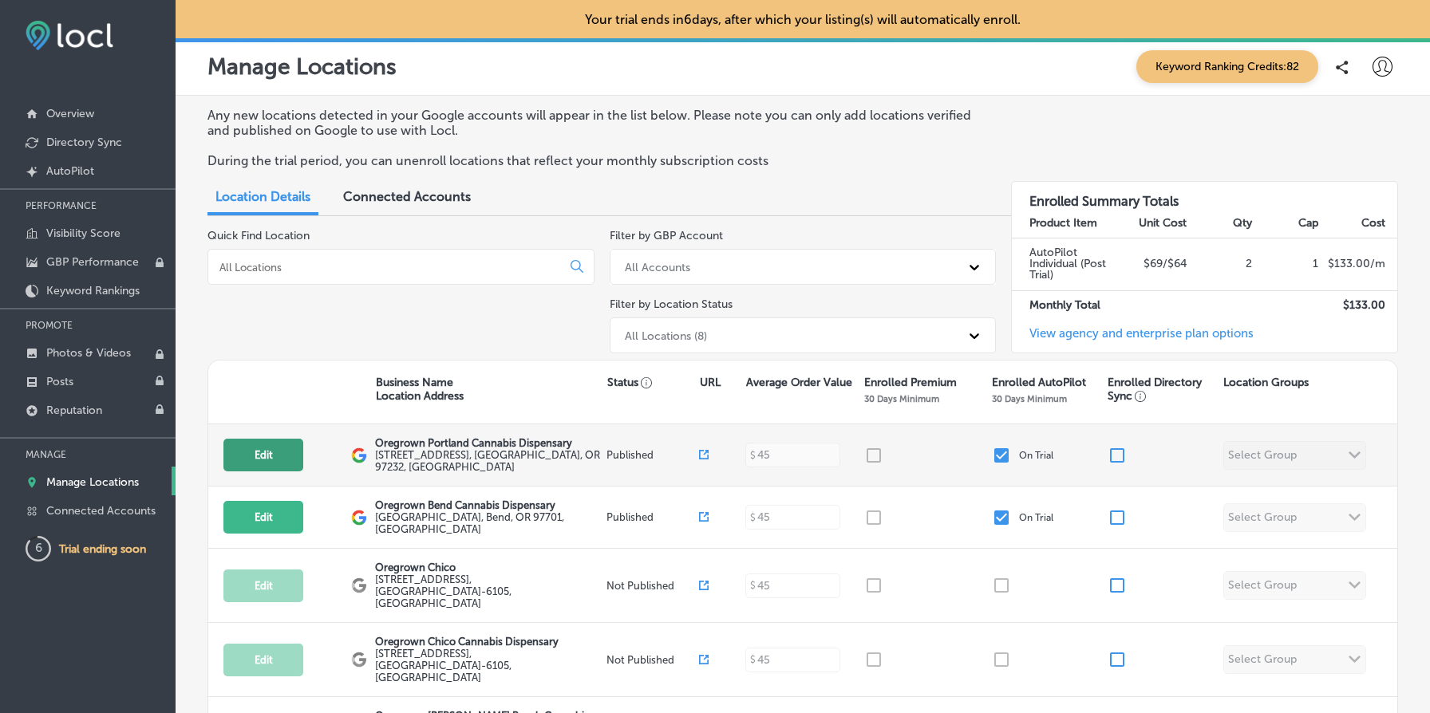
click at [268, 463] on button "Edit" at bounding box center [263, 455] width 80 height 33
select select "US"
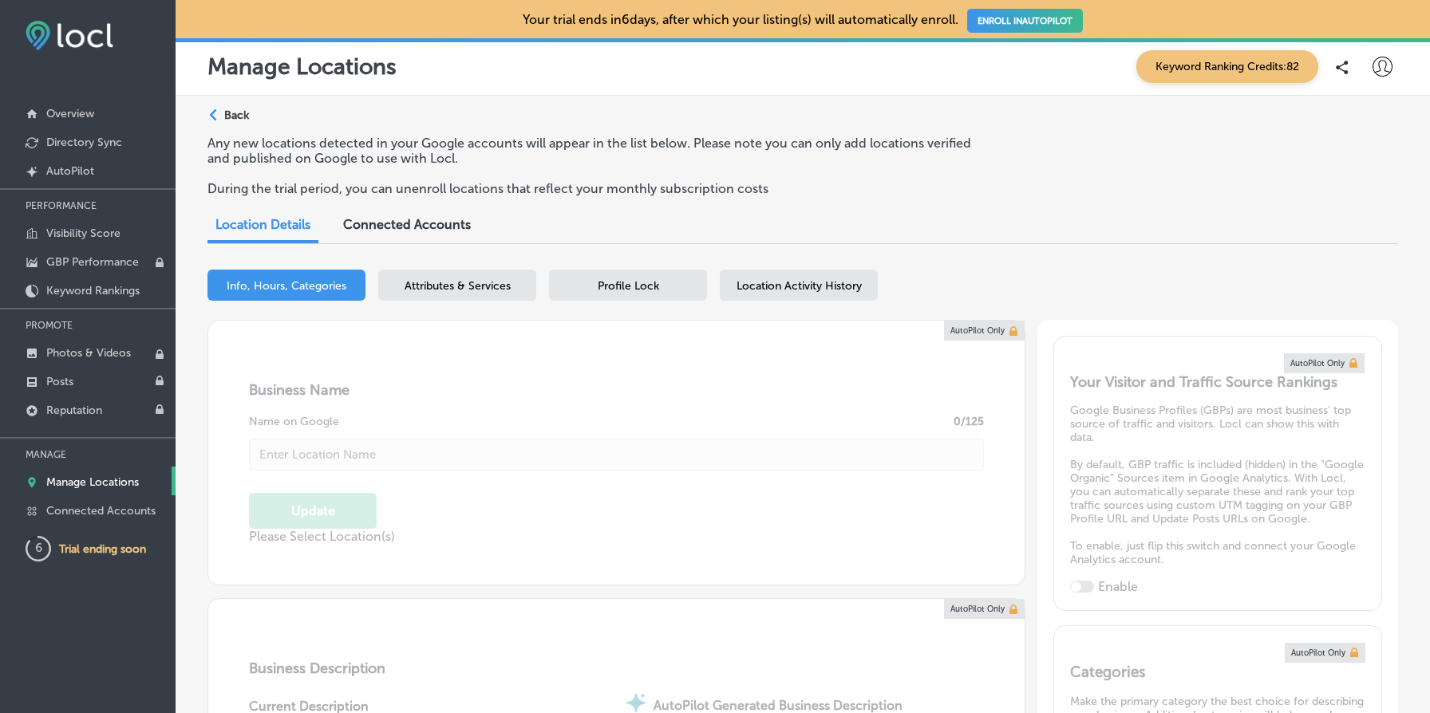
type input "[STREET_ADDRESS]"
type input "[GEOGRAPHIC_DATA]"
type input "97232"
type input "US"
type input "[URL][DOMAIN_NAME]"
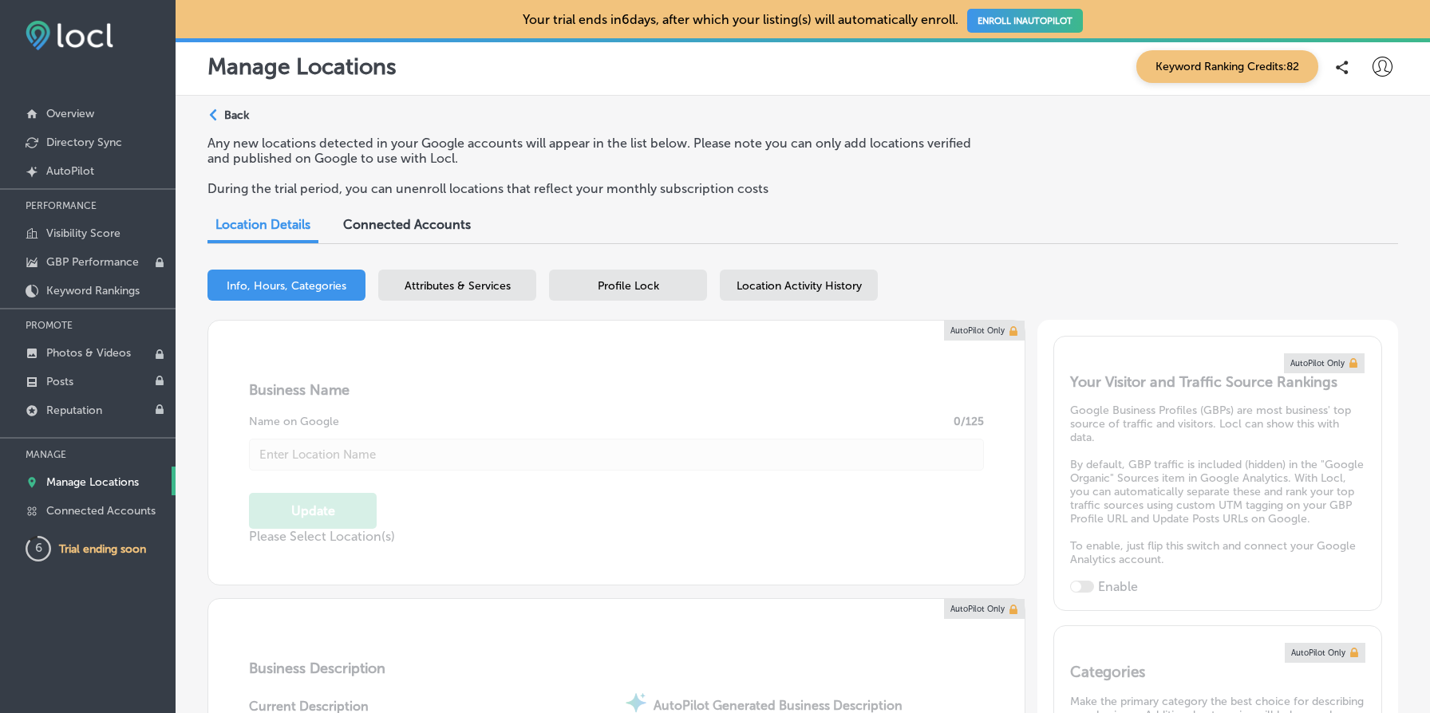
checkbox input "true"
type input "[PHONE_NUMBER]"
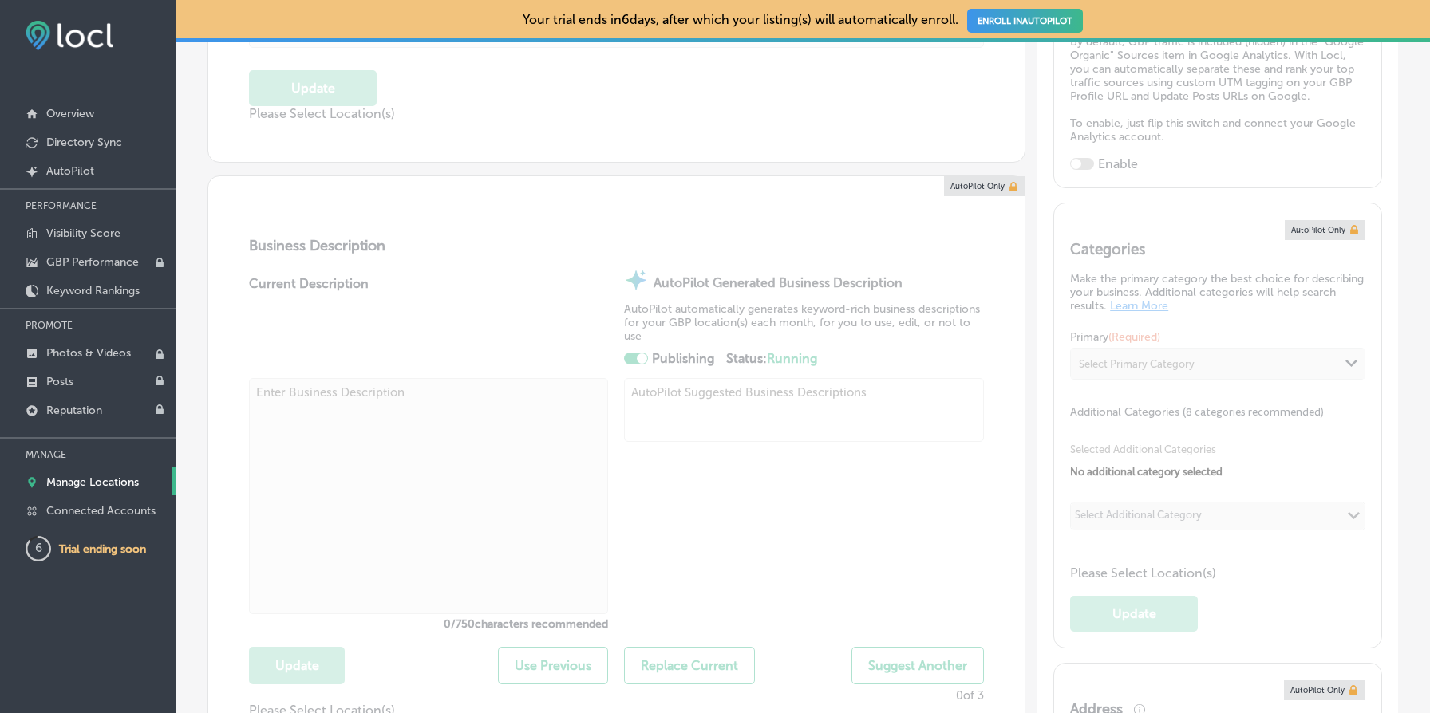
select select "US"
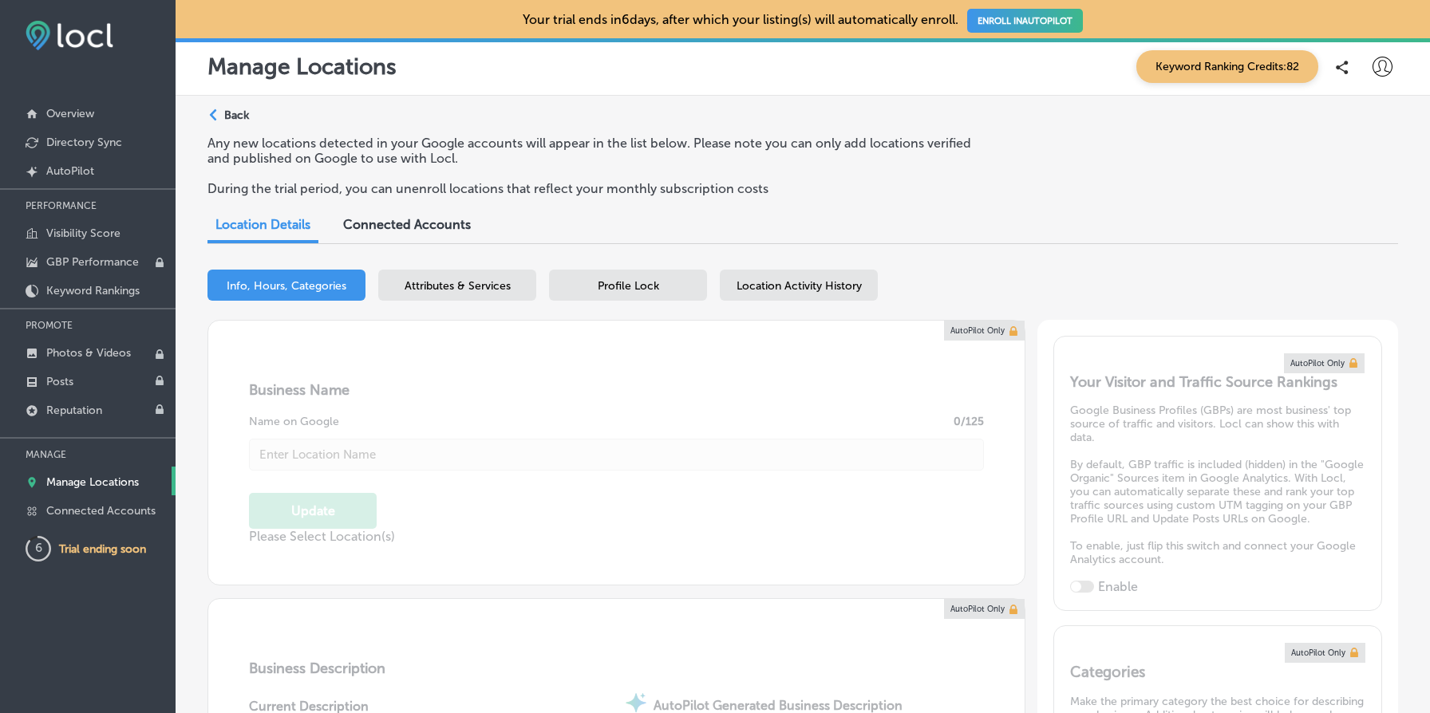
click at [231, 116] on p "Back" at bounding box center [236, 116] width 25 height 14
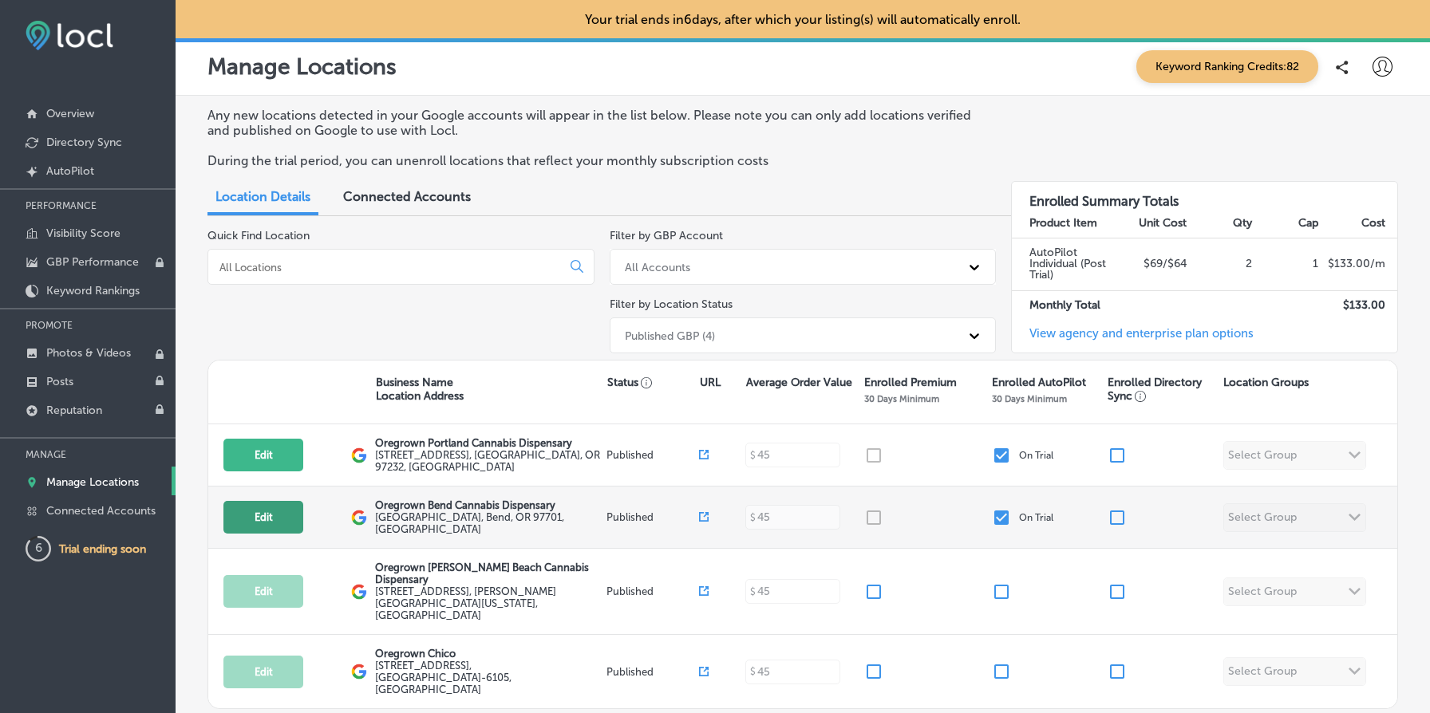
click at [270, 502] on button "Edit" at bounding box center [263, 517] width 80 height 33
select select "US"
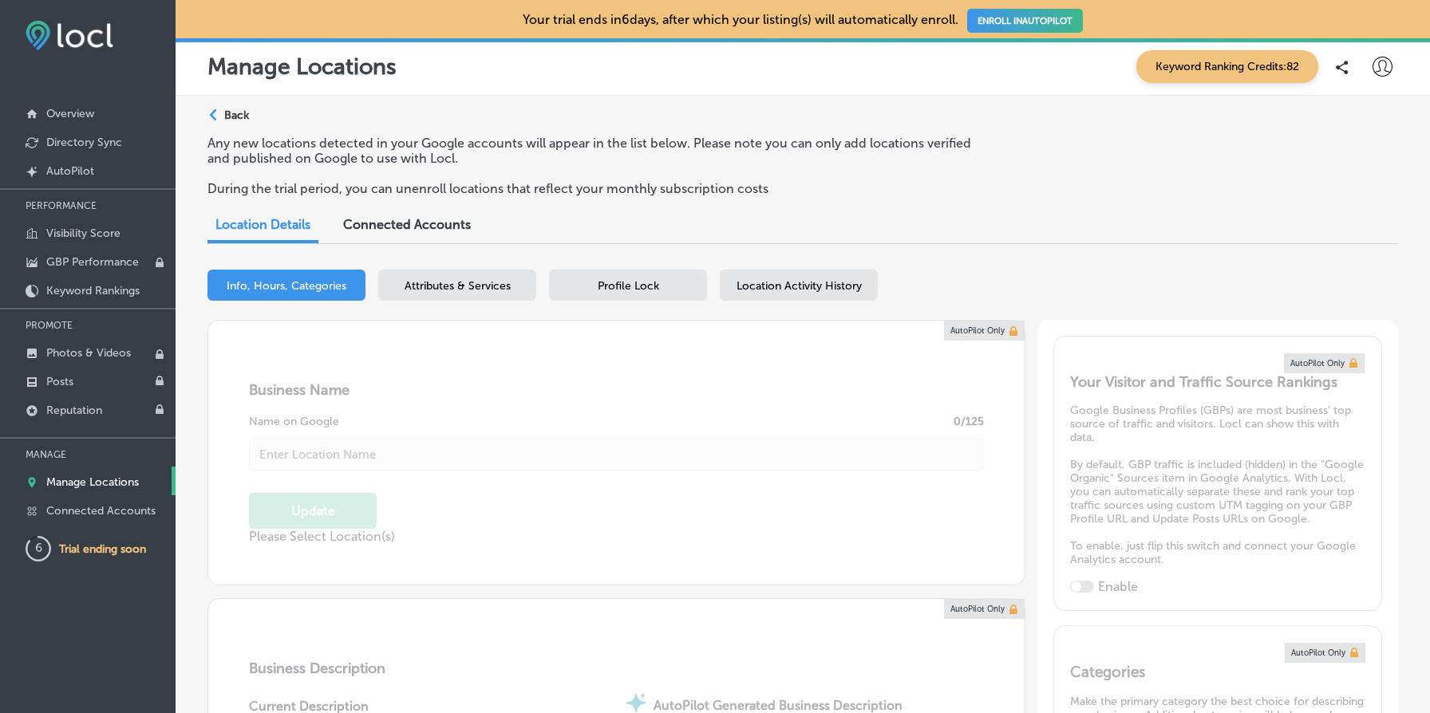
checkbox input "true"
type input "[GEOGRAPHIC_DATA]"
type input "Bend"
type input "97701"
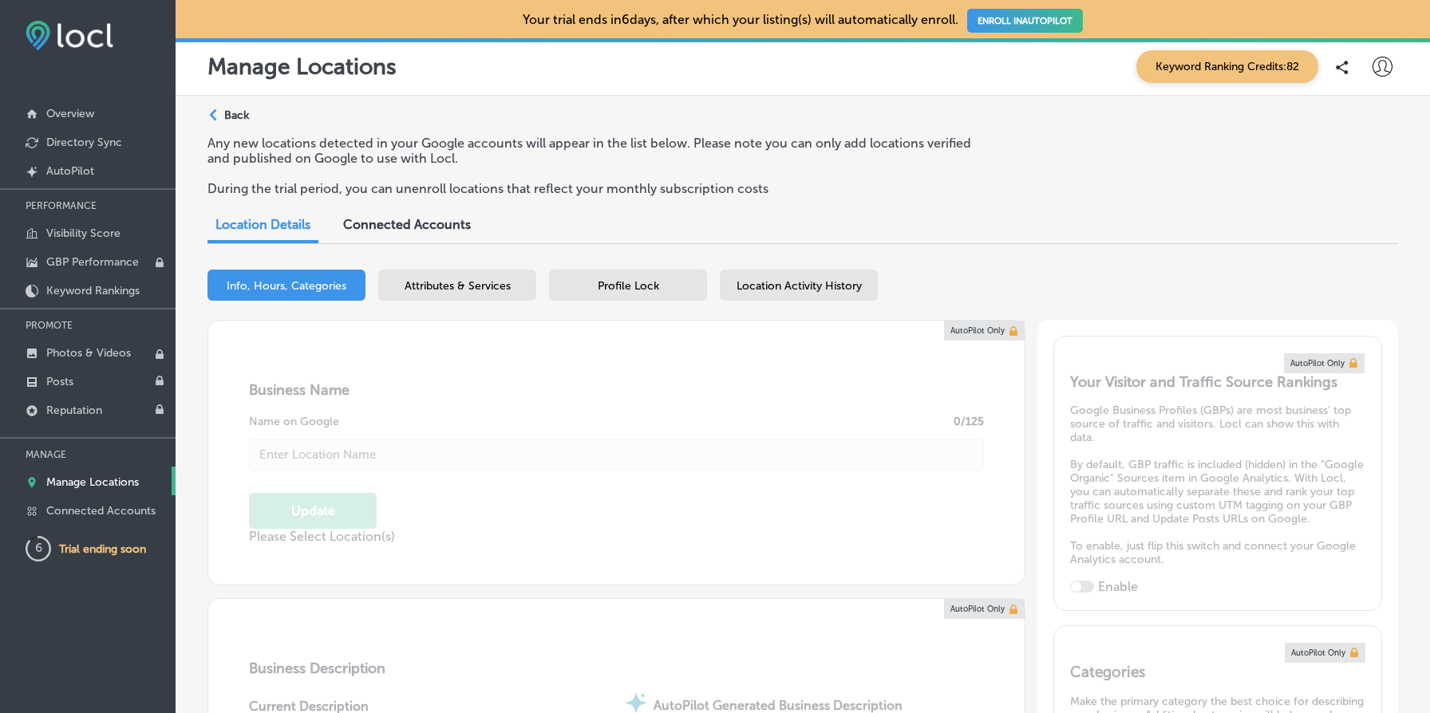
type input "US"
type input "https://oregrown.com/pages/shop-bend"
type input "+1 844 673 4769"
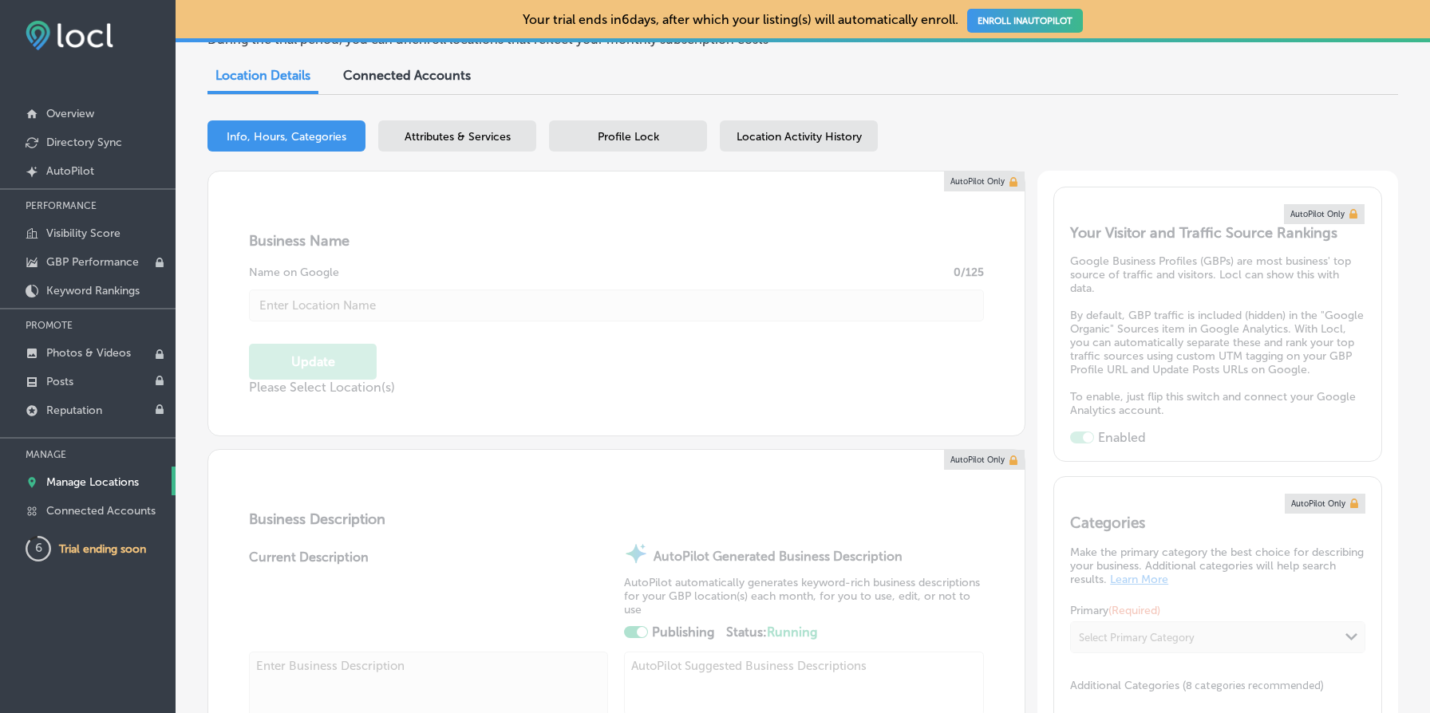
select select "US"
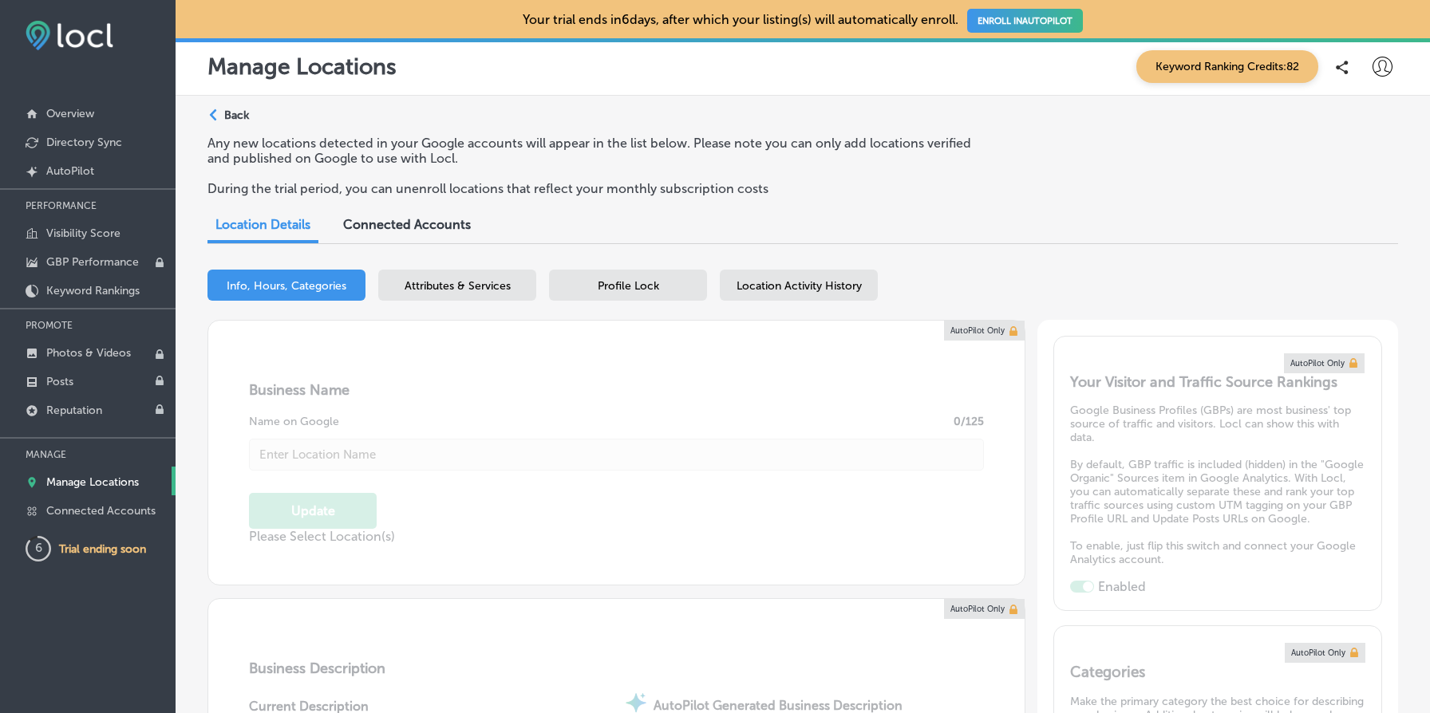
click at [239, 116] on p "Back" at bounding box center [236, 116] width 25 height 14
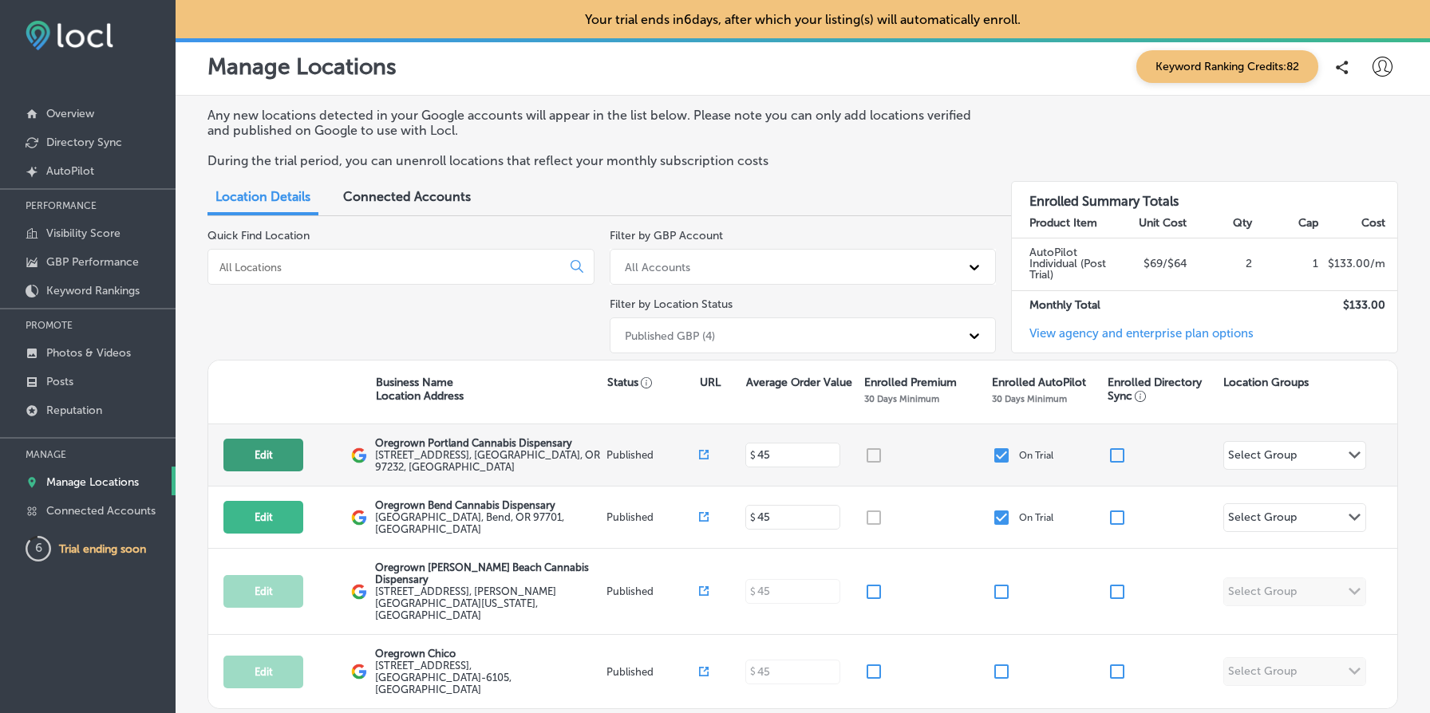
click at [247, 459] on button "Edit" at bounding box center [263, 455] width 80 height 33
select select "US"
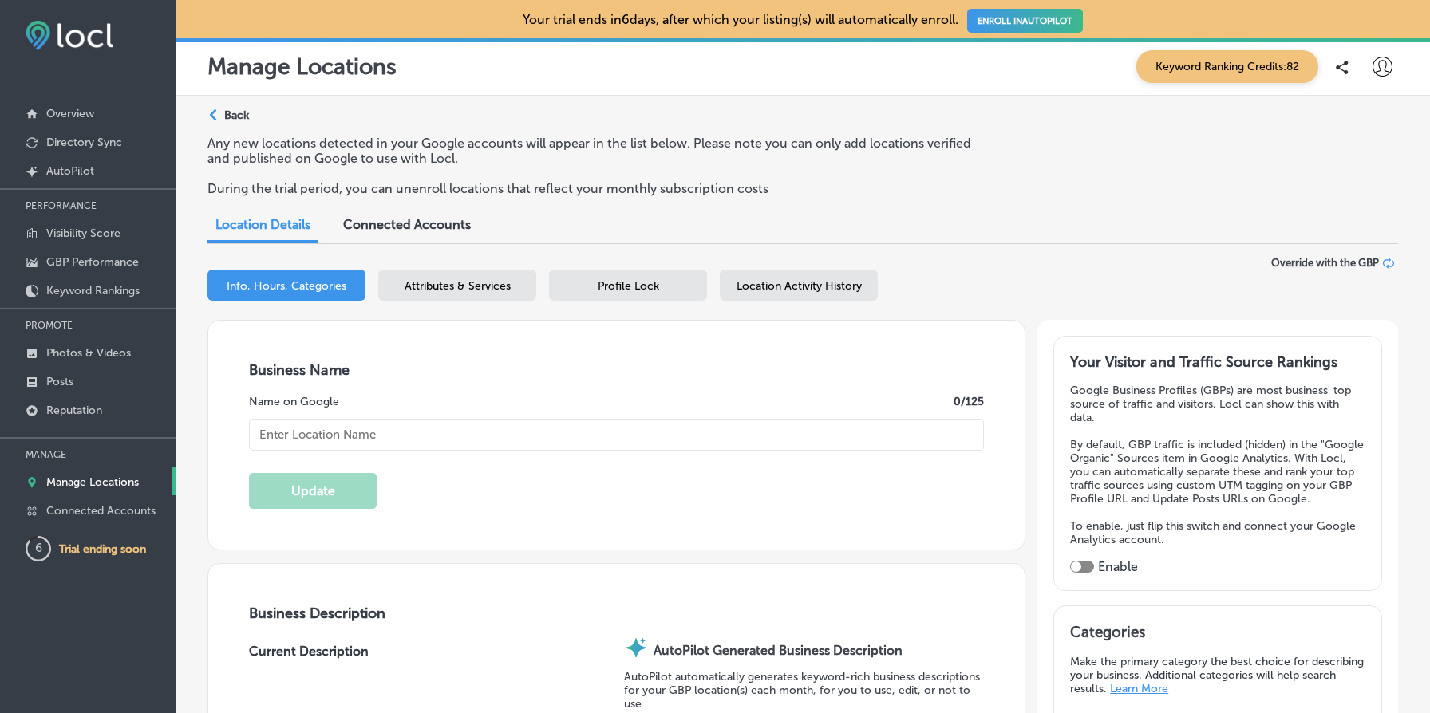
type input "Oregrown Portland Cannabis Dispensary"
type textarea "Discover a new standard at Oregrown Portland Cannabis Dispensary, where passion…"
checkbox input "true"
type input "[STREET_ADDRESS]"
type input "[GEOGRAPHIC_DATA]"
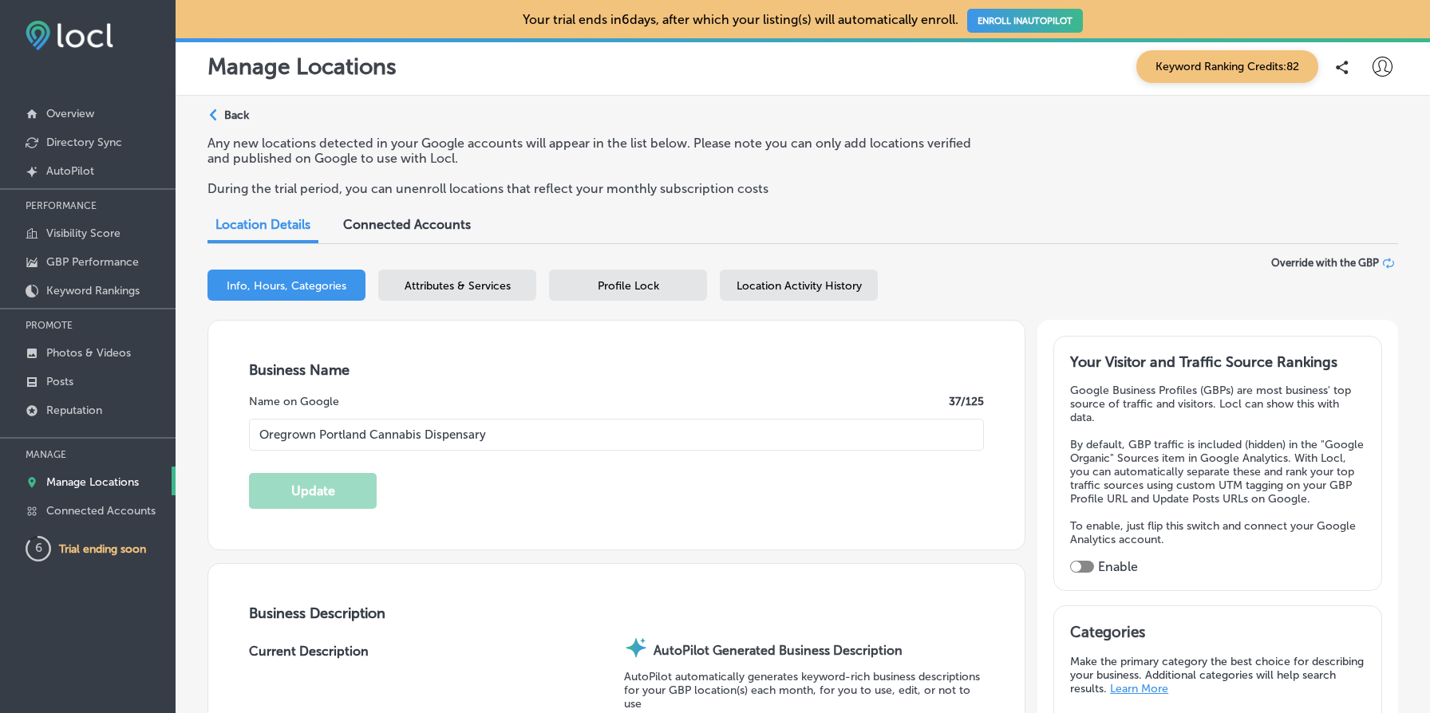
type input "97232"
type input "US"
type textarea "Our Portland store features an expansive, and curated collection of craft canna…"
type input "[URL][DOMAIN_NAME]"
click at [432, 222] on span "Connected Accounts" at bounding box center [407, 224] width 128 height 15
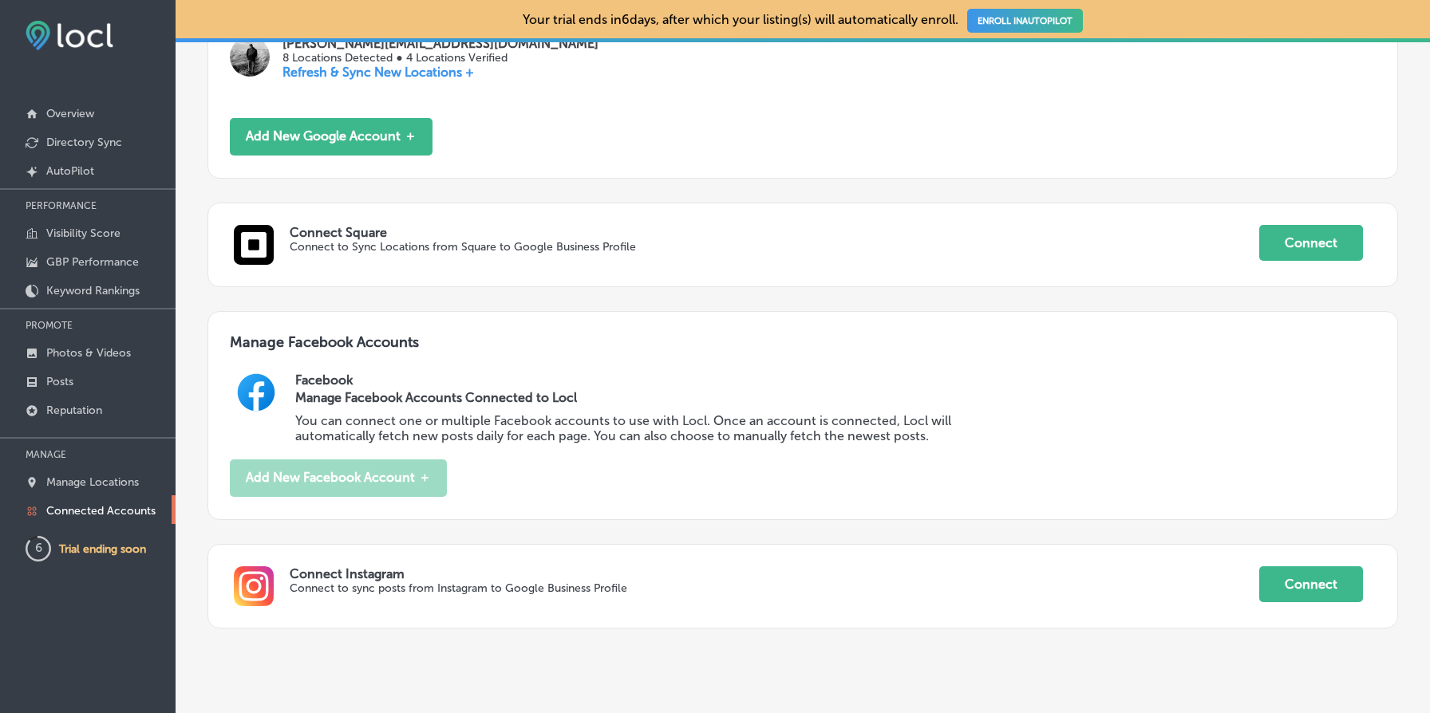
scroll to position [453, 0]
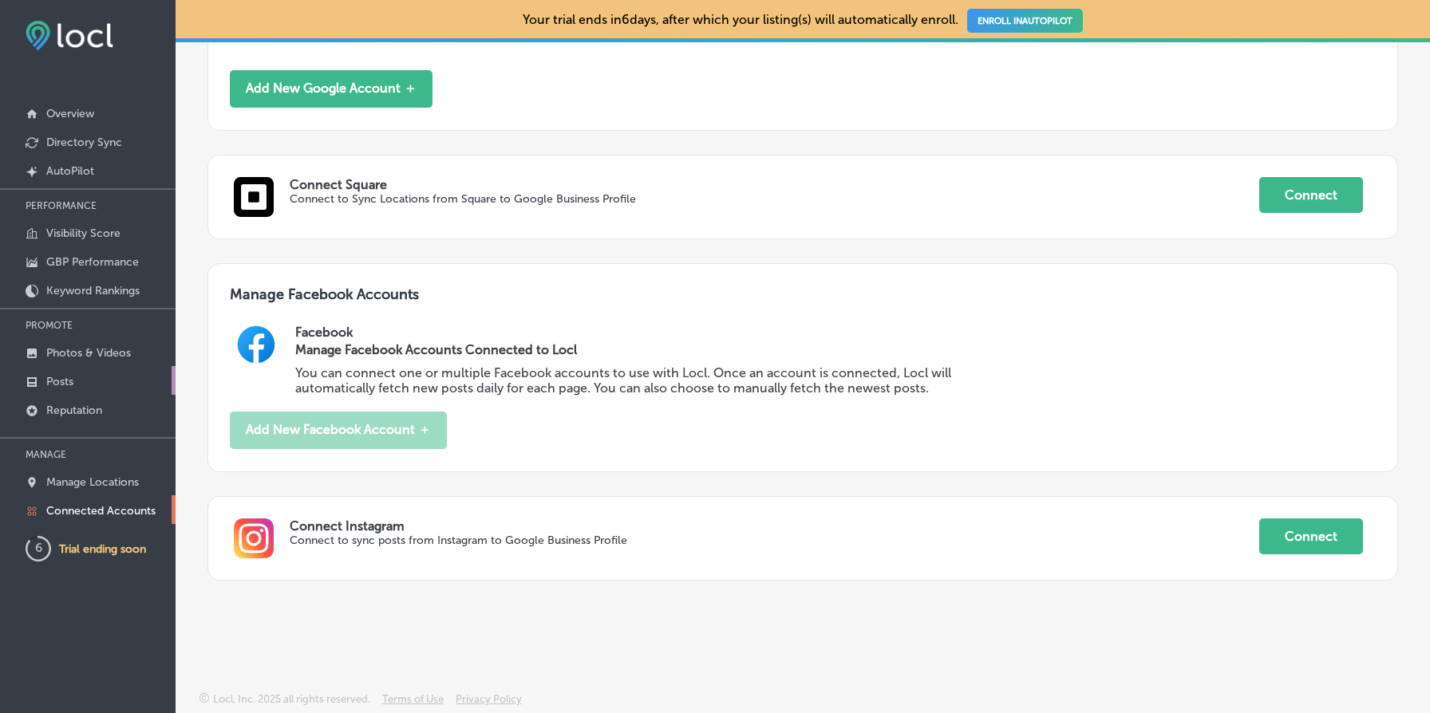
click at [92, 388] on link "Posts" at bounding box center [88, 380] width 176 height 29
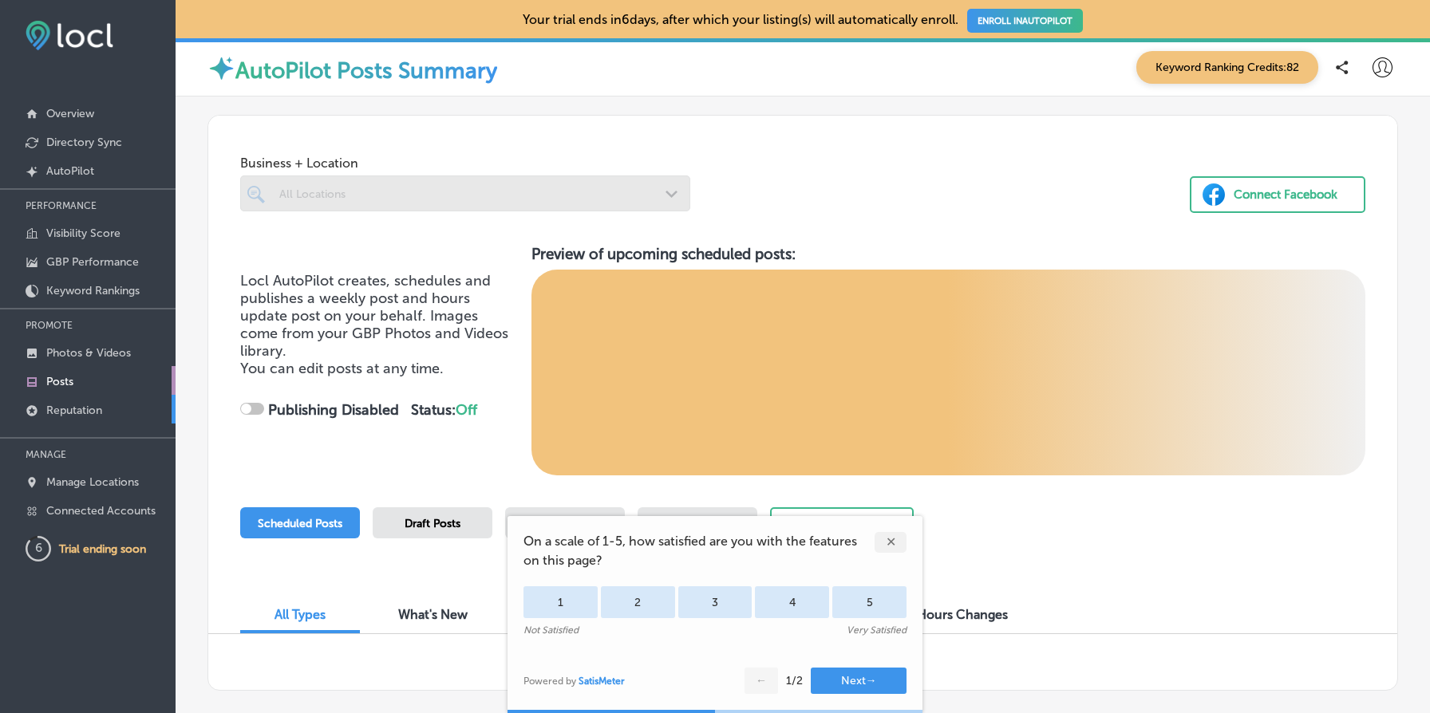
click at [93, 407] on p "Reputation" at bounding box center [74, 411] width 56 height 14
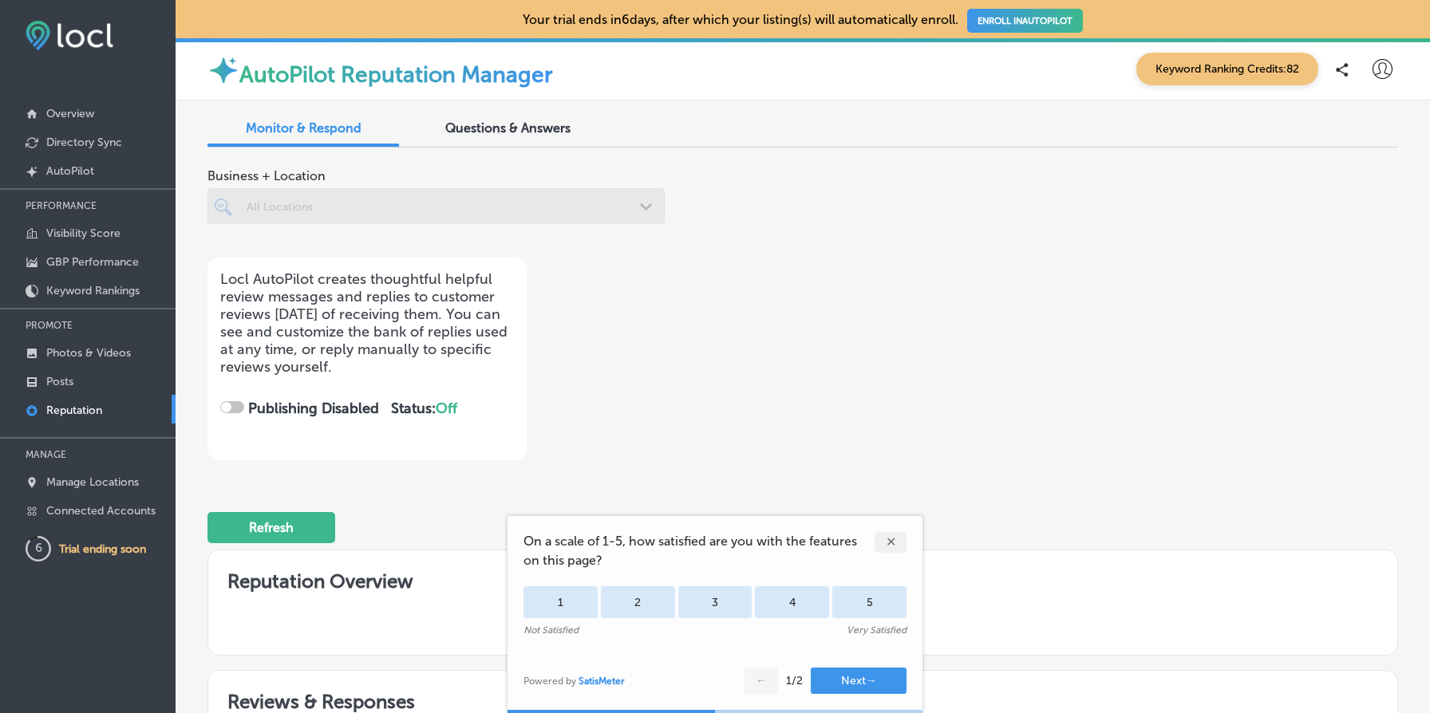
checkbox input "true"
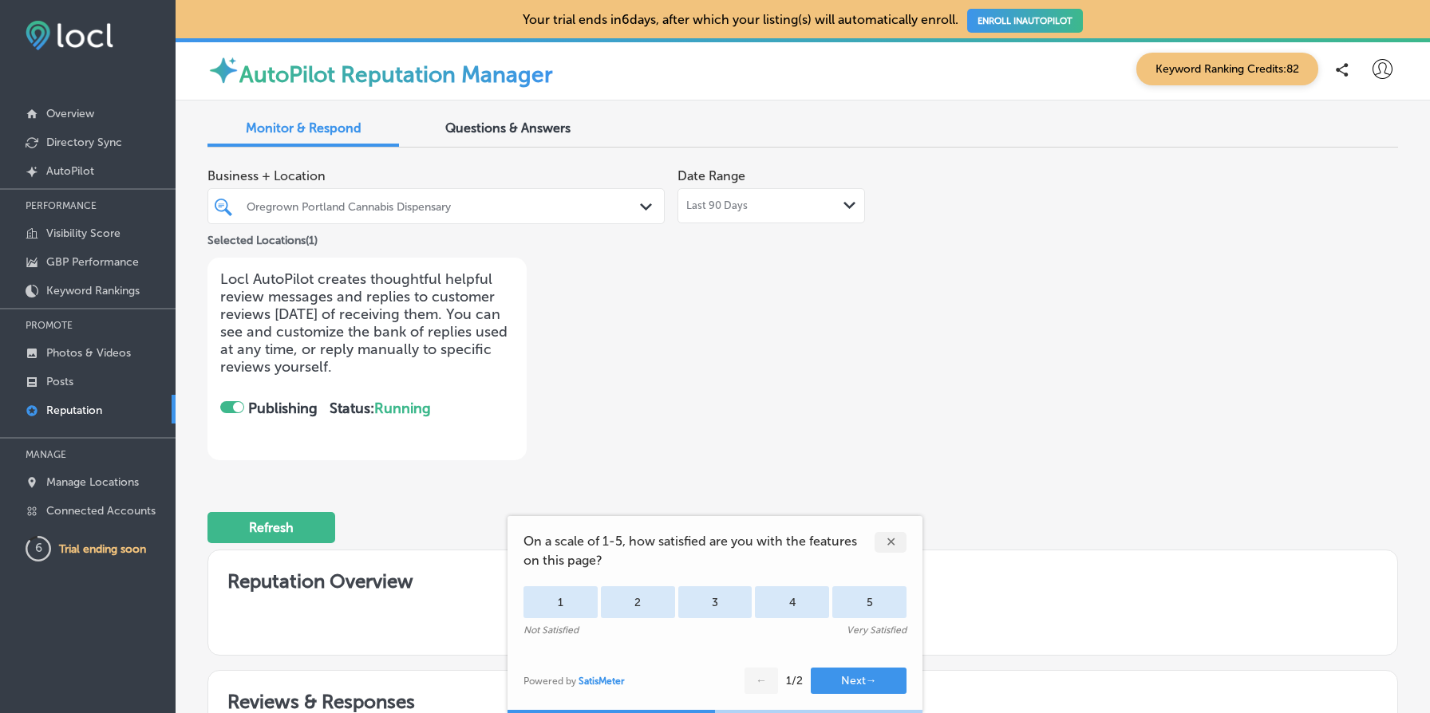
click at [398, 215] on div at bounding box center [417, 206] width 344 height 22
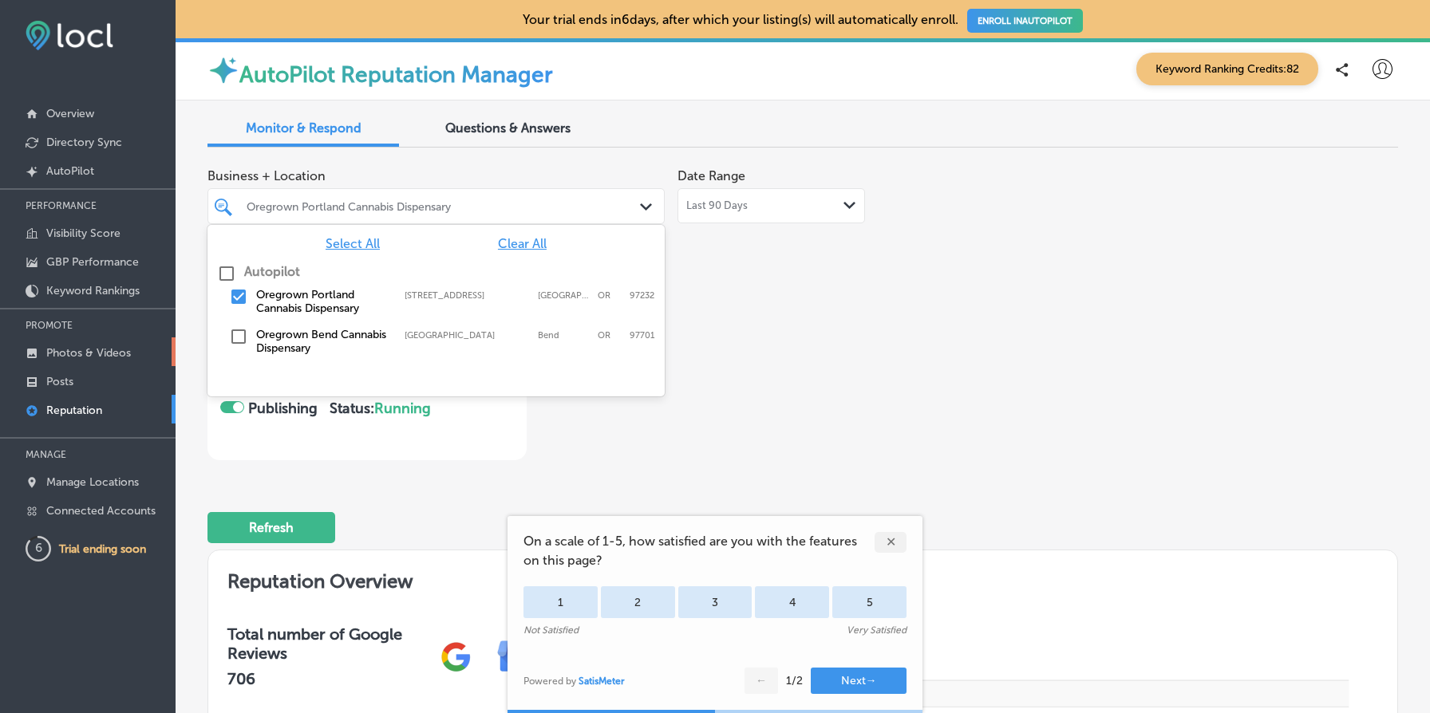
click at [81, 353] on p "Photos & Videos" at bounding box center [88, 353] width 85 height 14
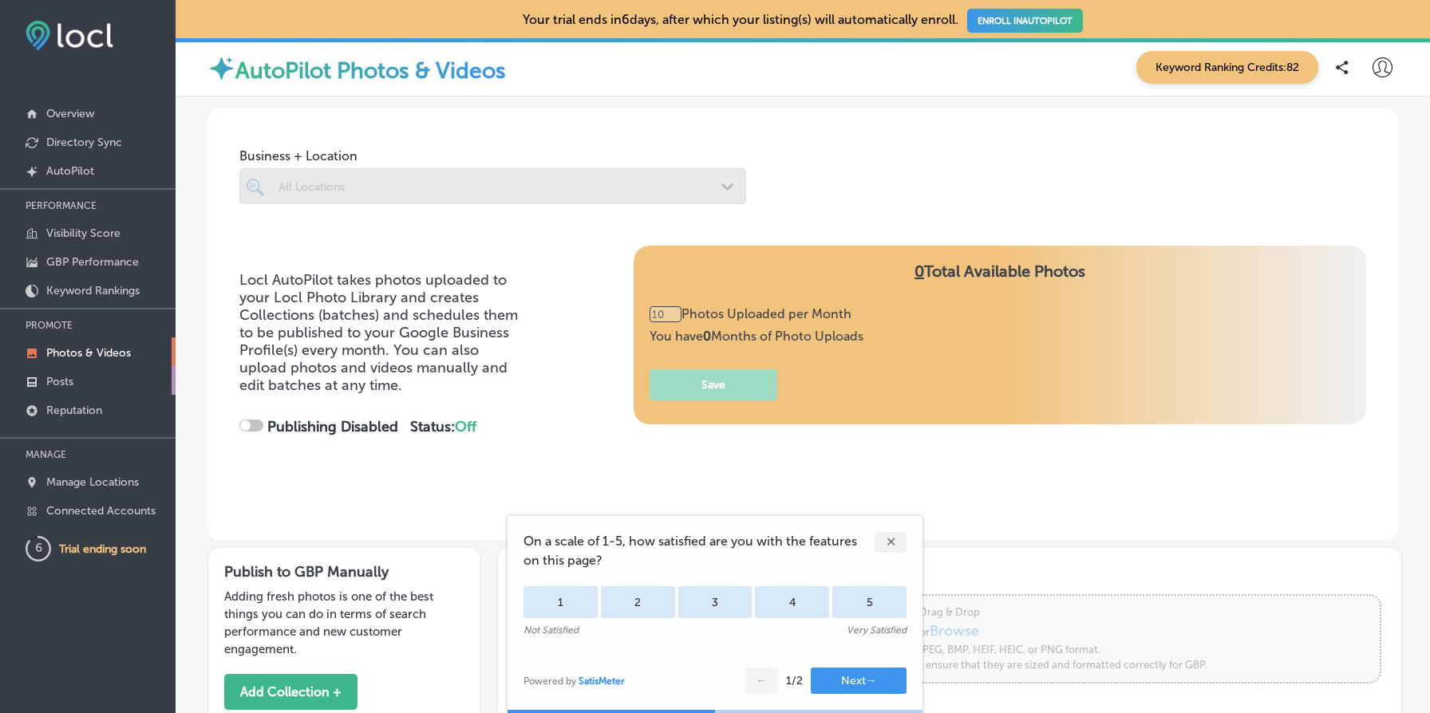
type input "0"
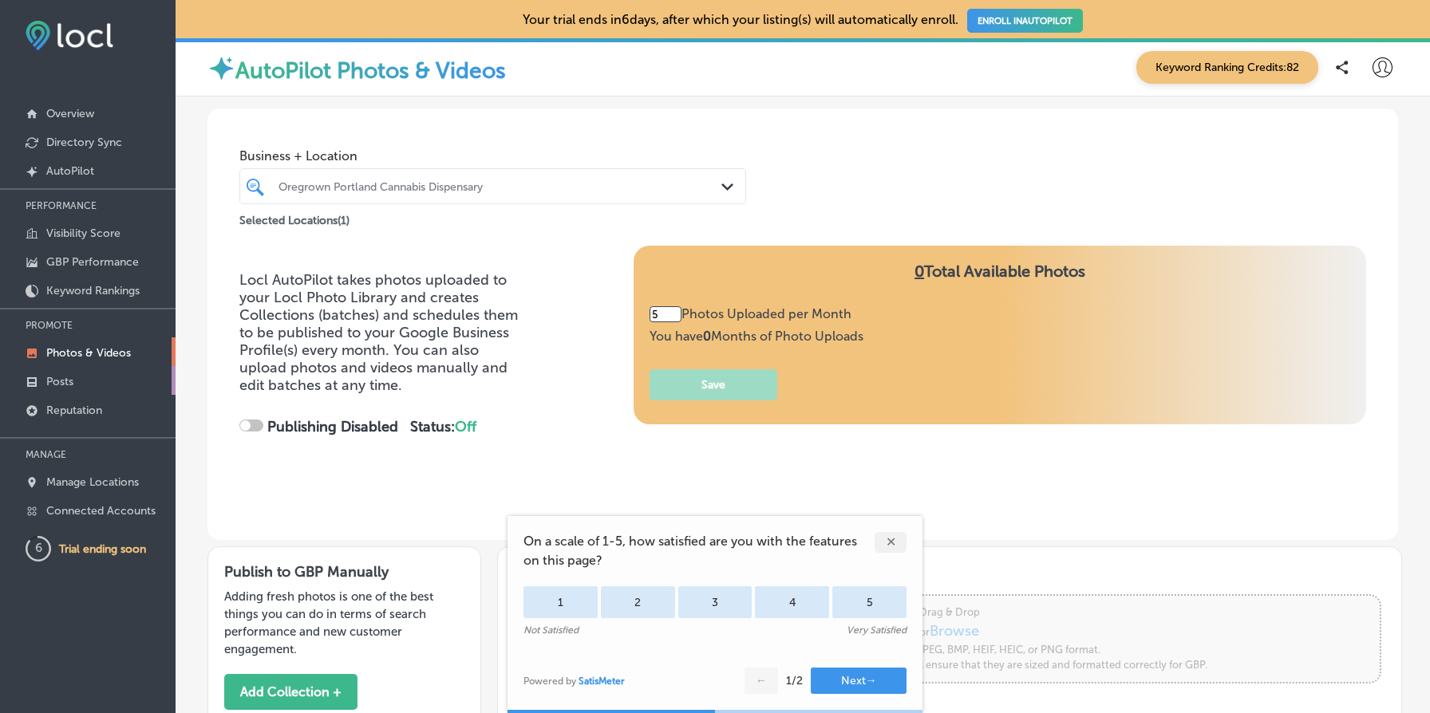
click at [71, 378] on p "Posts" at bounding box center [59, 382] width 27 height 14
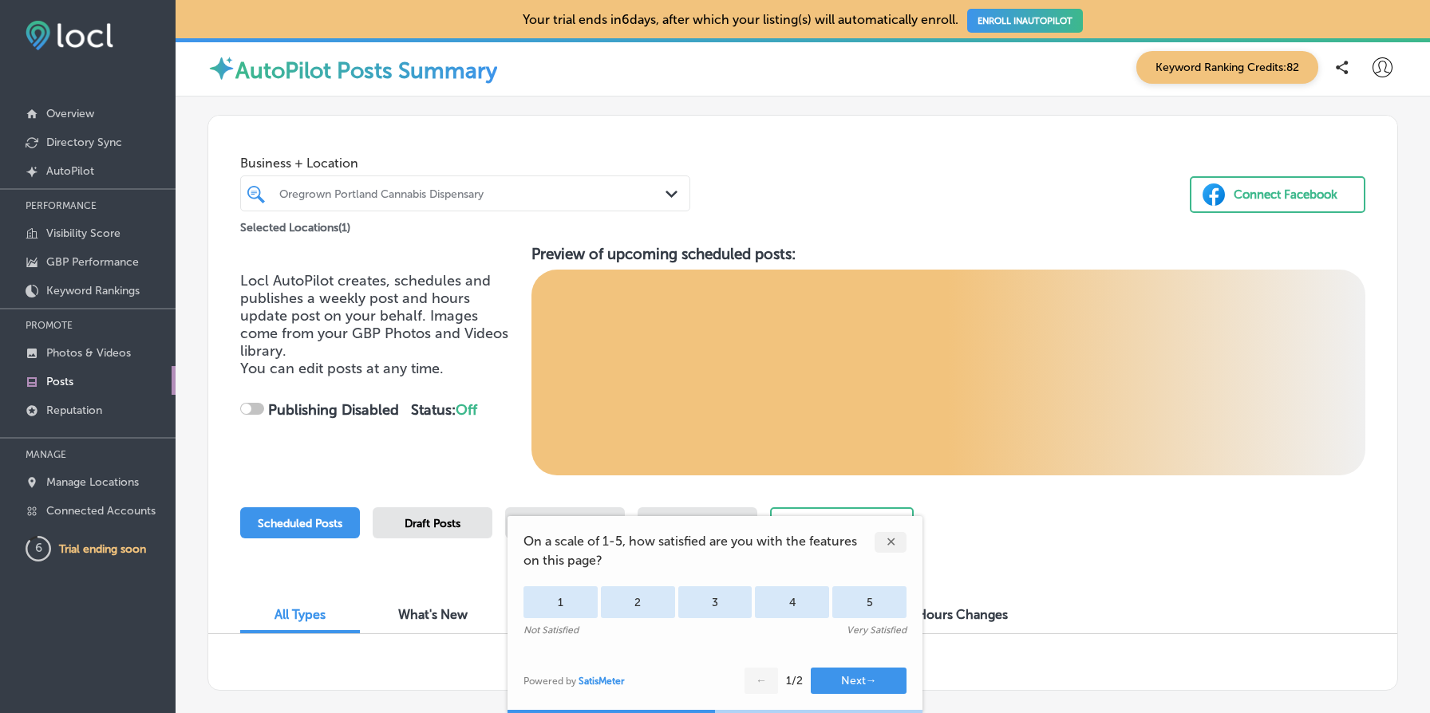
click at [462, 207] on div "Oregrown Portland Cannabis Dispensary Path Created with Sketch." at bounding box center [465, 194] width 450 height 36
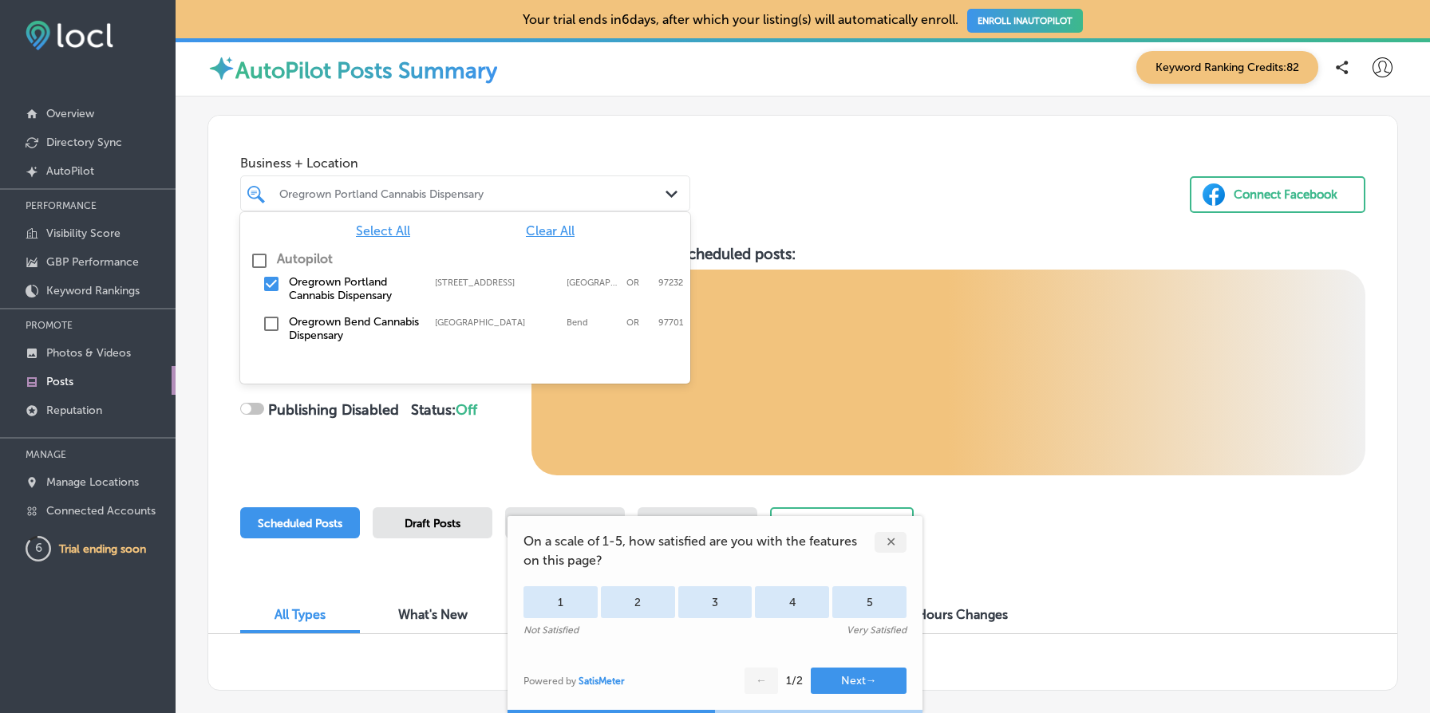
checkbox input "true"
click at [264, 267] on input "checkbox" at bounding box center [259, 260] width 19 height 19
click at [765, 202] on div "Business + Location option focused, 1 of 2. 3 results available. Use Up and Dow…" at bounding box center [802, 176] width 1189 height 121
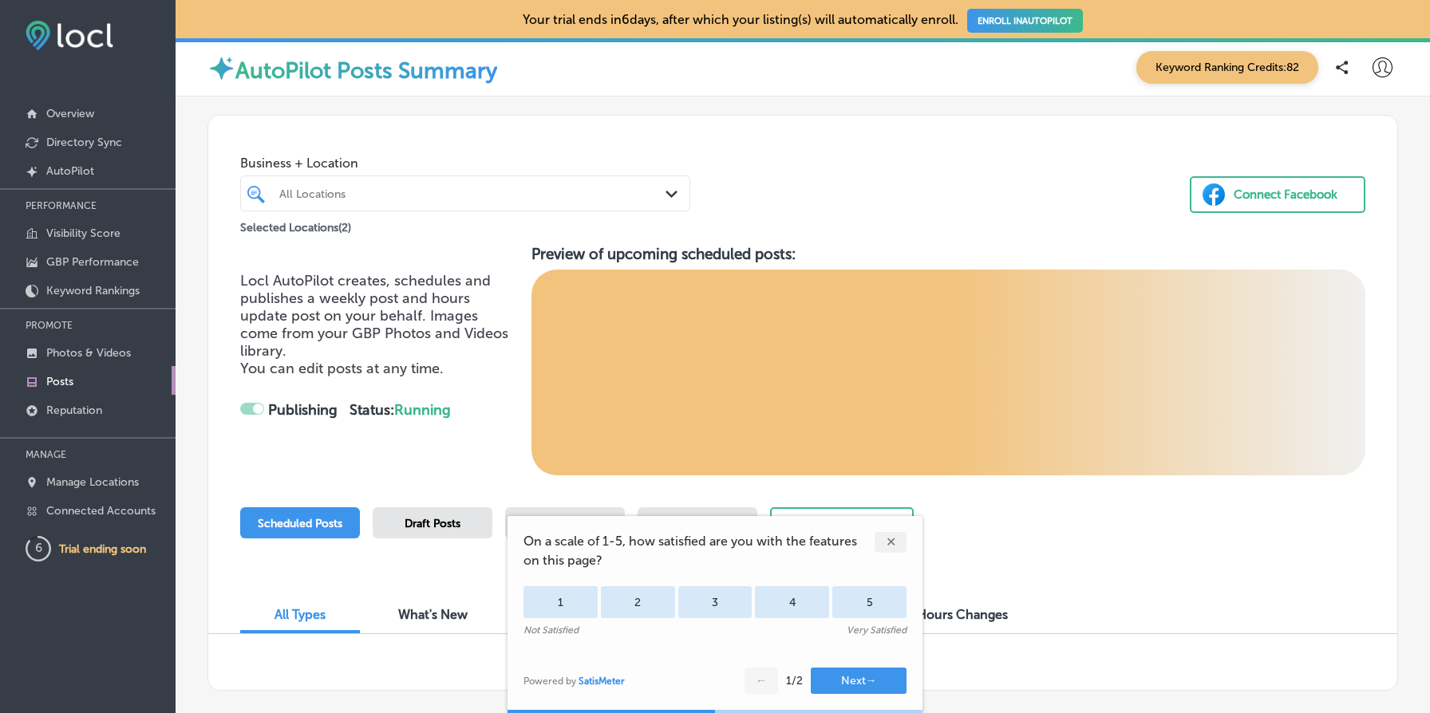
scroll to position [86, 0]
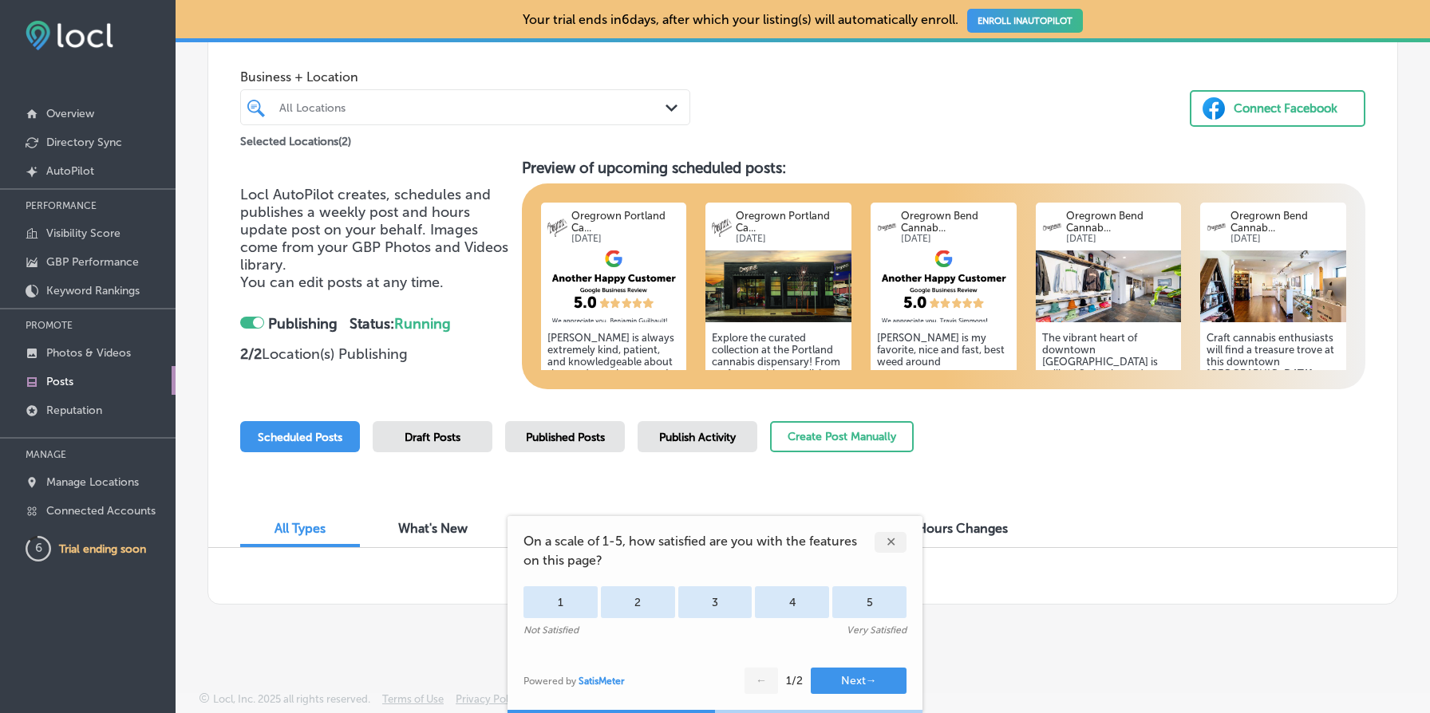
click at [896, 542] on div "✕" at bounding box center [891, 542] width 32 height 21
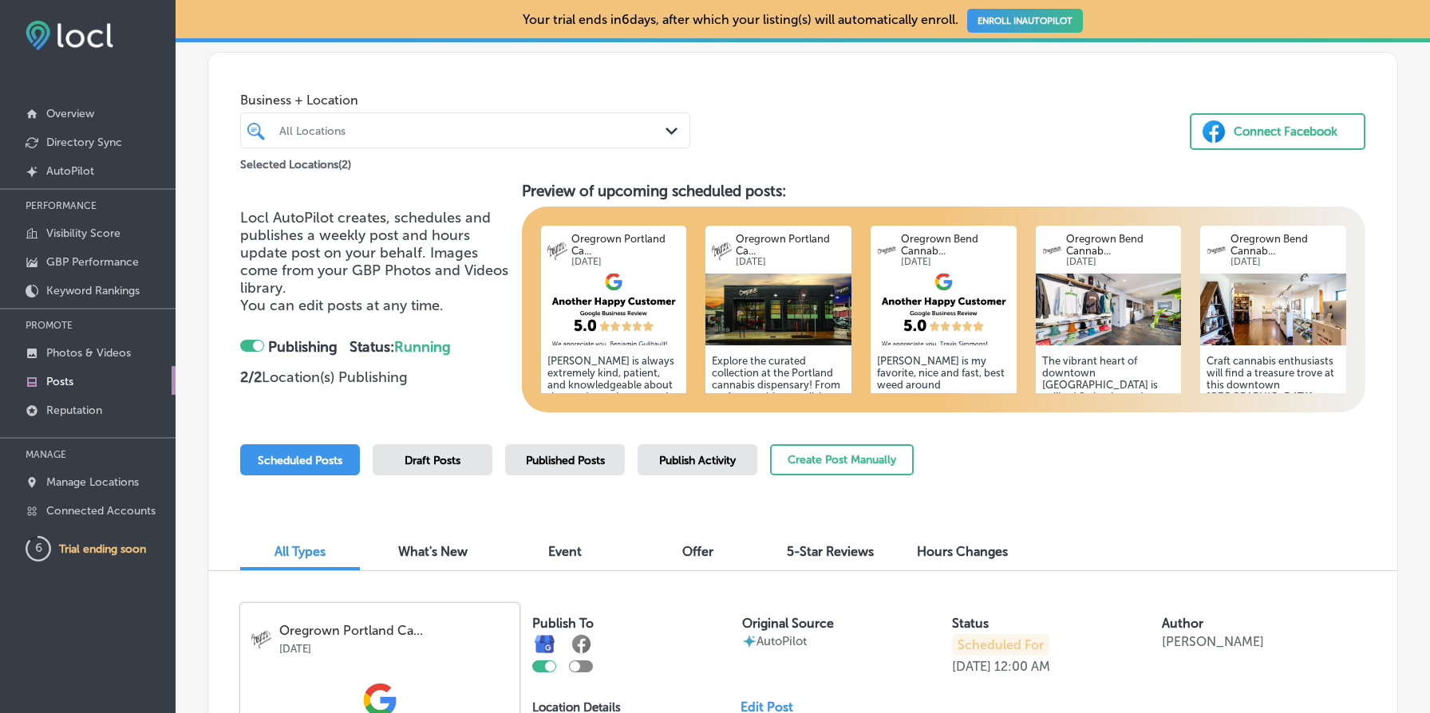
scroll to position [19, 0]
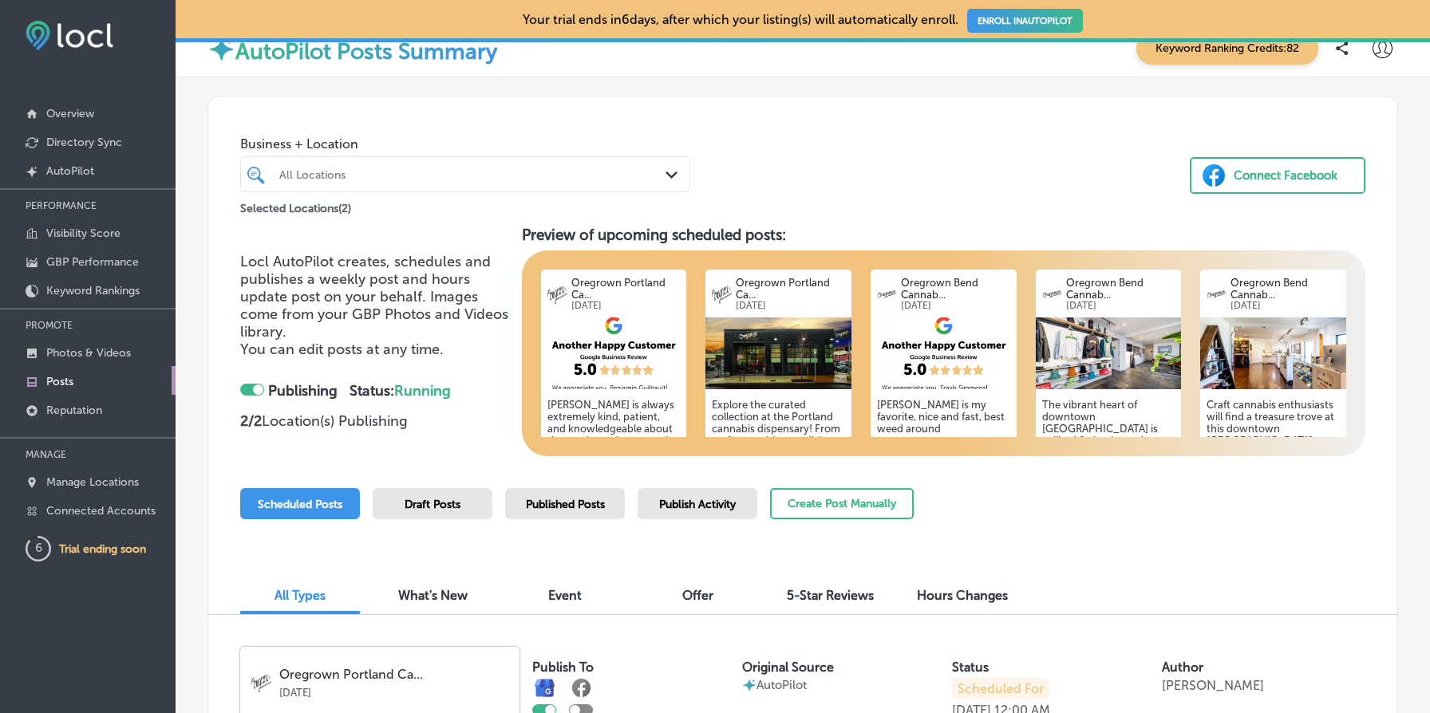
click at [563, 503] on span "Published Posts" at bounding box center [565, 505] width 79 height 14
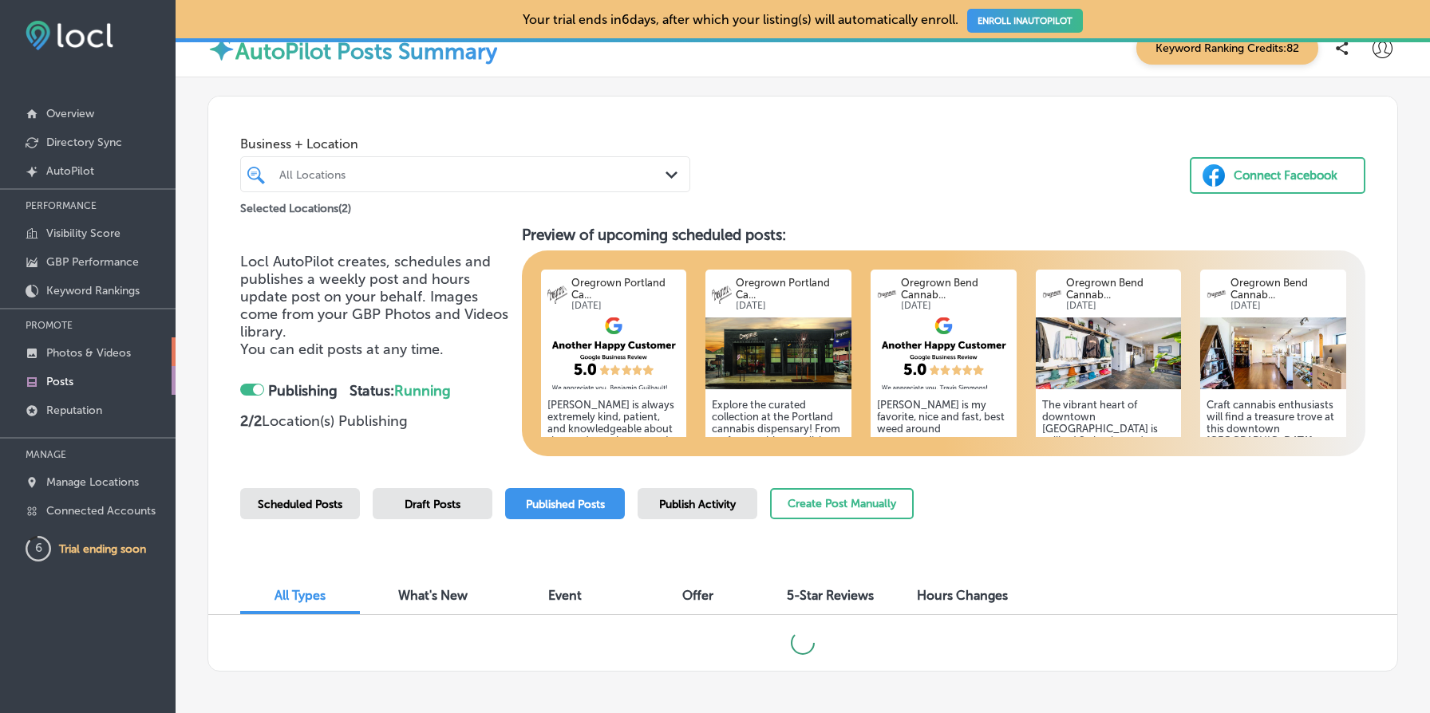
click at [120, 349] on p "Photos & Videos" at bounding box center [88, 353] width 85 height 14
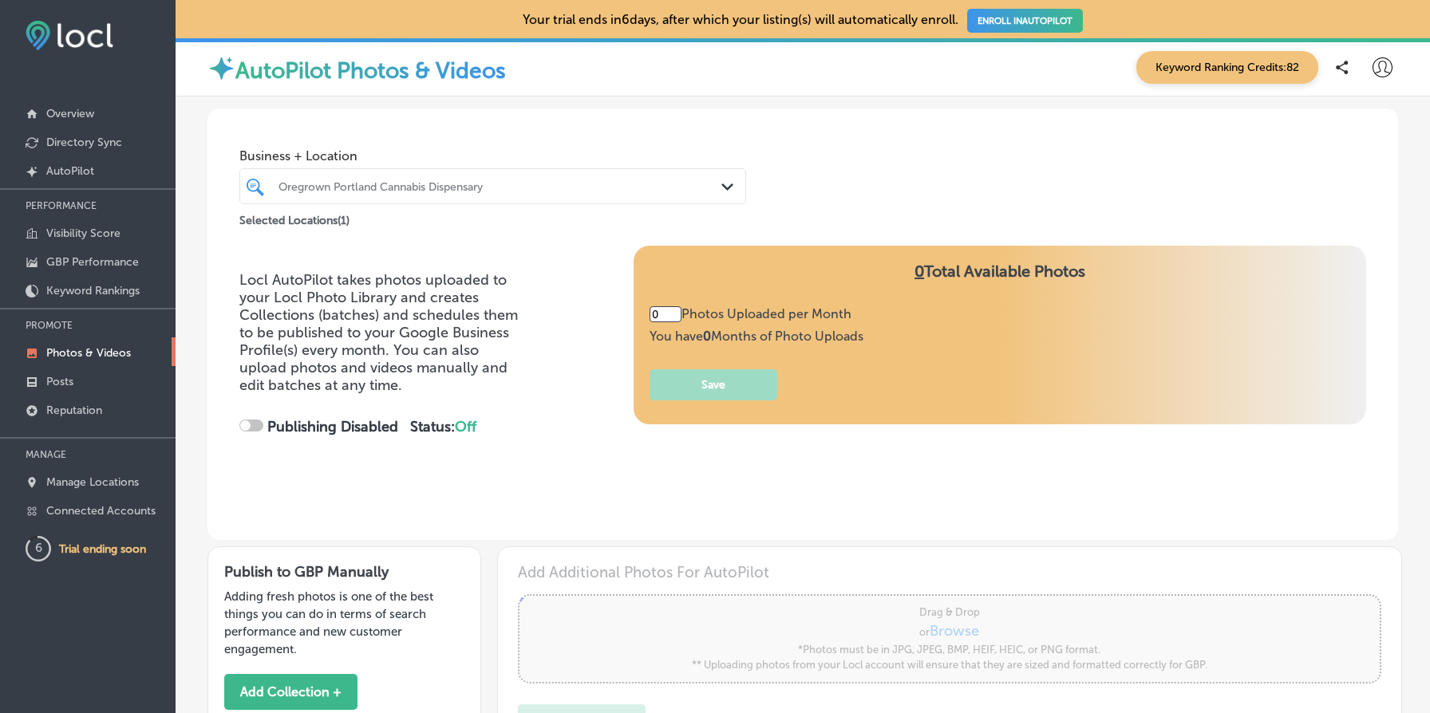
type input "5"
checkbox input "true"
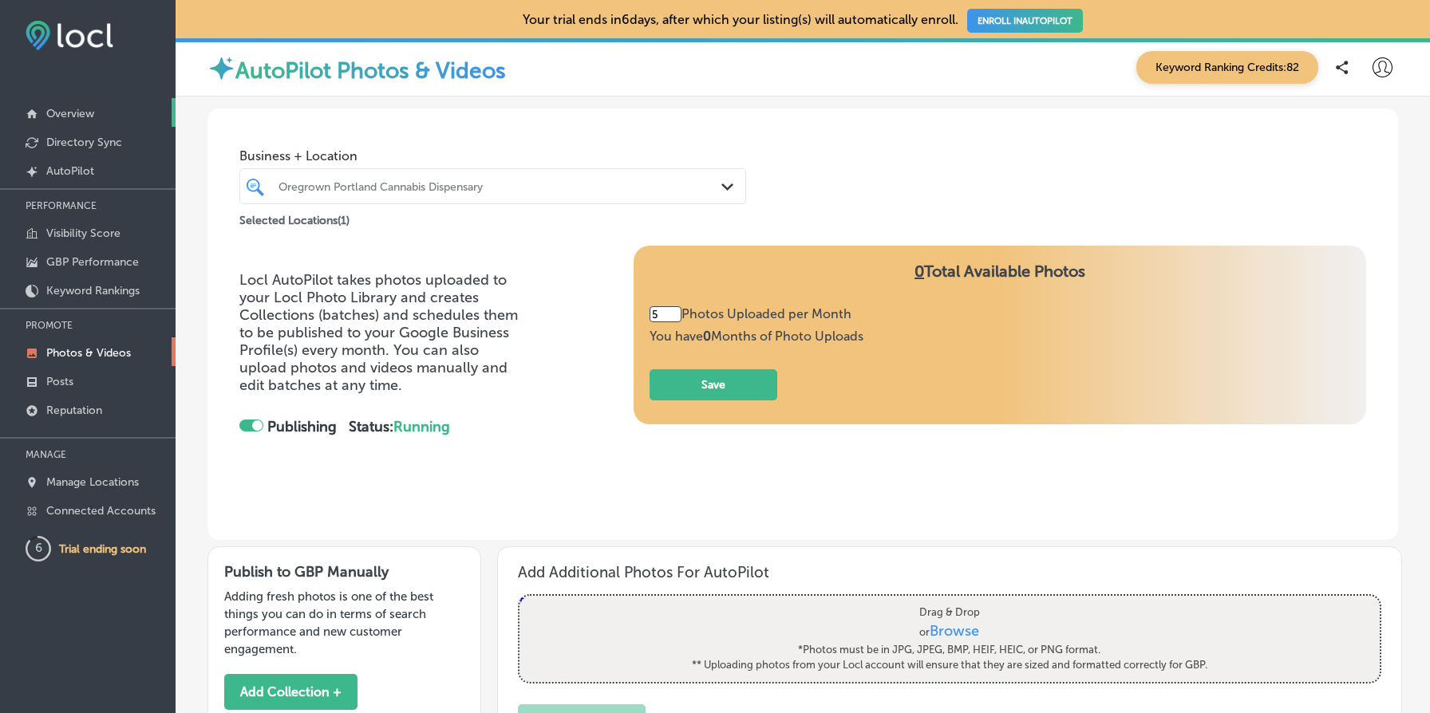
click at [68, 125] on link "Overview" at bounding box center [88, 112] width 176 height 29
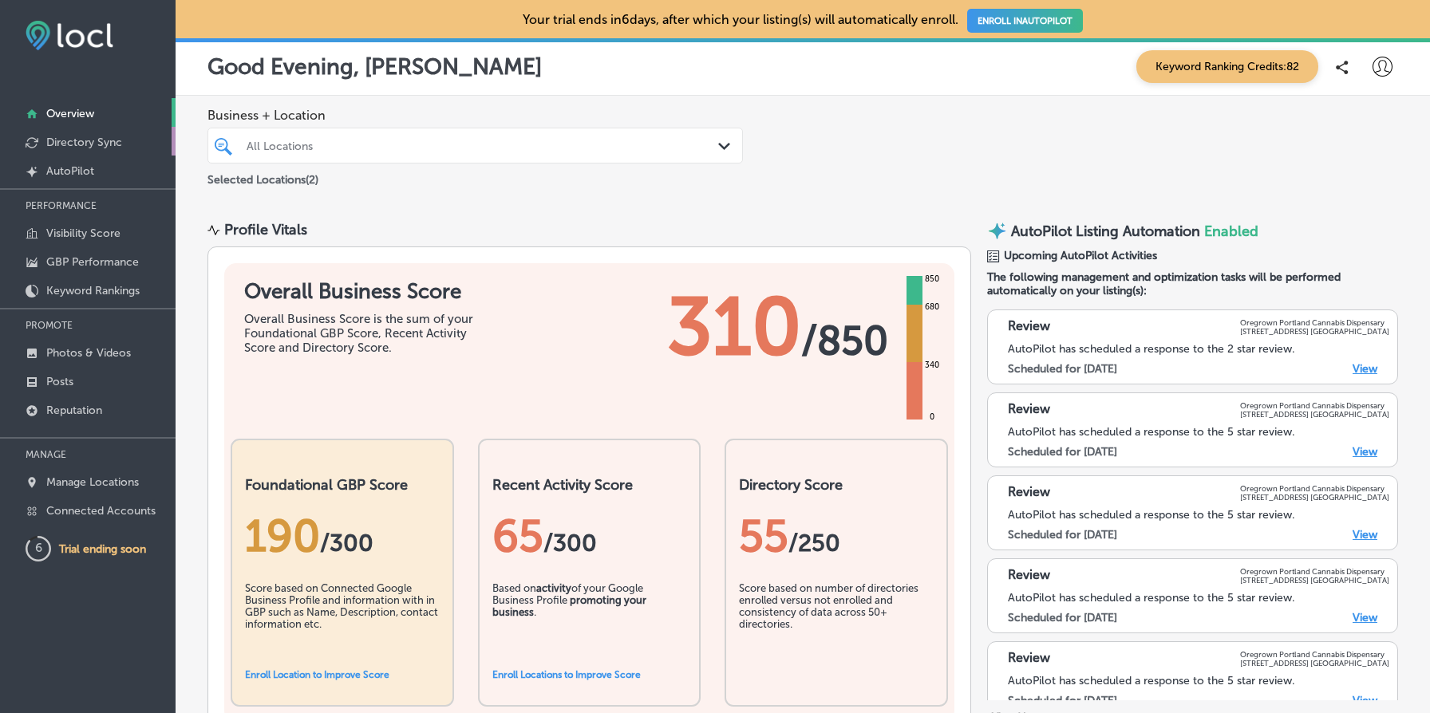
click at [85, 148] on link "Directory Sync" at bounding box center [88, 141] width 176 height 29
